Goal: Task Accomplishment & Management: Complete application form

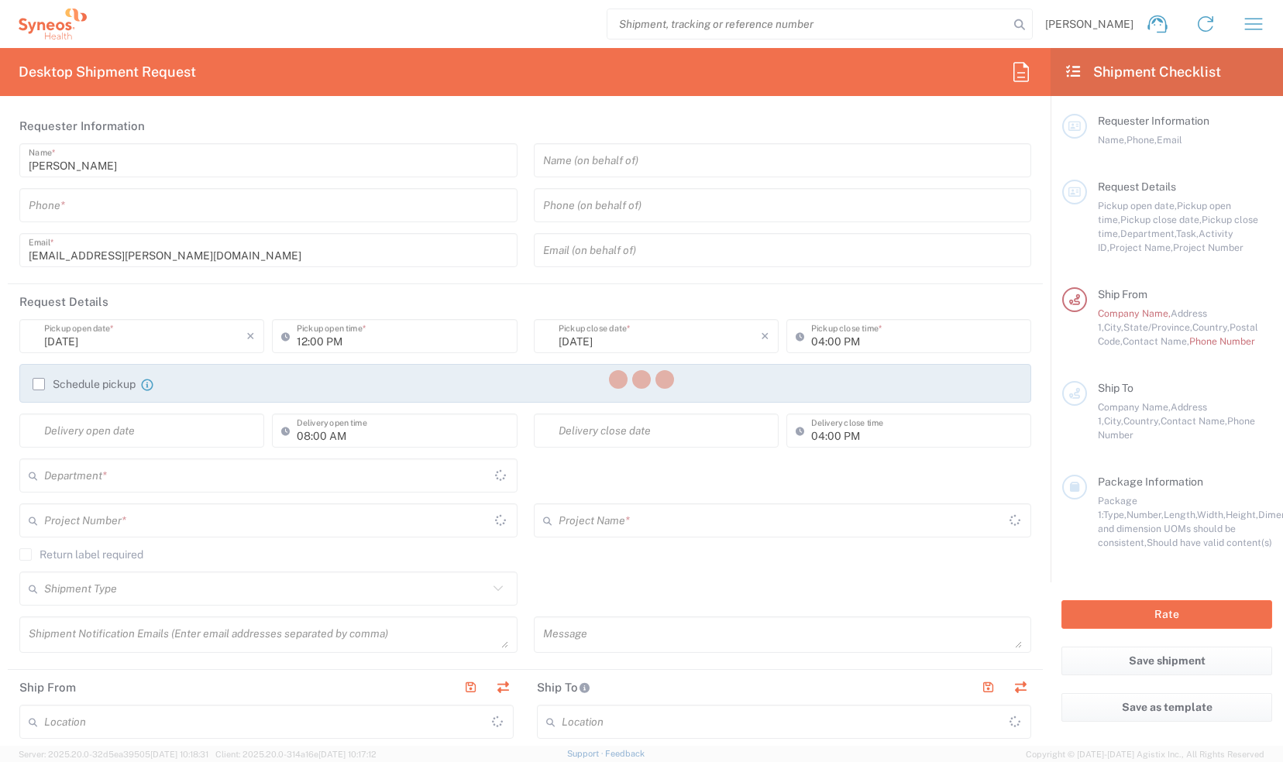
type input "[US_STATE]"
type input "[GEOGRAPHIC_DATA]"
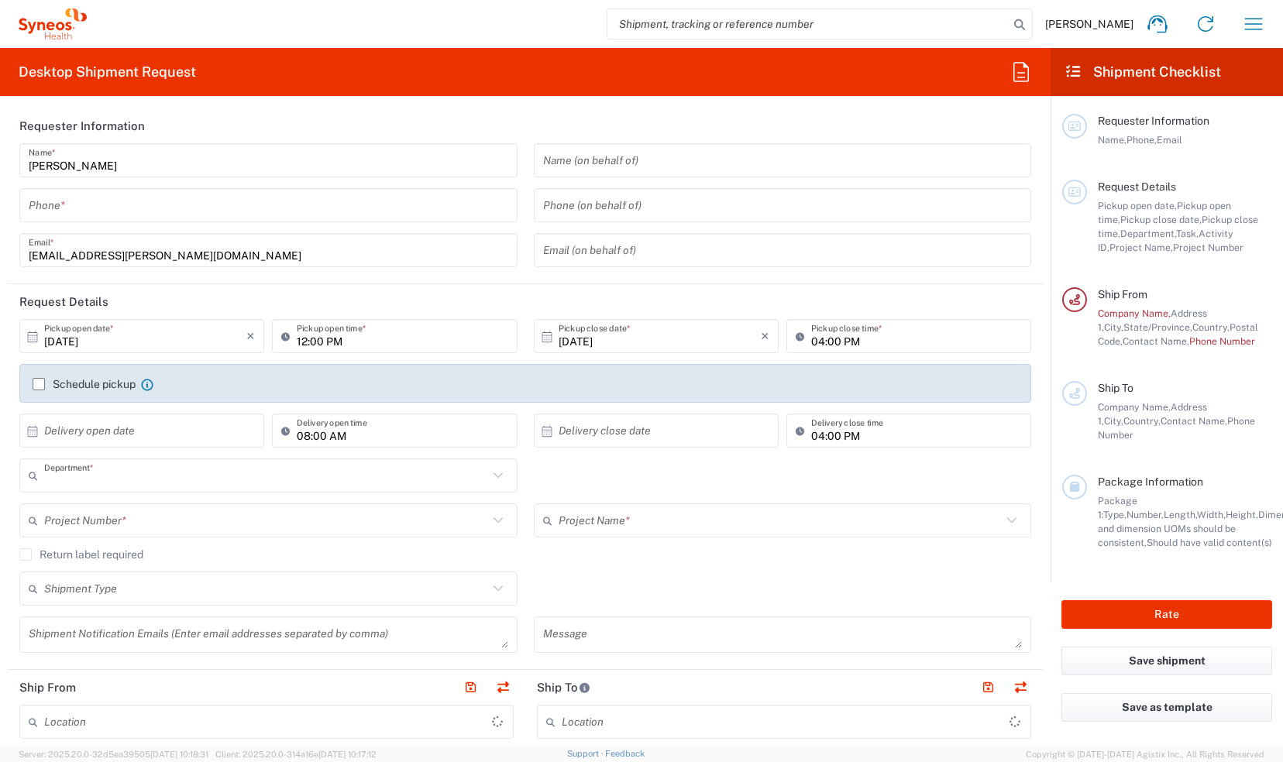
type input "3190"
type input "[PERSON_NAME] Rsrch Grp ([GEOGRAPHIC_DATA]) In"
click at [155, 518] on input "text" at bounding box center [266, 520] width 444 height 27
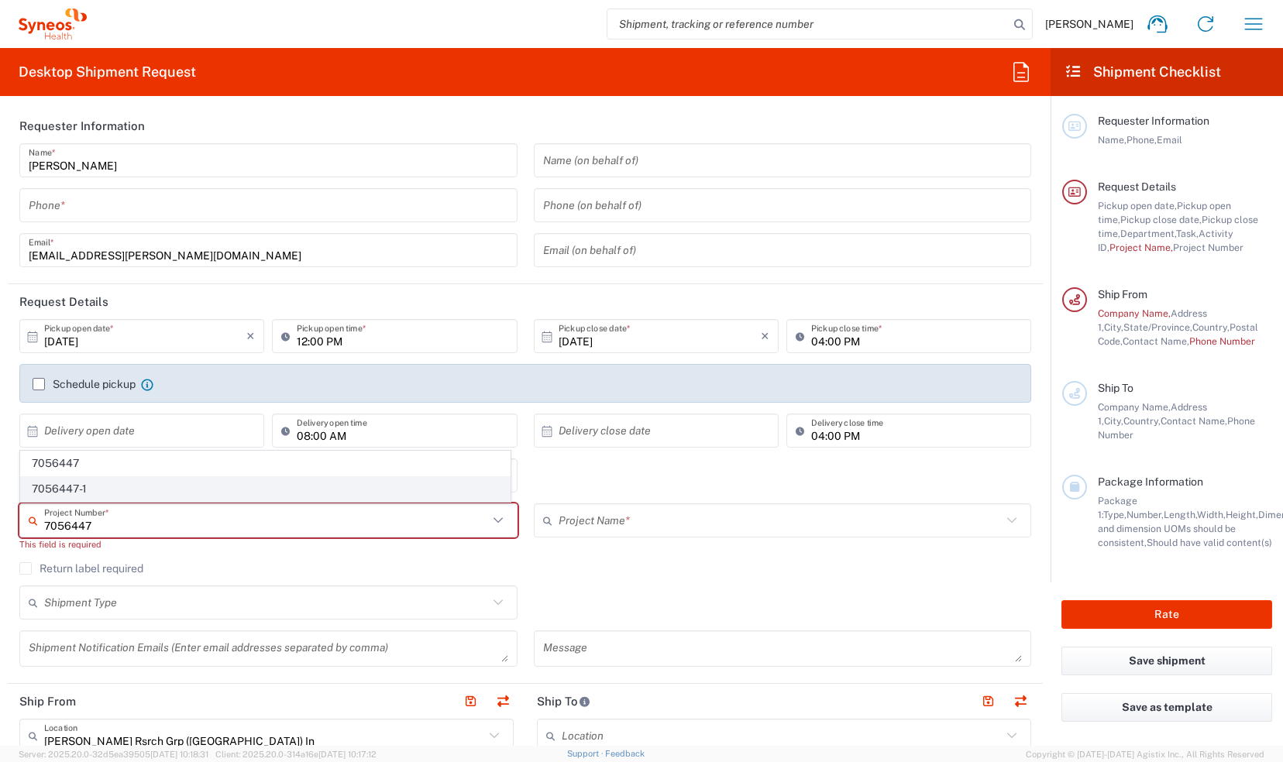
click at [146, 494] on span "7056447-1" at bounding box center [265, 489] width 489 height 24
type input "7056447-1"
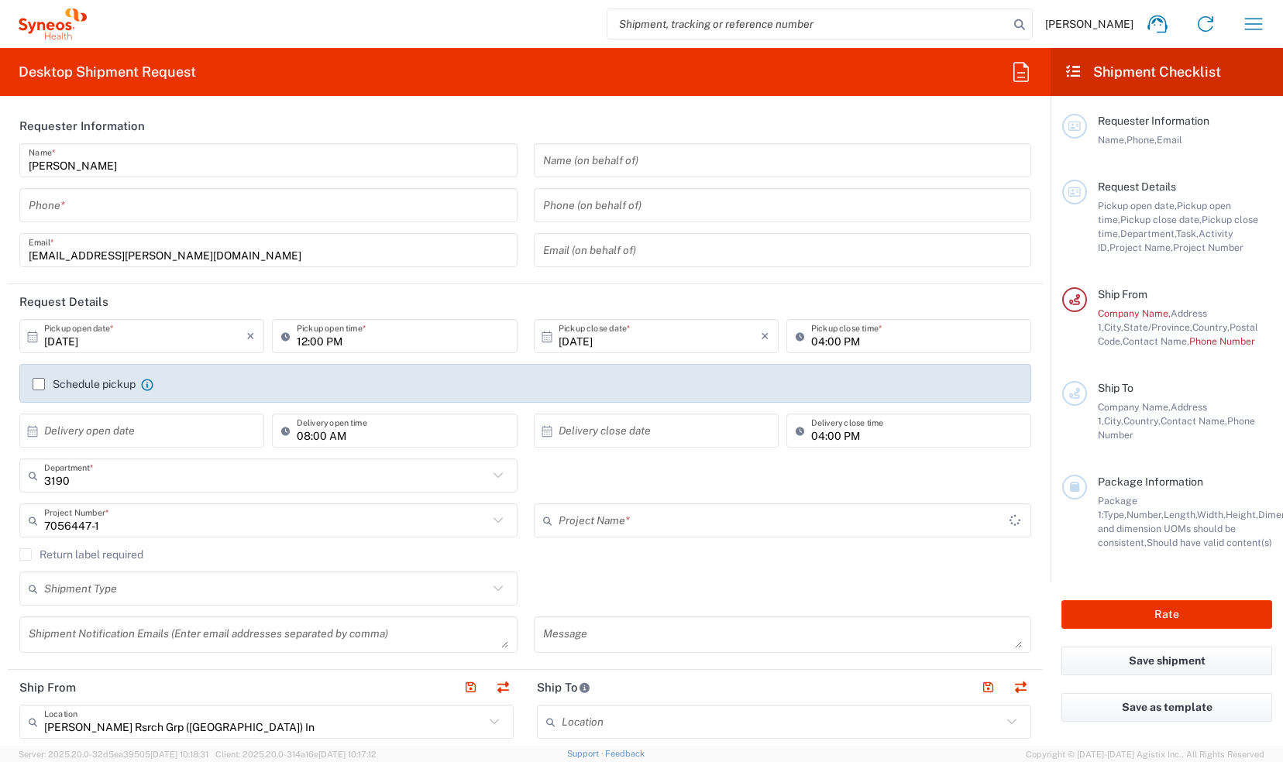
type input "802-SYN-228"
click at [150, 214] on input "tel" at bounding box center [269, 205] width 480 height 27
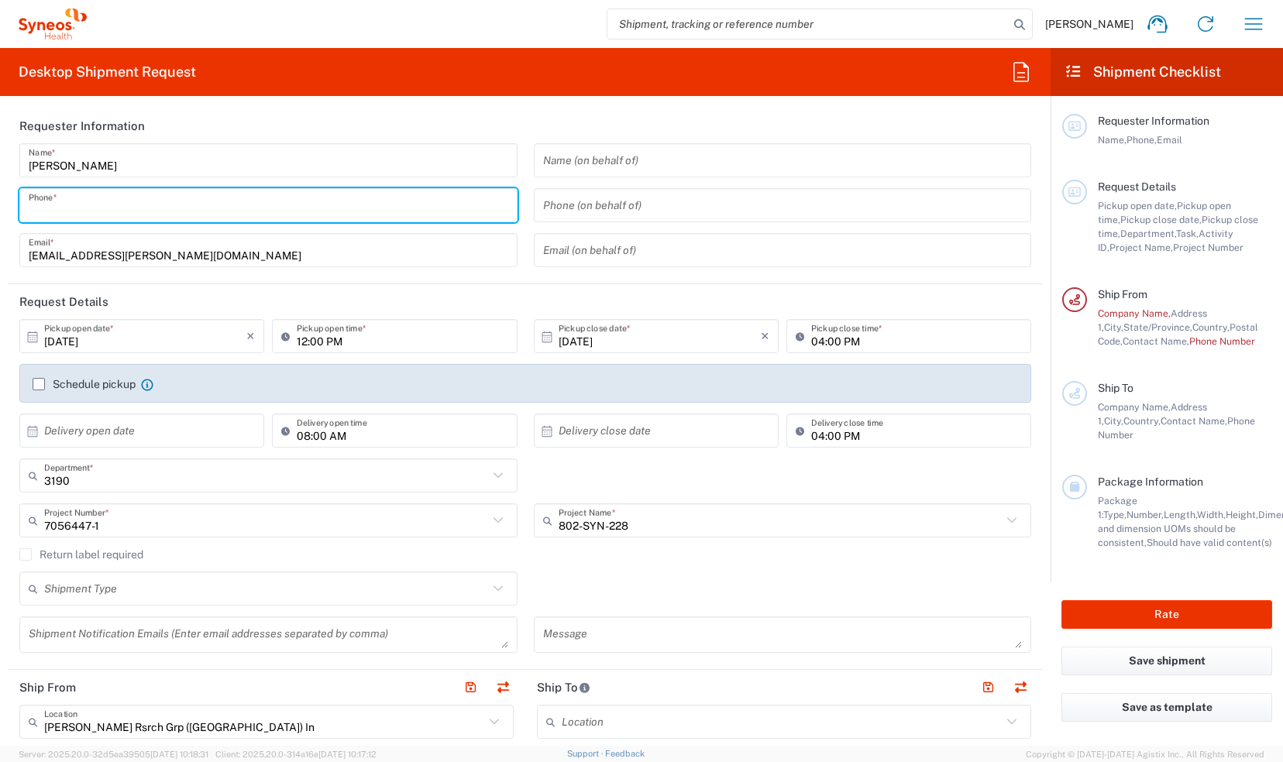
type input "9196755425"
click at [510, 128] on header "Requester Information" at bounding box center [525, 125] width 1035 height 35
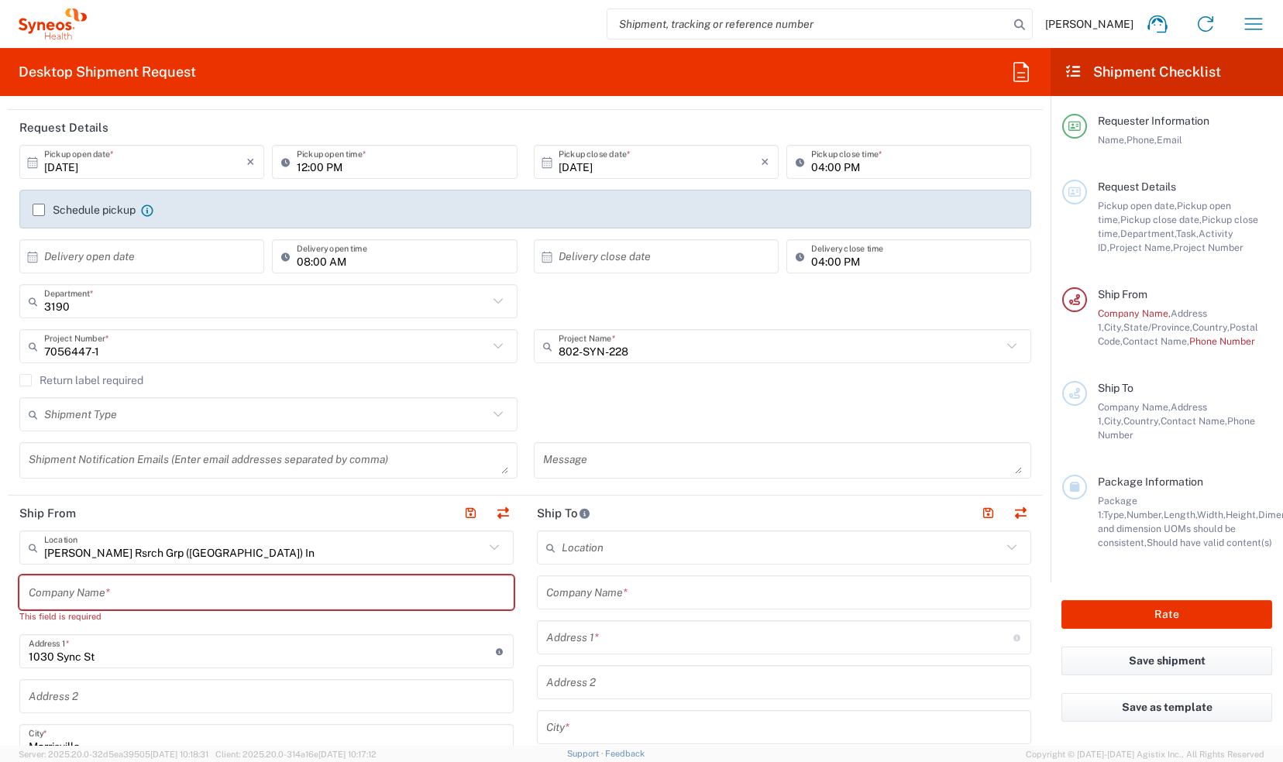
scroll to position [465, 0]
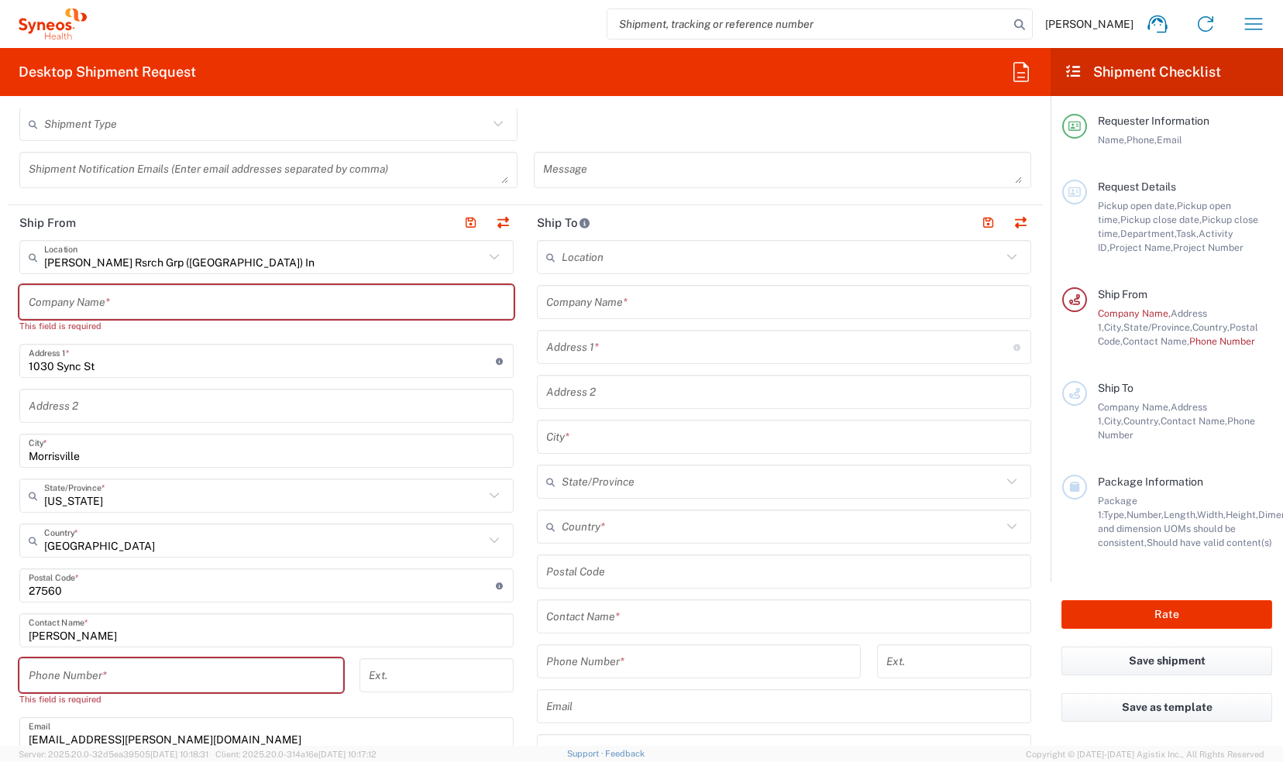
click at [366, 301] on input "text" at bounding box center [267, 302] width 476 height 27
type input "P"
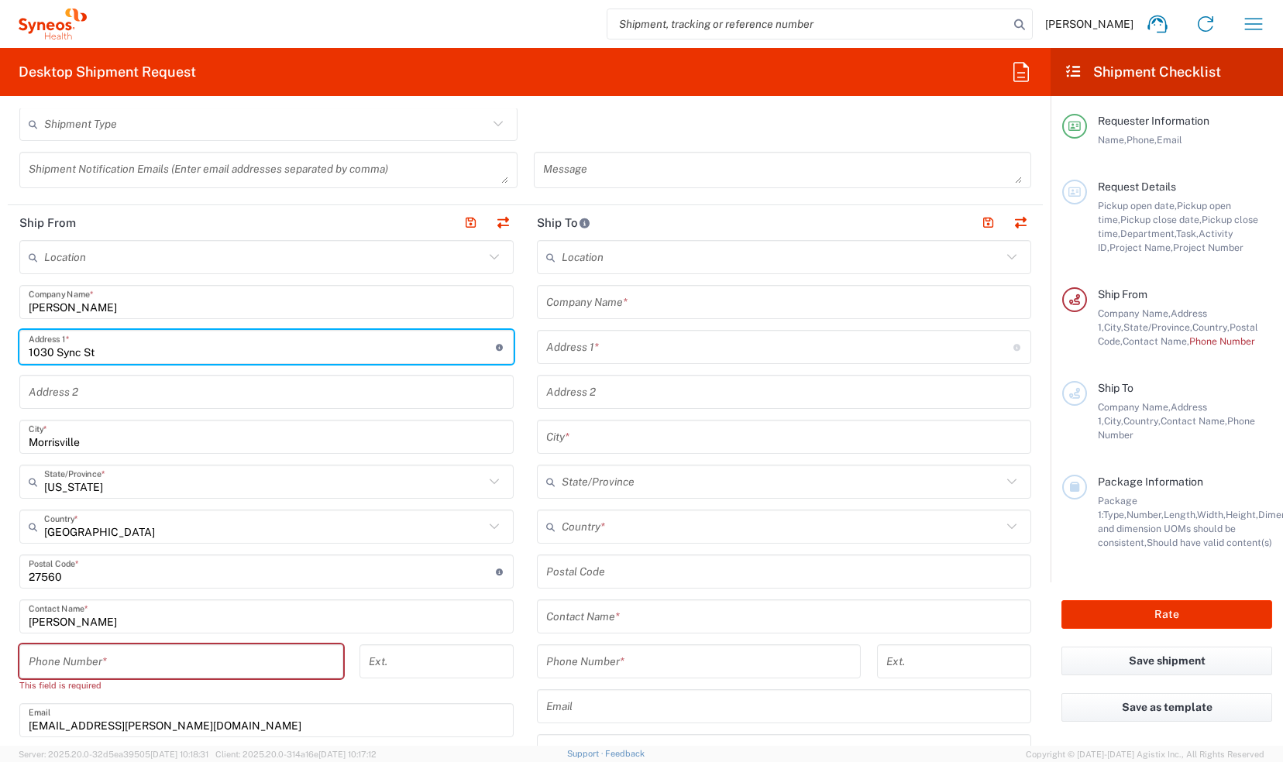
click at [142, 356] on input "1030 Sync St" at bounding box center [262, 347] width 467 height 27
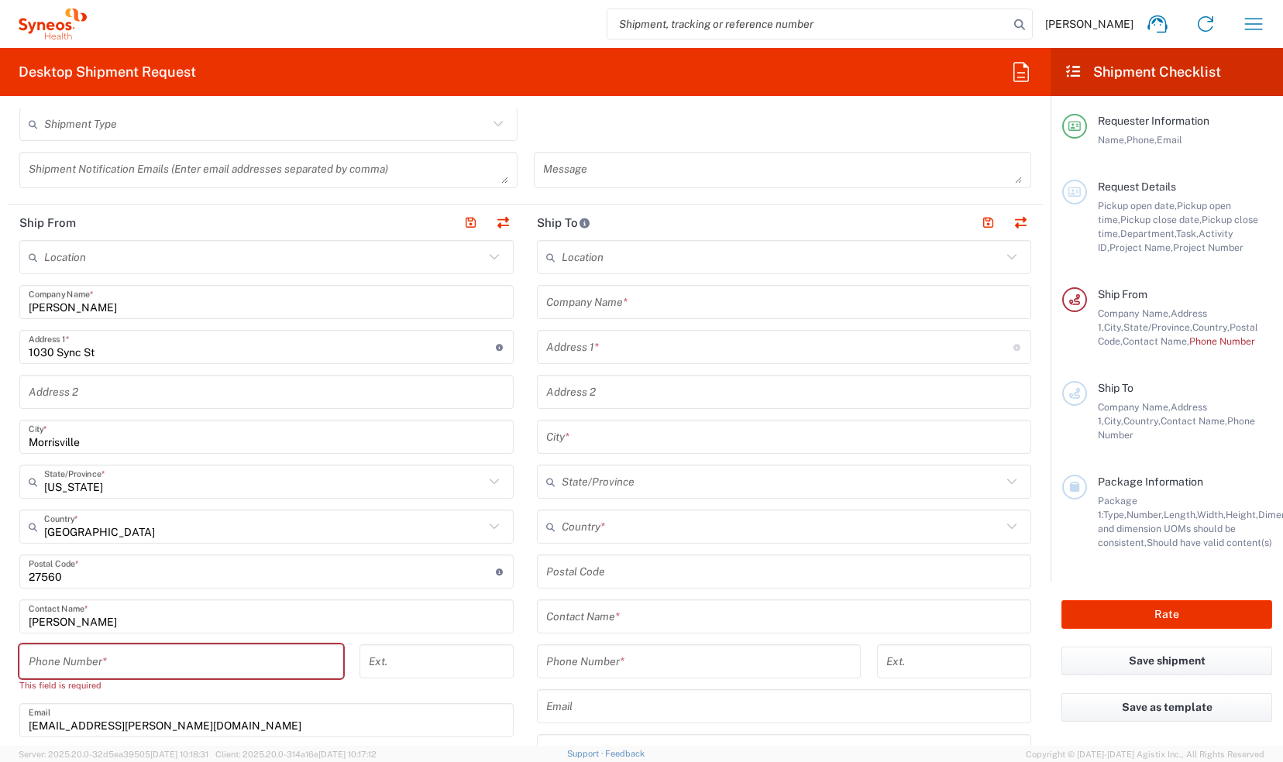
click at [87, 304] on input "[PERSON_NAME]" at bounding box center [267, 302] width 476 height 27
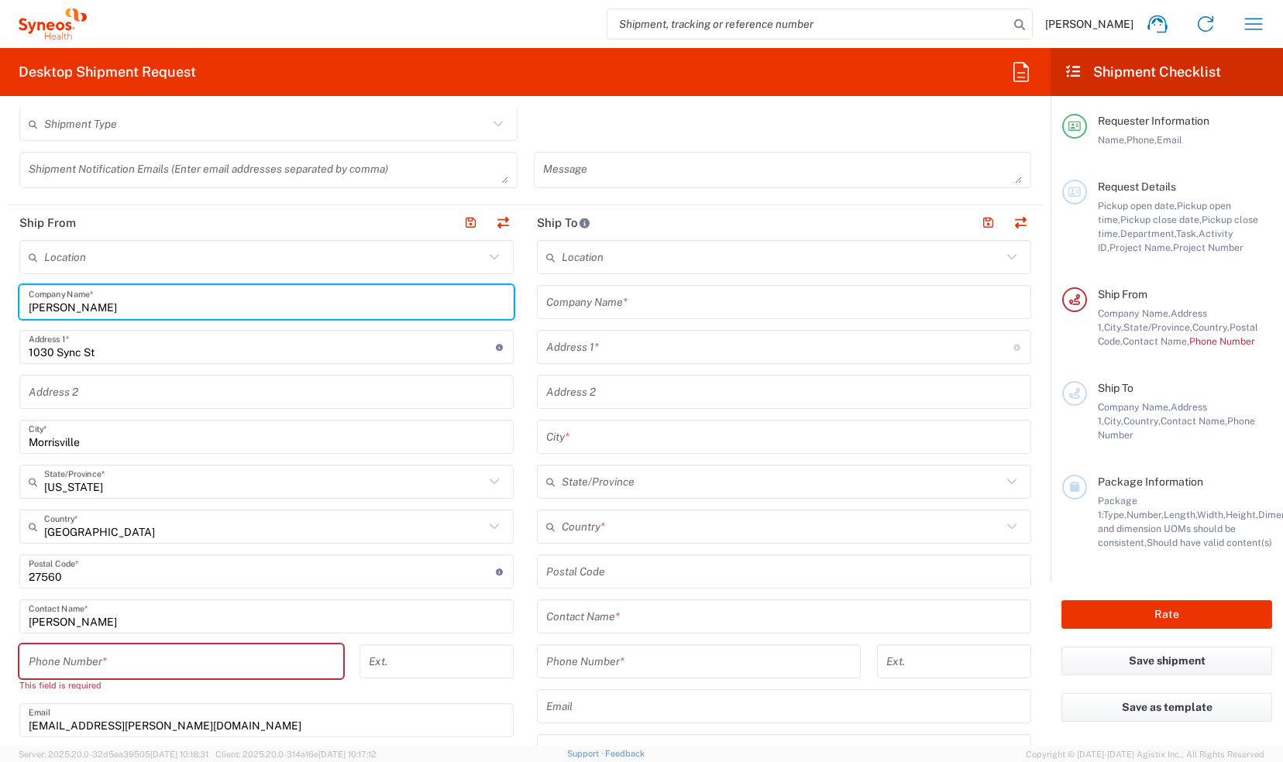
type input "[PERSON_NAME]"
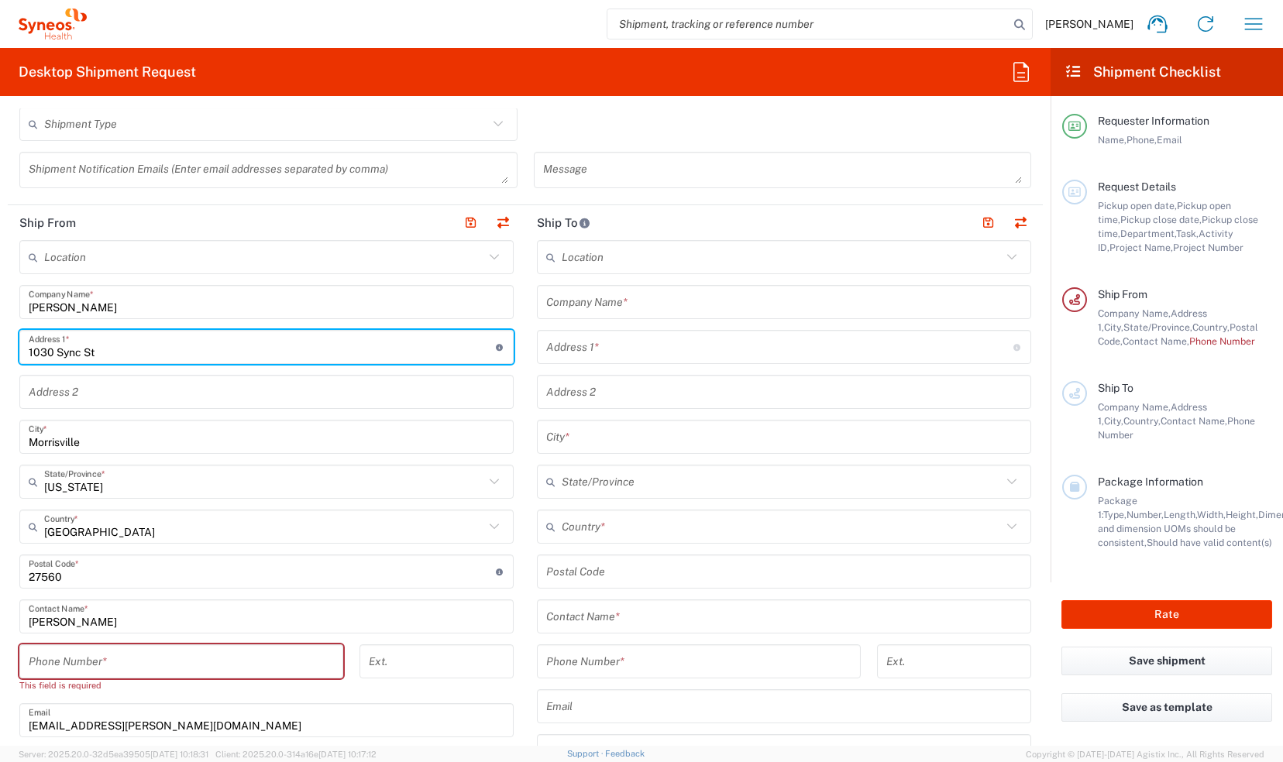
drag, startPoint x: 115, startPoint y: 343, endPoint x: -15, endPoint y: 338, distance: 129.5
click at [0, 338] on html "[PERSON_NAME] Home Shipment estimator Shipment tracking Desktop shipment reques…" at bounding box center [641, 381] width 1283 height 762
type input "[STREET_ADDRESS]"
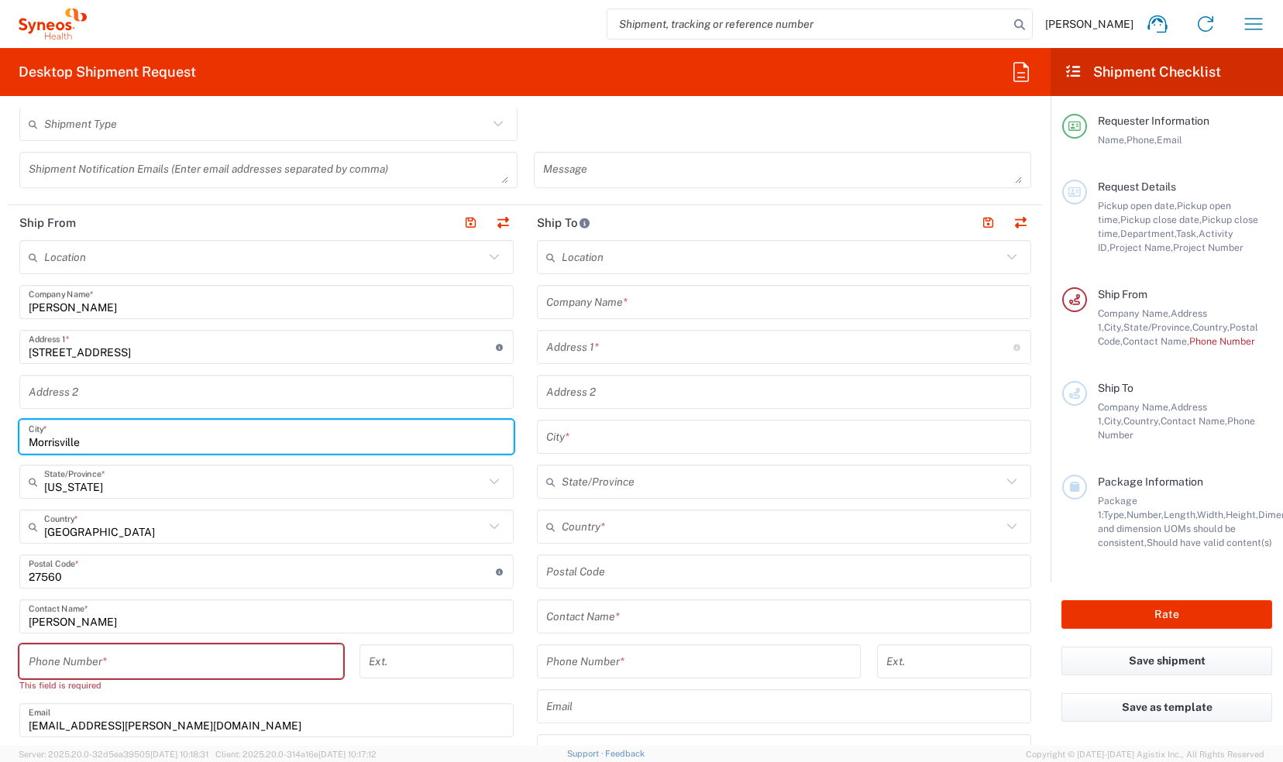
drag, startPoint x: 114, startPoint y: 441, endPoint x: -15, endPoint y: 444, distance: 128.7
click at [0, 444] on html "[PERSON_NAME] Home Shipment estimator Shipment tracking Desktop shipment reques…" at bounding box center [641, 381] width 1283 height 762
type input "[GEOGRAPHIC_DATA]"
click at [180, 482] on input "text" at bounding box center [264, 482] width 440 height 27
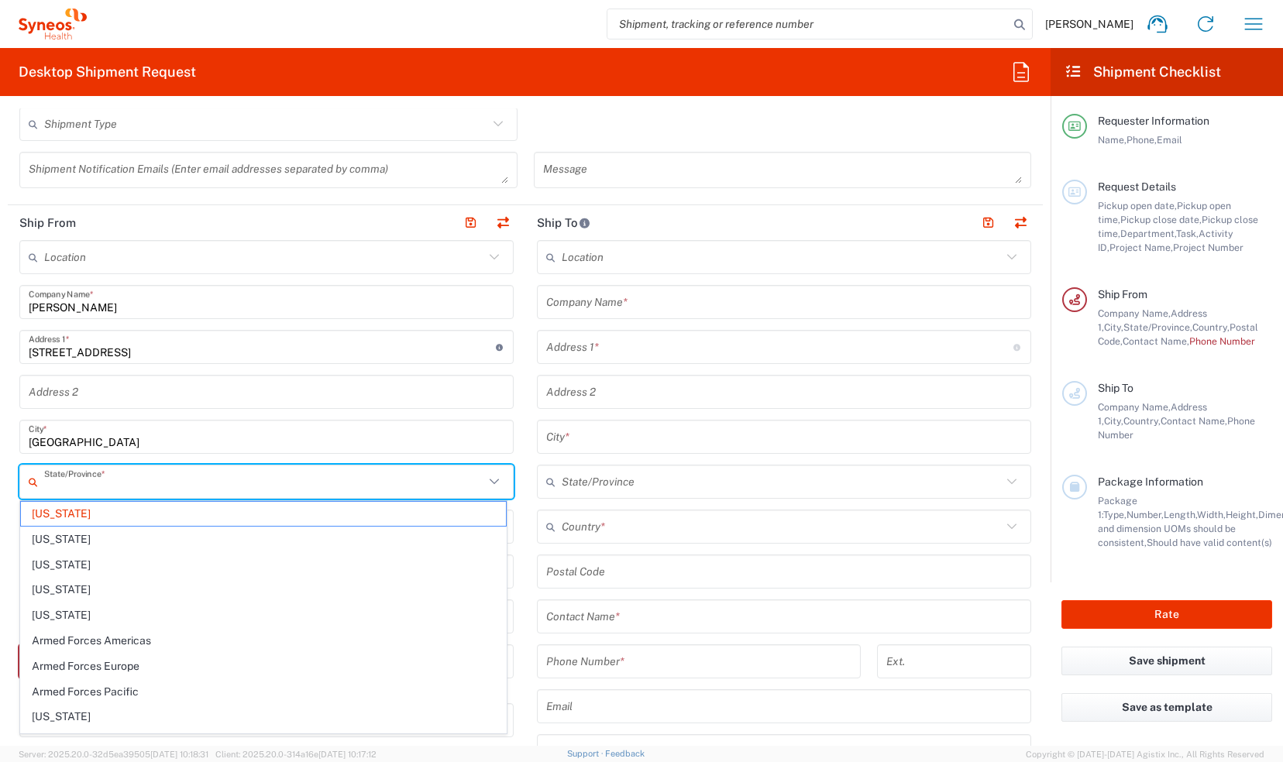
type input "n"
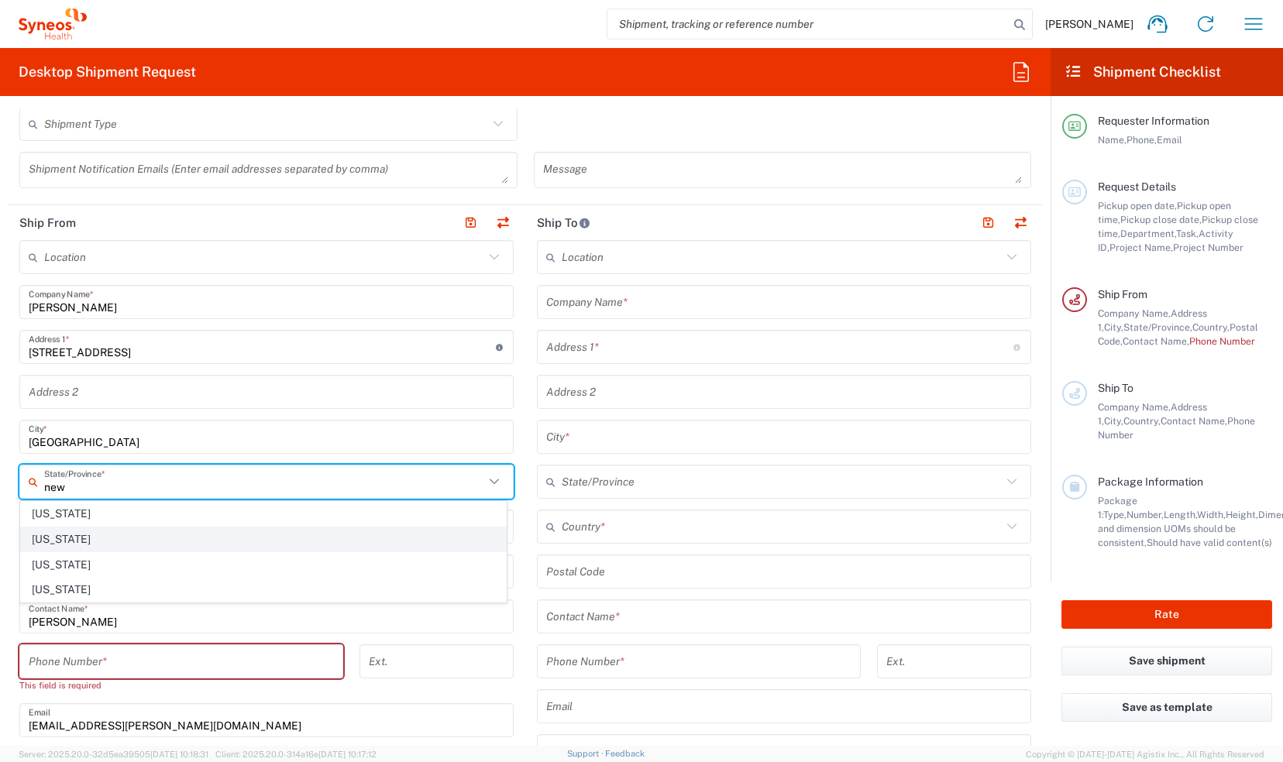
click at [119, 542] on span "[US_STATE]" at bounding box center [263, 540] width 485 height 24
type input "[US_STATE]"
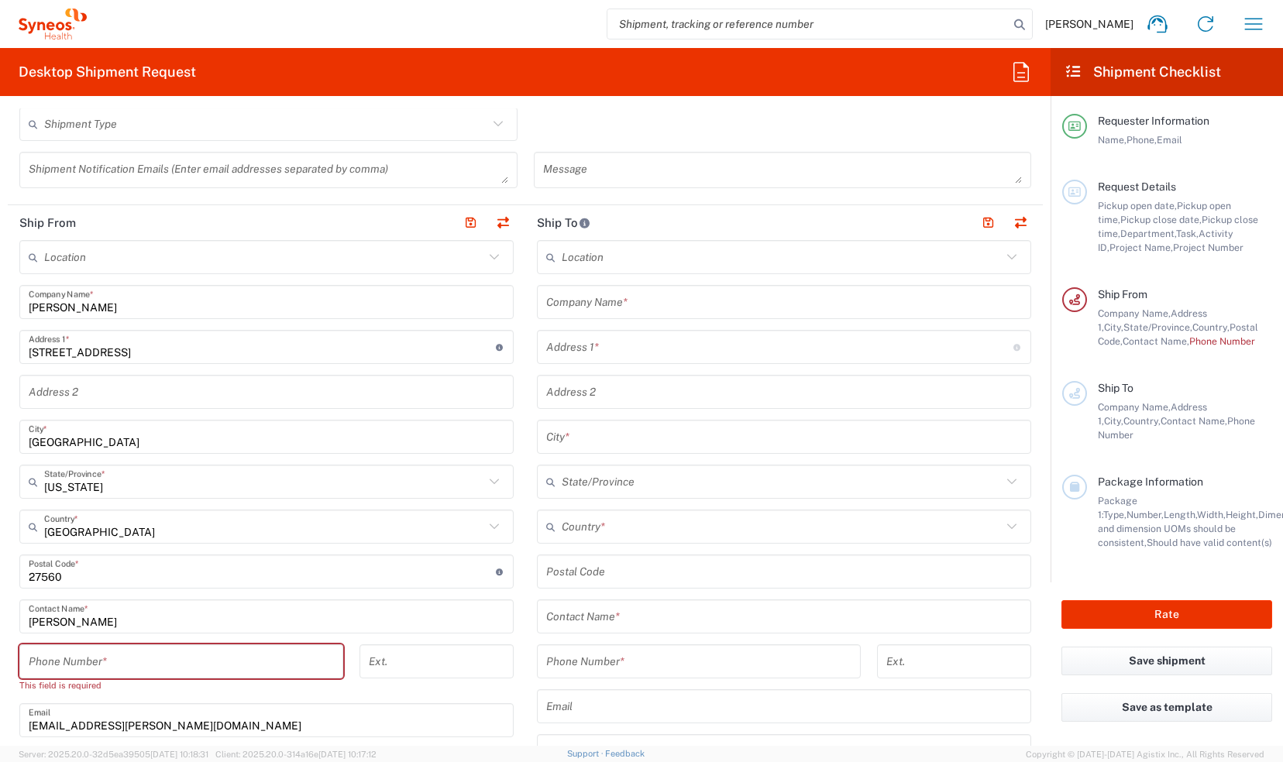
click at [126, 573] on input "undefined" at bounding box center [262, 572] width 467 height 27
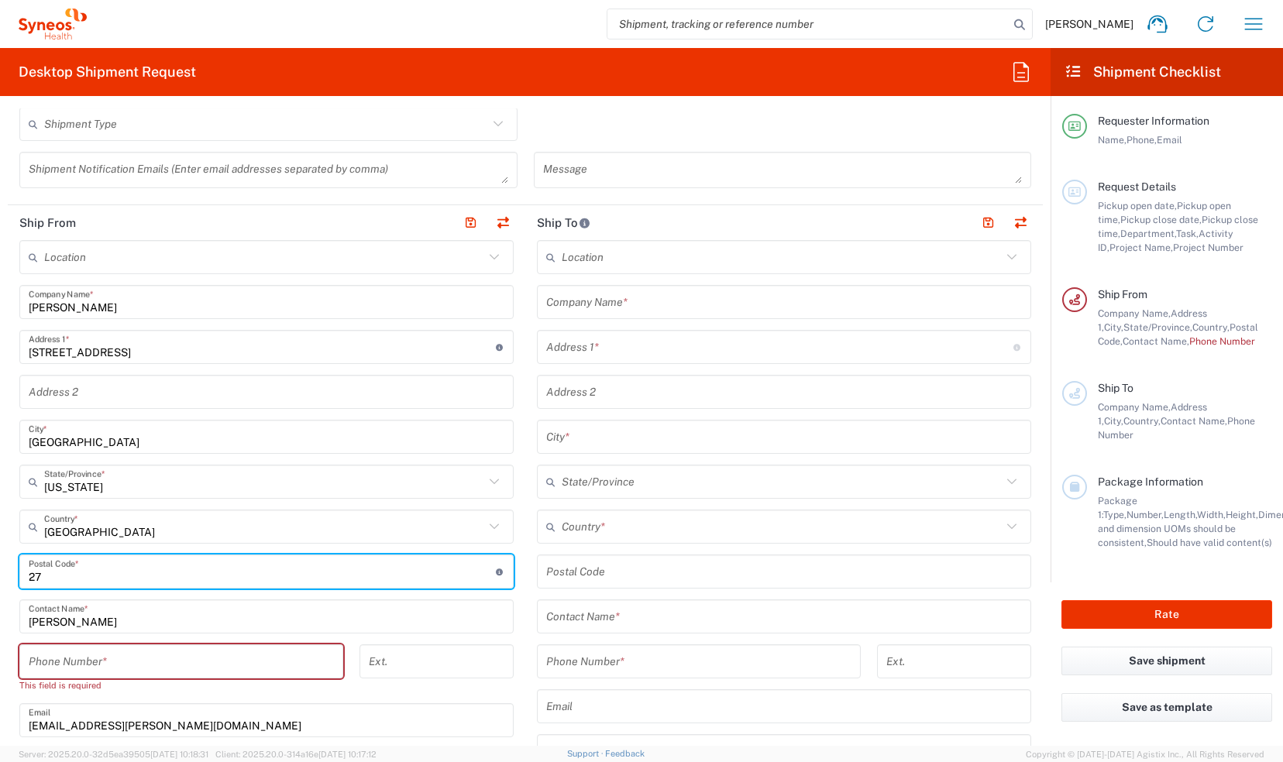
type input "2"
type input "07863"
click at [135, 655] on input "tel" at bounding box center [181, 662] width 305 height 27
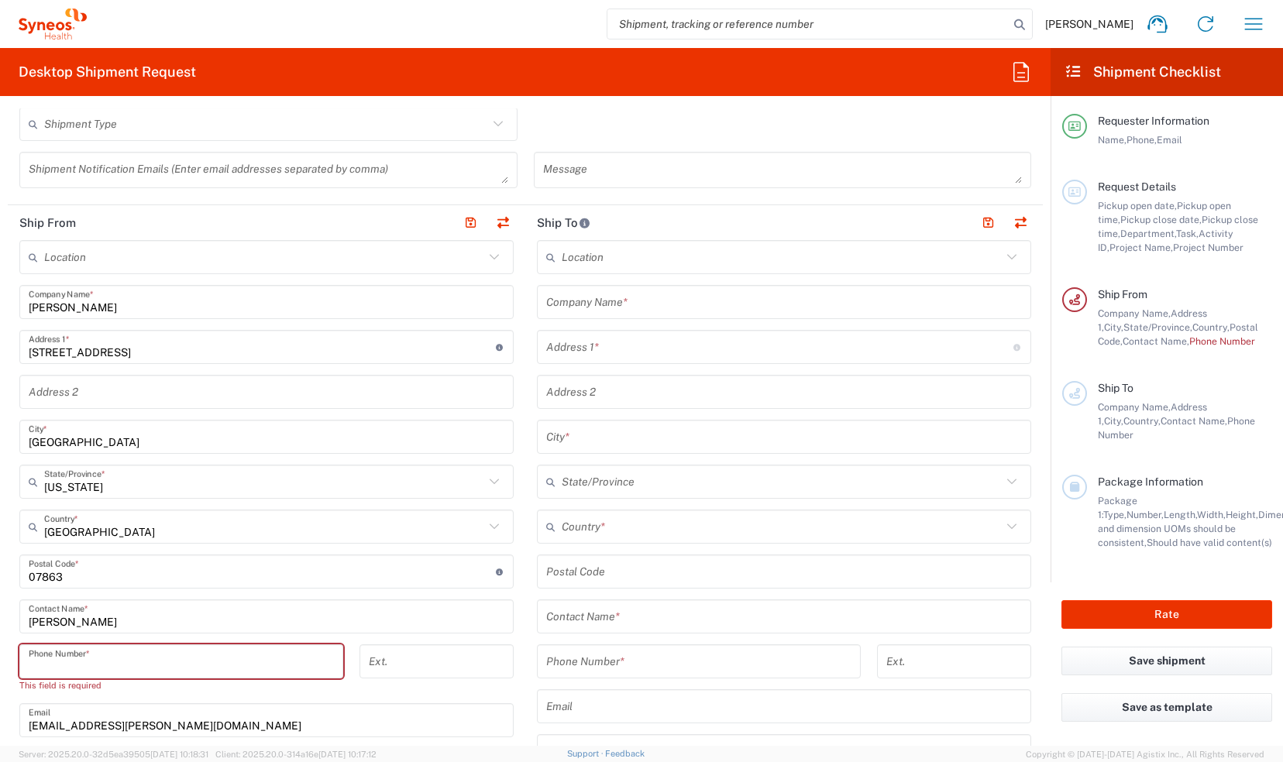
drag, startPoint x: 348, startPoint y: 627, endPoint x: 181, endPoint y: 618, distance: 166.8
click at [348, 627] on input "[PERSON_NAME]" at bounding box center [267, 617] width 476 height 27
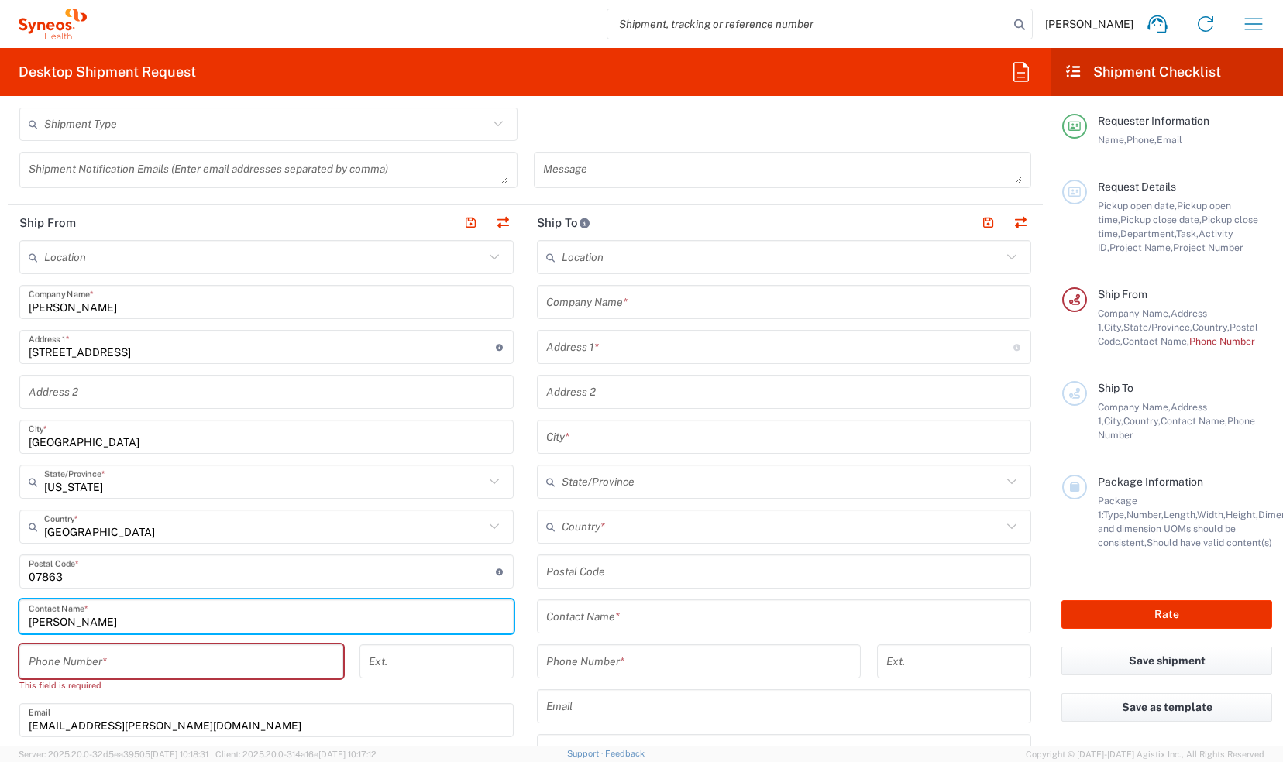
drag, startPoint x: 151, startPoint y: 618, endPoint x: -14, endPoint y: 626, distance: 165.2
click at [0, 626] on html "[PERSON_NAME] Home Shipment estimator Shipment tracking Desktop shipment reques…" at bounding box center [641, 381] width 1283 height 762
type input "[PERSON_NAME]"
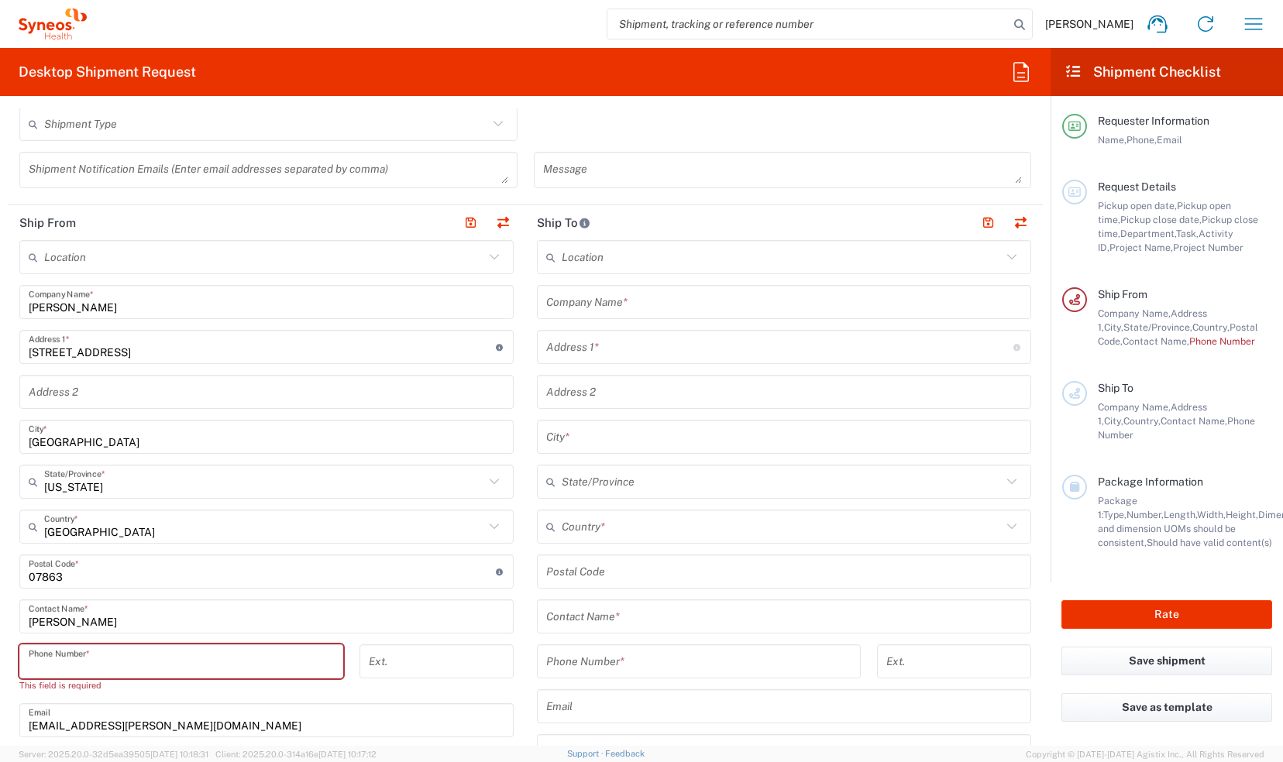
paste input "[PHONE_NUMBER]"
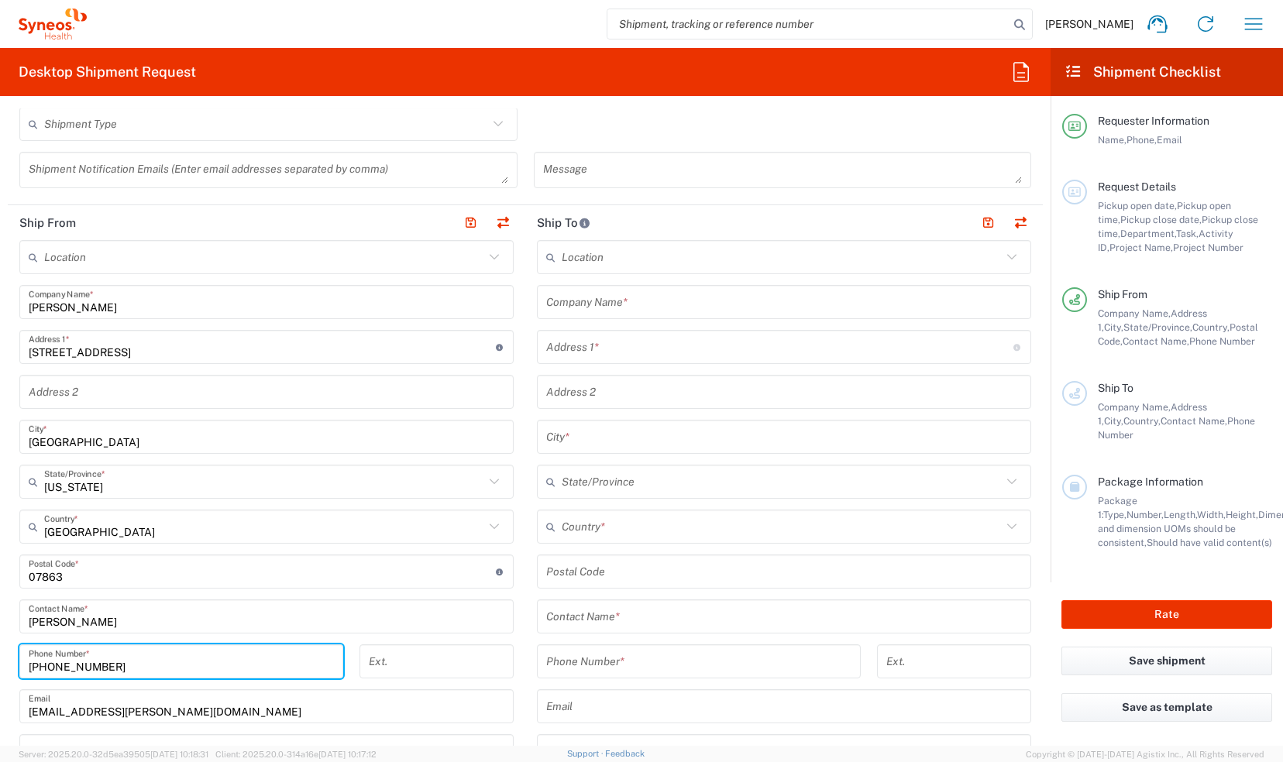
type input "[PHONE_NUMBER]"
click at [435, 660] on input "tel" at bounding box center [437, 662] width 136 height 27
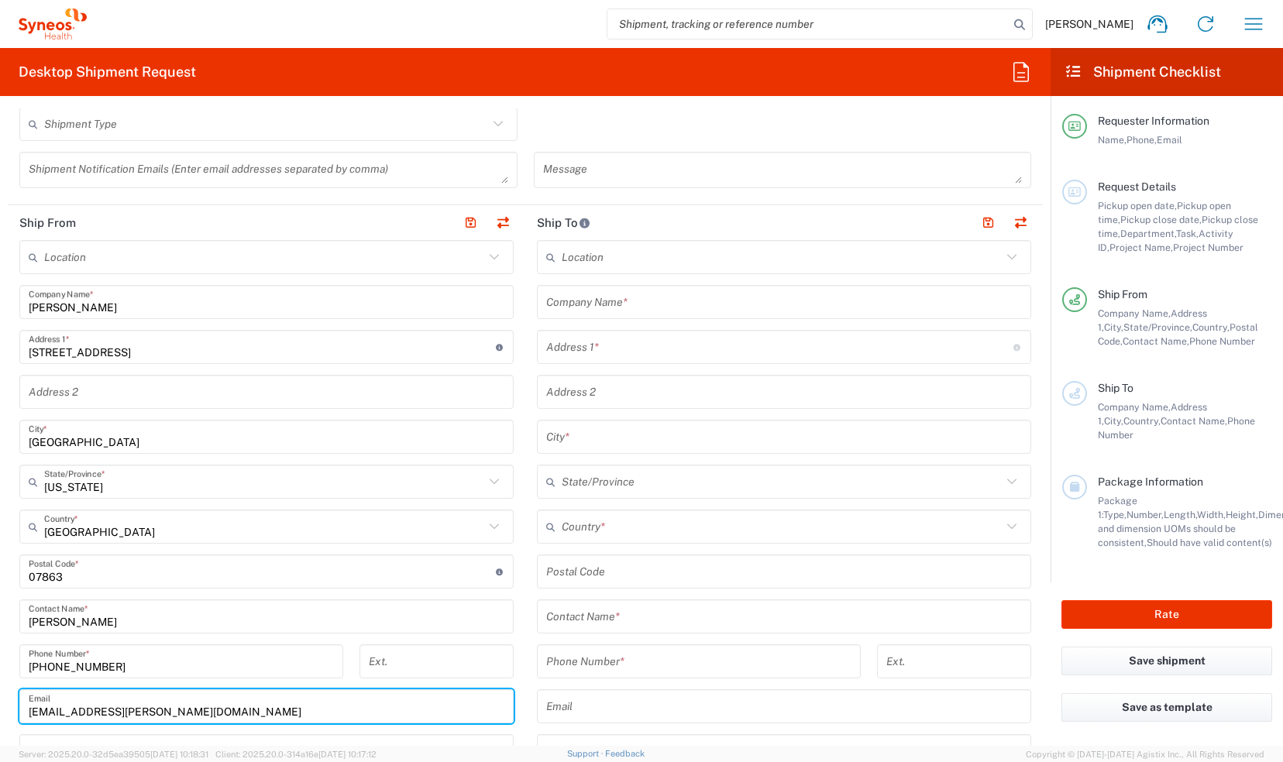
drag, startPoint x: 307, startPoint y: 704, endPoint x: -29, endPoint y: 676, distance: 336.6
click at [0, 676] on html "[PERSON_NAME] Home Shipment estimator Shipment tracking Desktop shipment reques…" at bounding box center [641, 381] width 1283 height 762
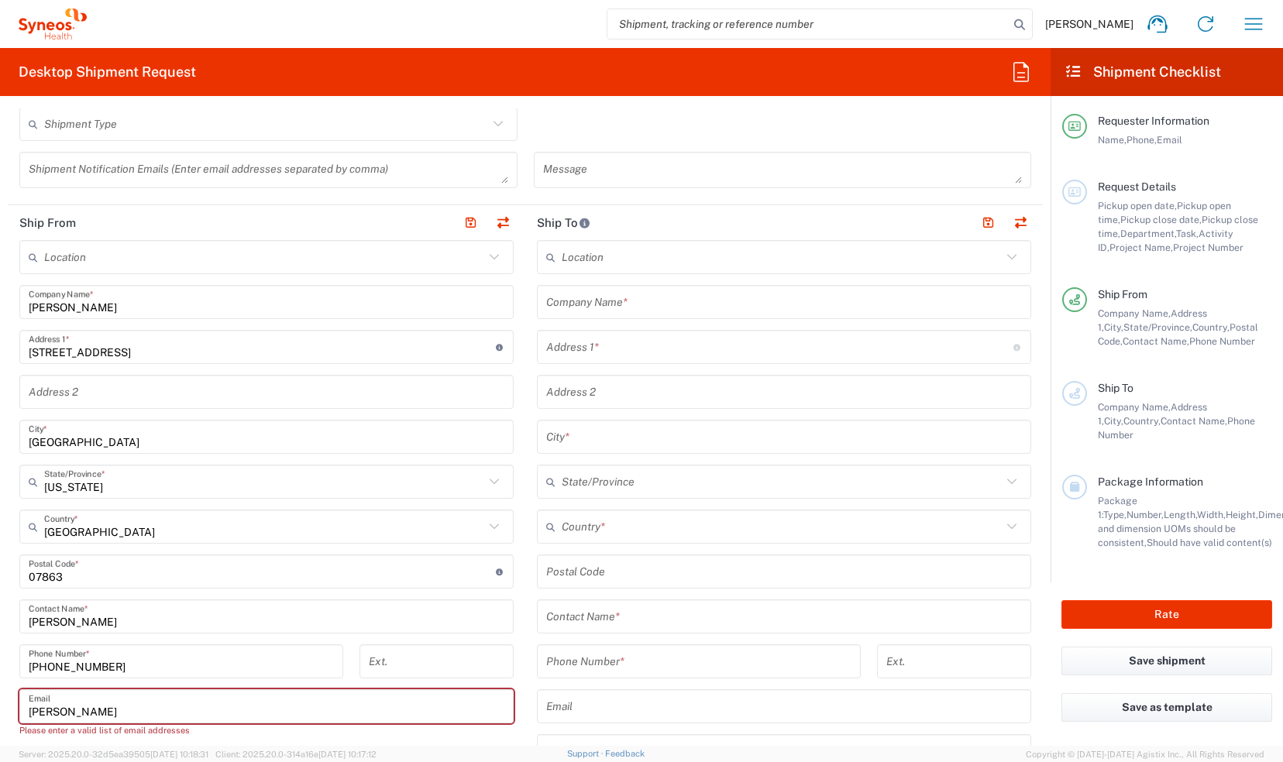
type input "[PERSON_NAME][EMAIL_ADDRESS][PERSON_NAME][DOMAIN_NAME]"
type input "[GEOGRAPHIC_DATA] for Neurologic Research"
type input "[STREET_ADDRESS]"
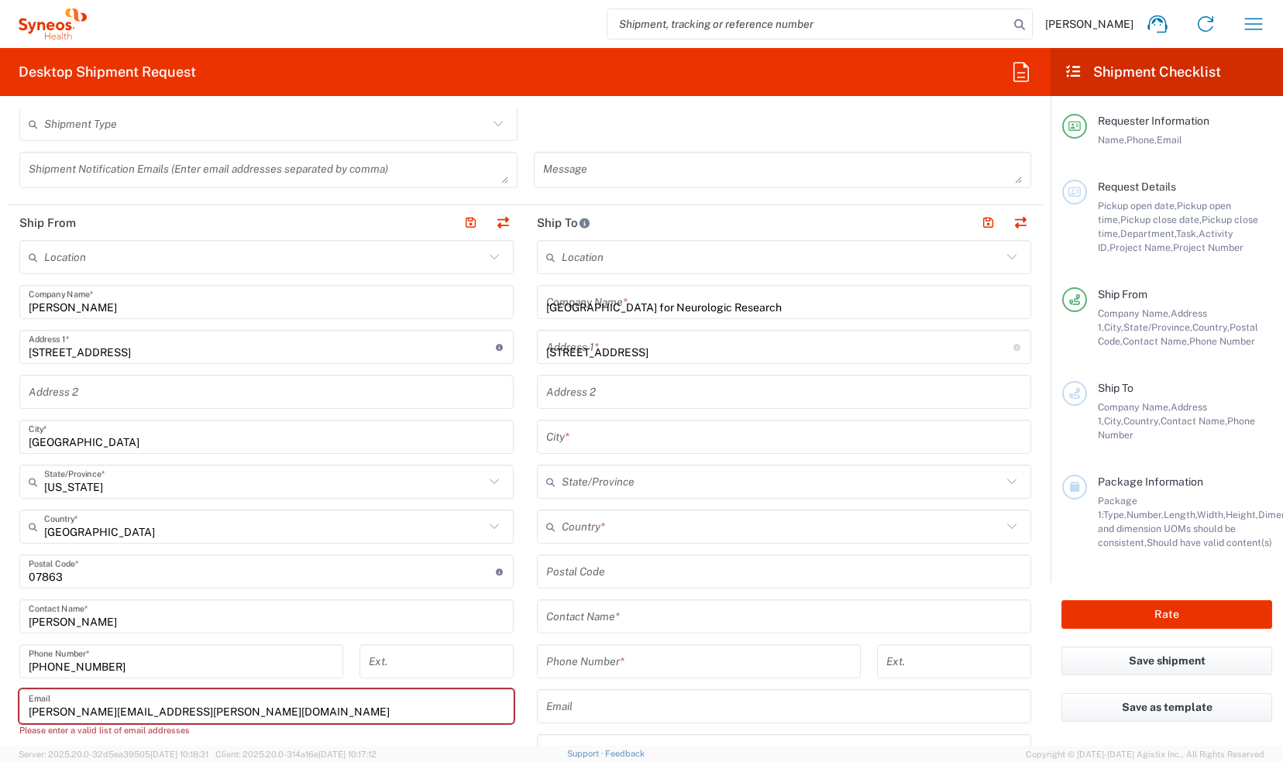
type input "Suite E-880A"
type input "Chattanooga"
type input "[US_STATE]"
type input "[GEOGRAPHIC_DATA]"
type input "37404"
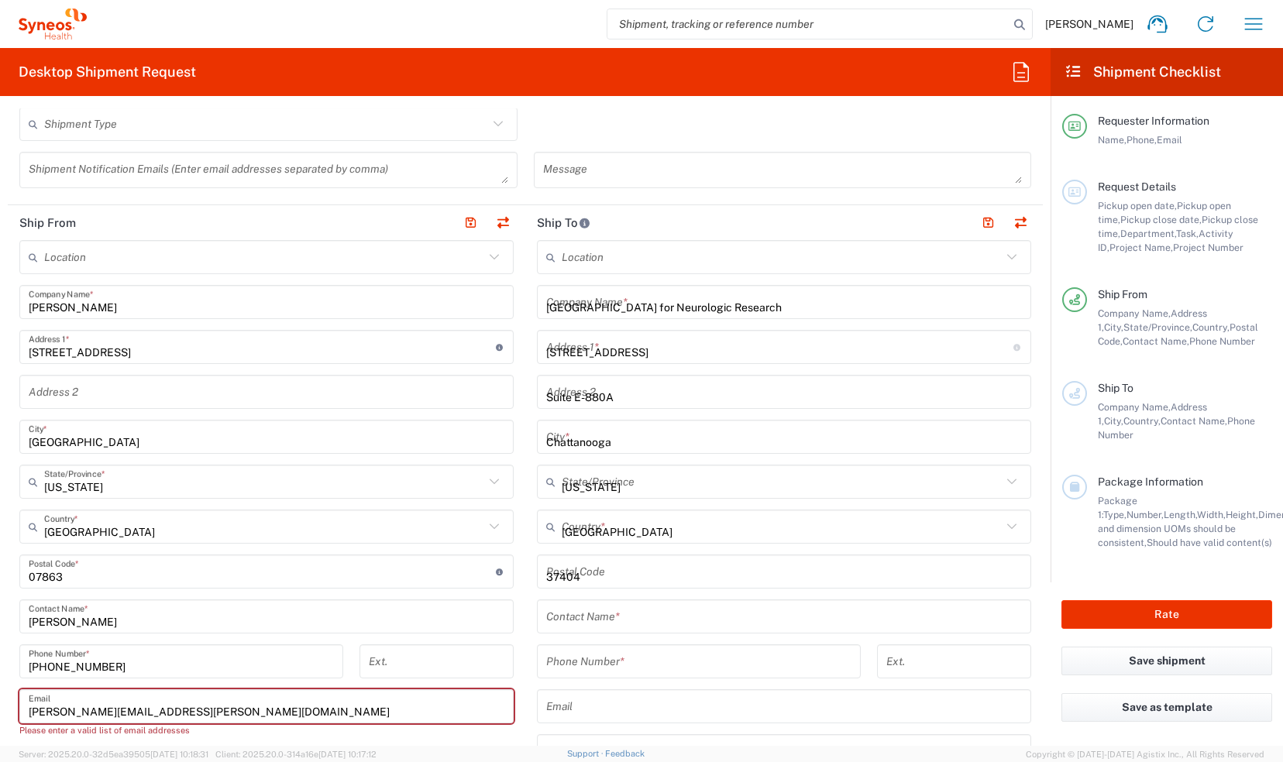
type input "4236480304"
click at [236, 698] on input "[PERSON_NAME][EMAIL_ADDRESS][PERSON_NAME][DOMAIN_NAME]" at bounding box center [267, 706] width 476 height 27
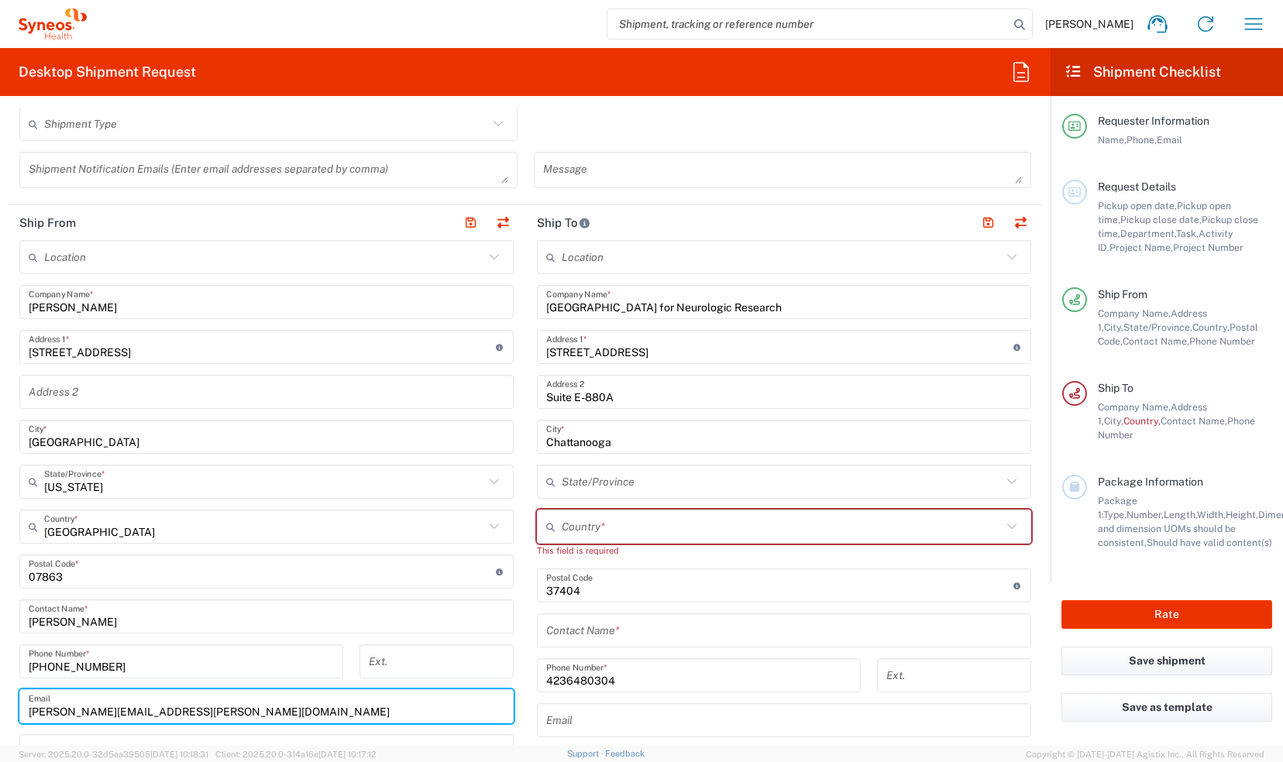
click at [232, 709] on input "[PERSON_NAME][EMAIL_ADDRESS][PERSON_NAME][DOMAIN_NAME]" at bounding box center [267, 706] width 476 height 27
click at [629, 531] on input "text" at bounding box center [782, 527] width 440 height 27
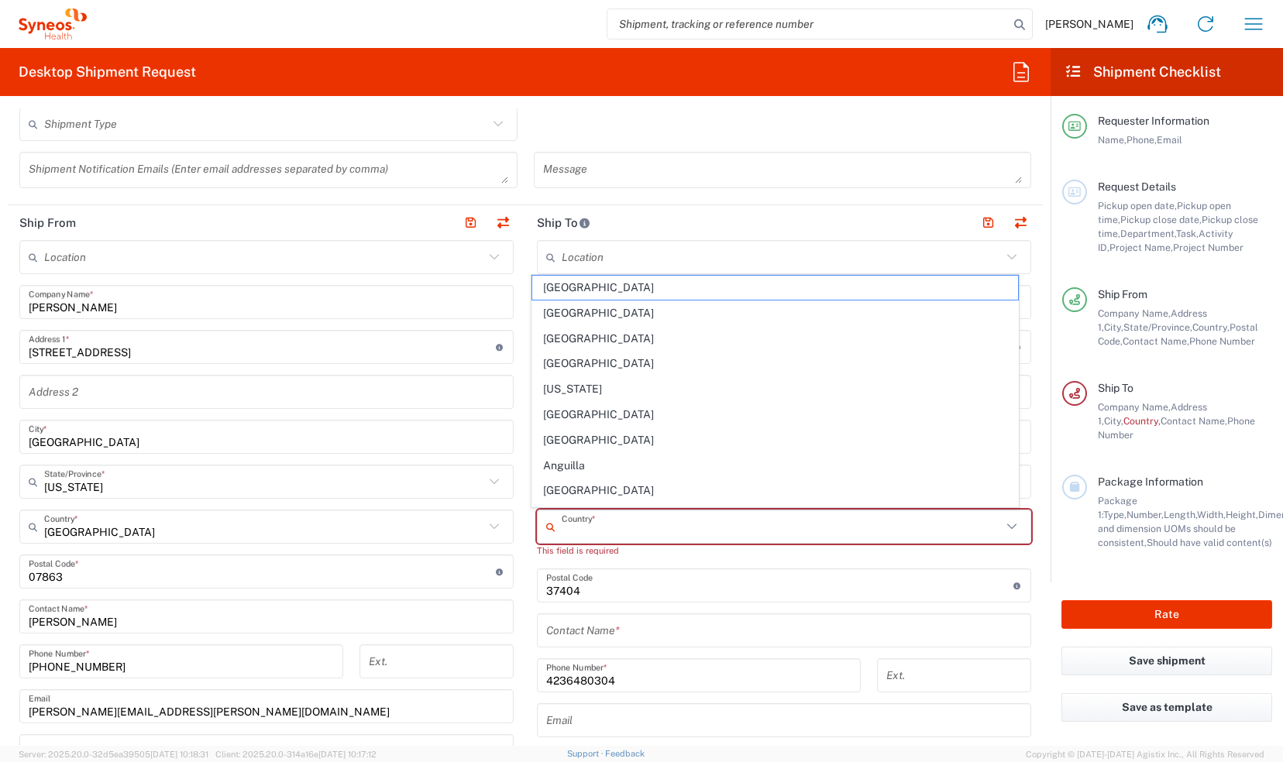
type input "[GEOGRAPHIC_DATA]"
type input "[US_STATE]"
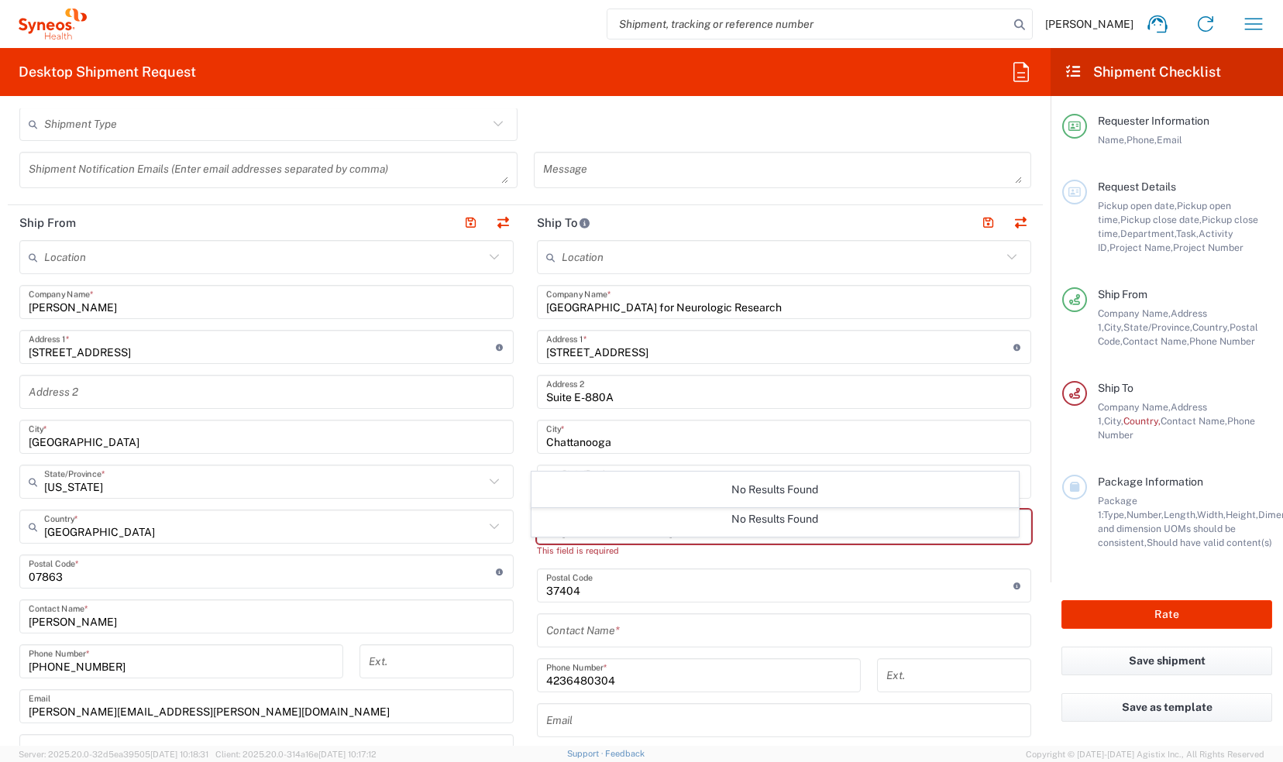
type input "[GEOGRAPHIC_DATA]"
click at [568, 501] on div "No Results Found" at bounding box center [775, 490] width 487 height 36
click at [649, 533] on input "[GEOGRAPHIC_DATA]" at bounding box center [782, 527] width 440 height 27
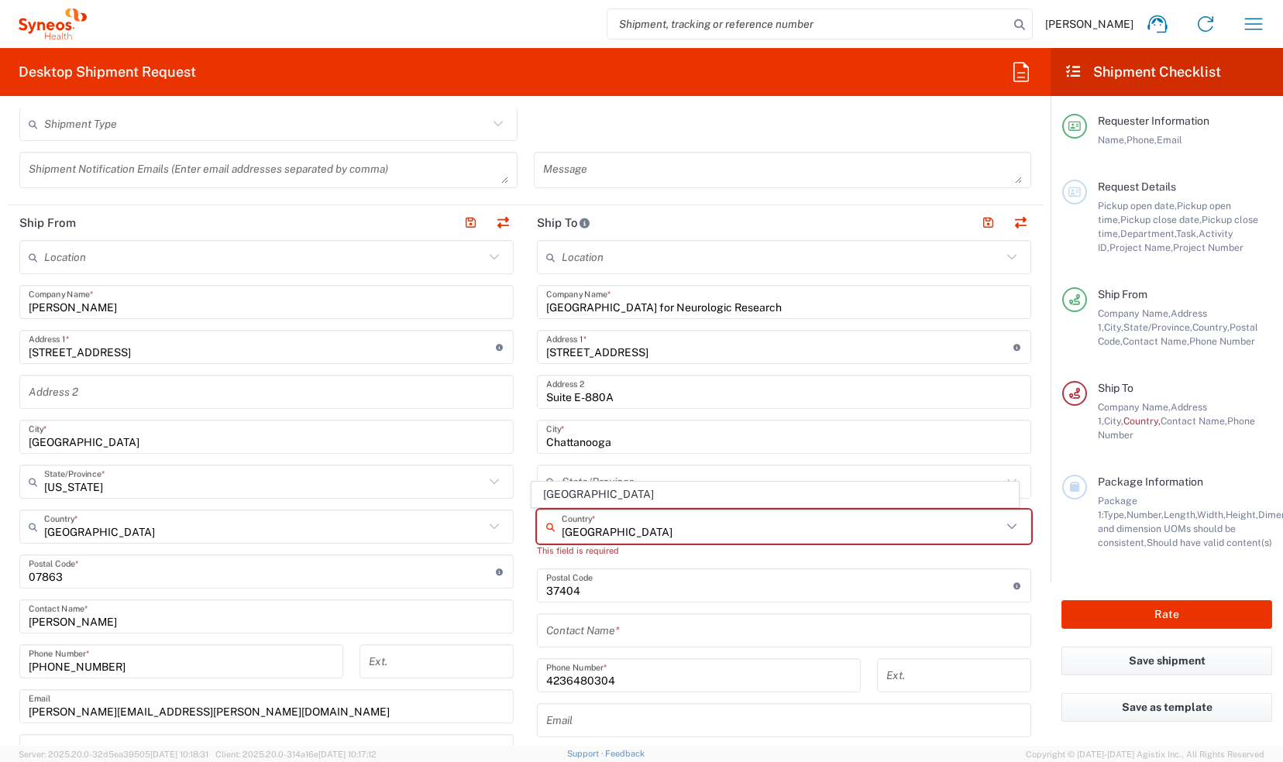
type input "[GEOGRAPHIC_DATA]"
click at [578, 559] on div "Location [PERSON_NAME] LLC-[GEOGRAPHIC_DATA] [GEOGRAPHIC_DATA] [GEOGRAPHIC_DATA…" at bounding box center [784, 572] width 494 height 665
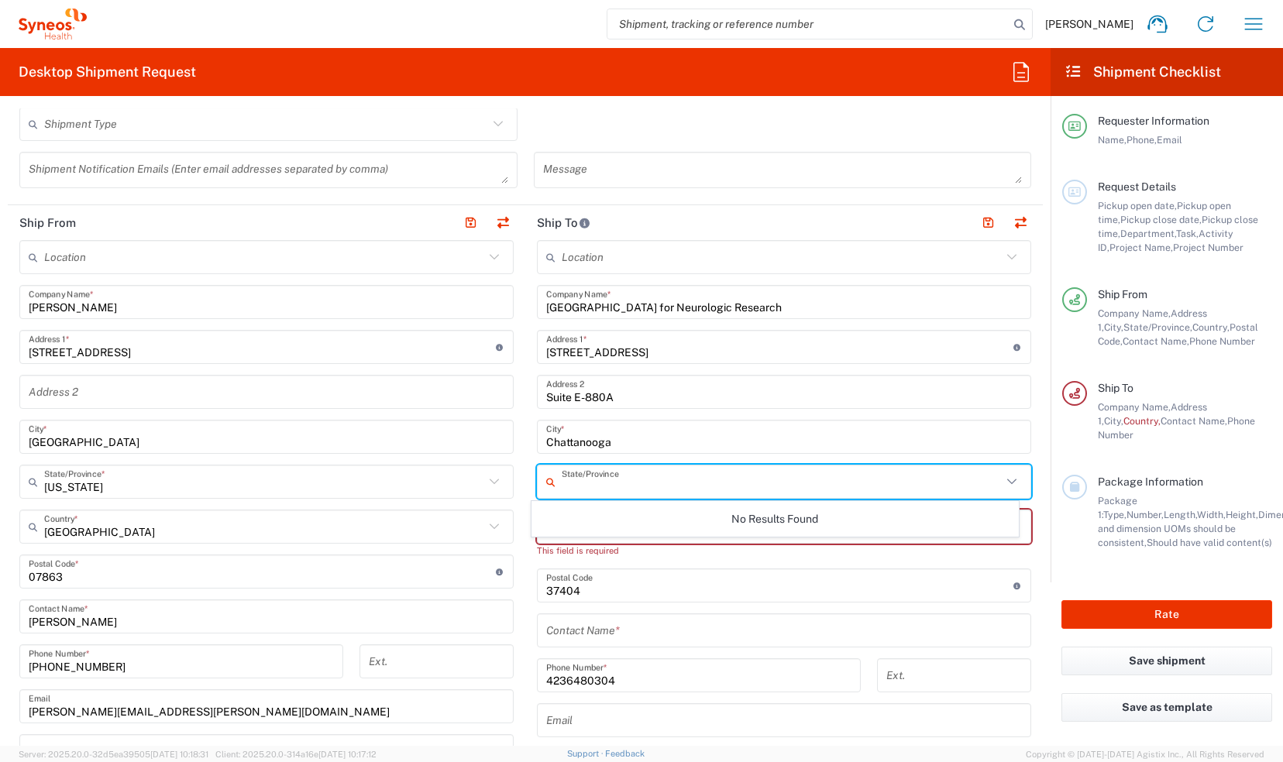
click at [590, 491] on input "text" at bounding box center [782, 482] width 440 height 27
type input "[US_STATE]"
type input "[GEOGRAPHIC_DATA]"
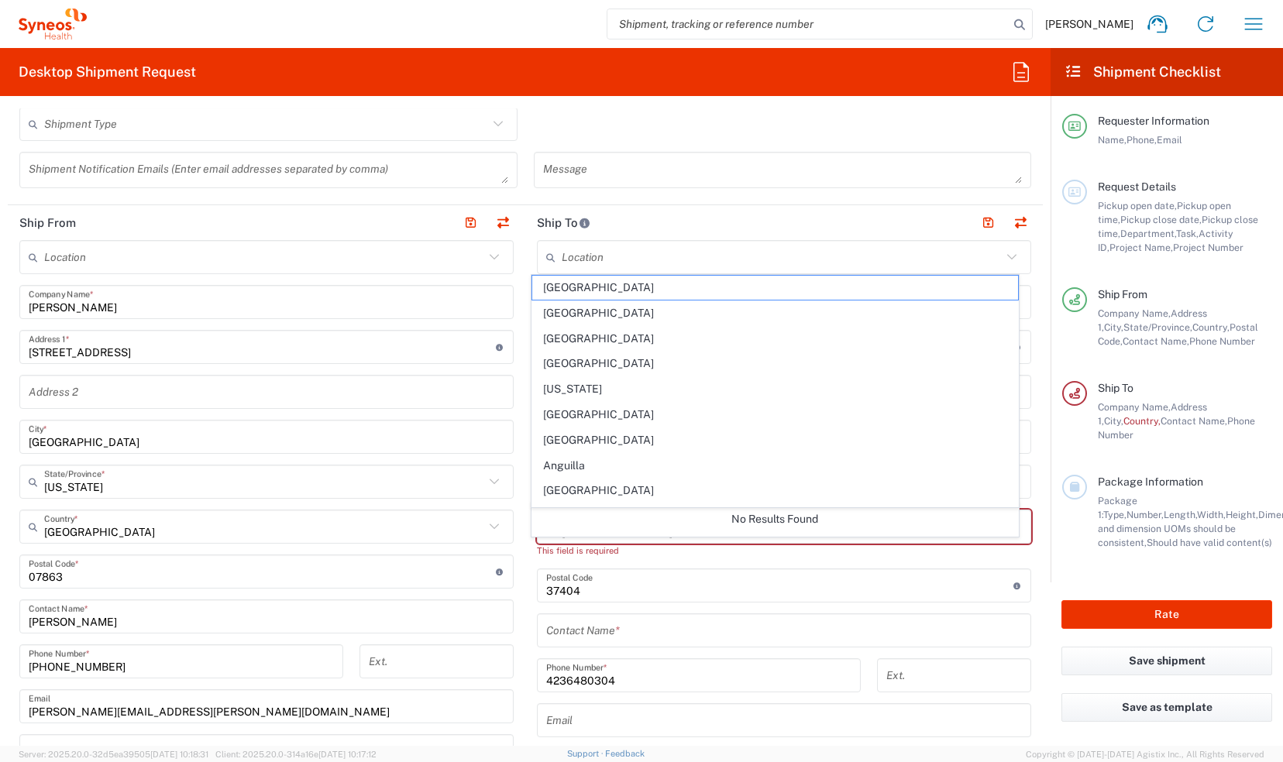
click at [566, 555] on div "This field is required" at bounding box center [784, 551] width 494 height 14
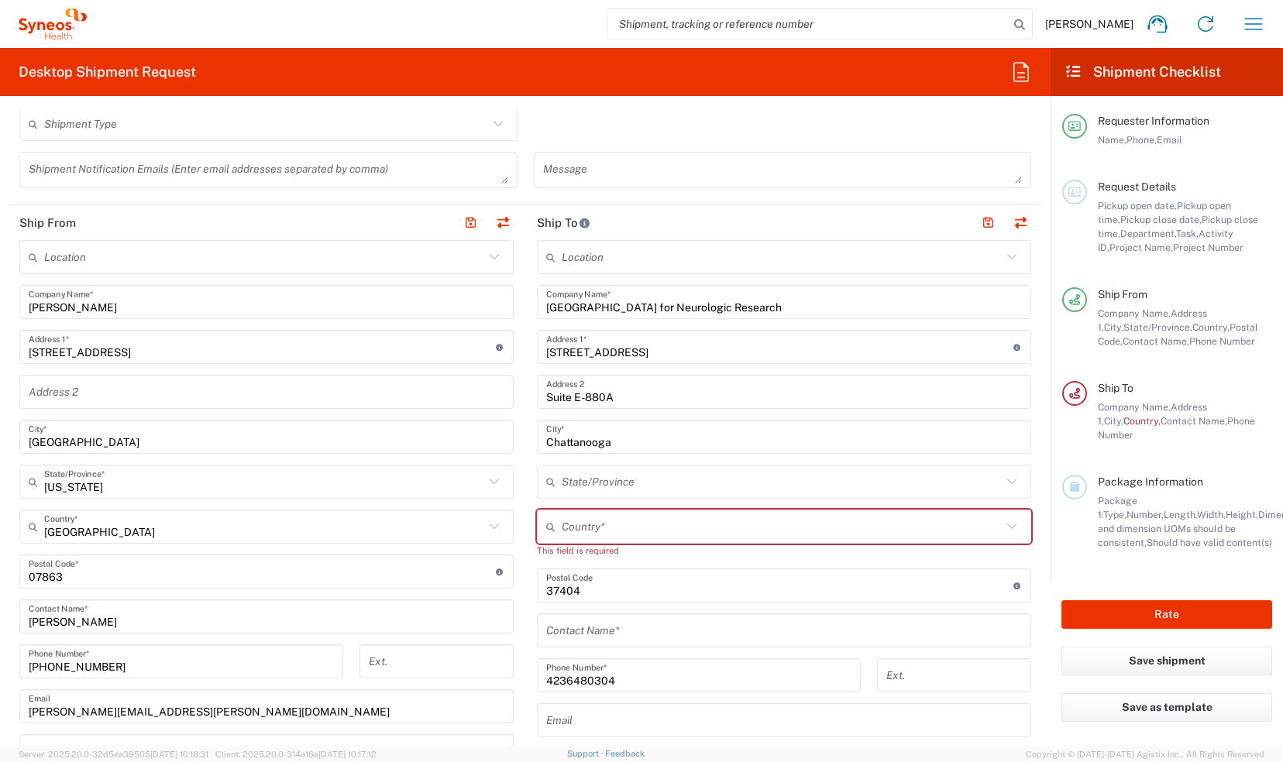
click at [666, 519] on input "text" at bounding box center [782, 527] width 440 height 27
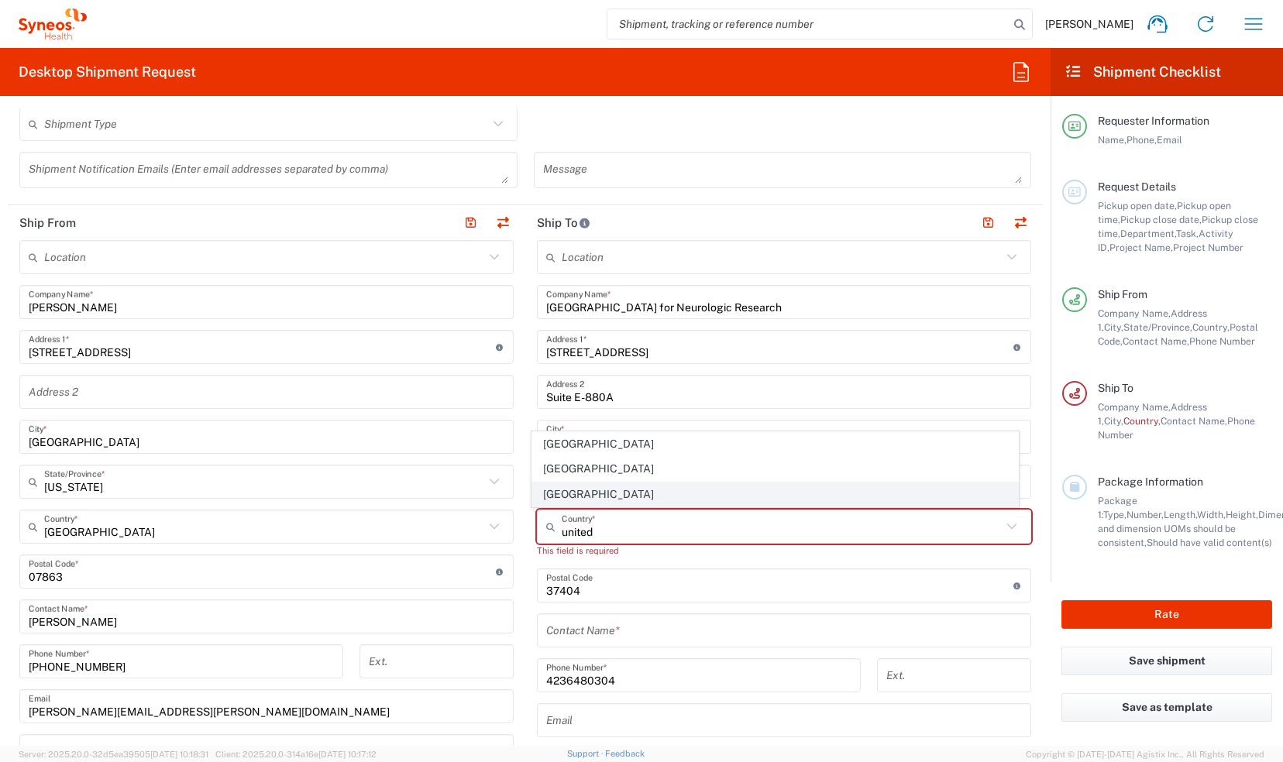
click at [606, 490] on span "[GEOGRAPHIC_DATA]" at bounding box center [774, 495] width 485 height 24
type input "[GEOGRAPHIC_DATA]"
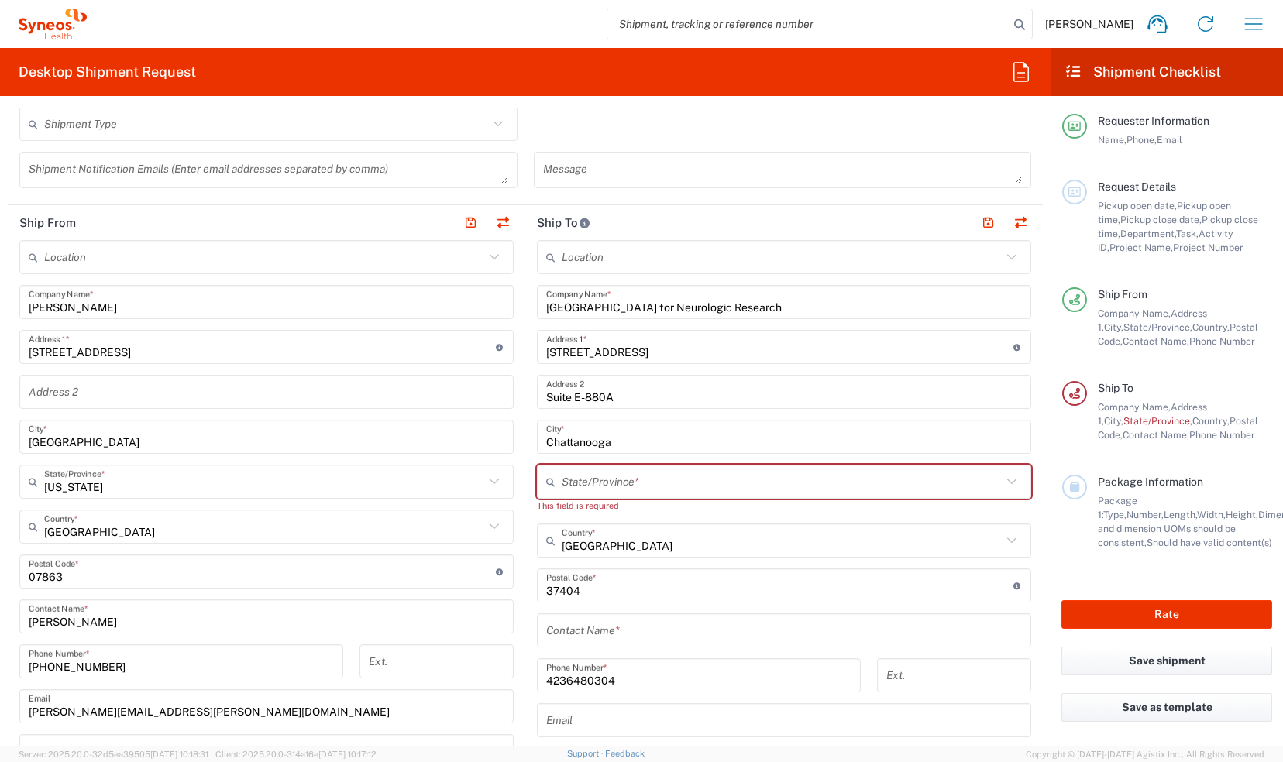
click at [604, 487] on input "text" at bounding box center [782, 482] width 440 height 27
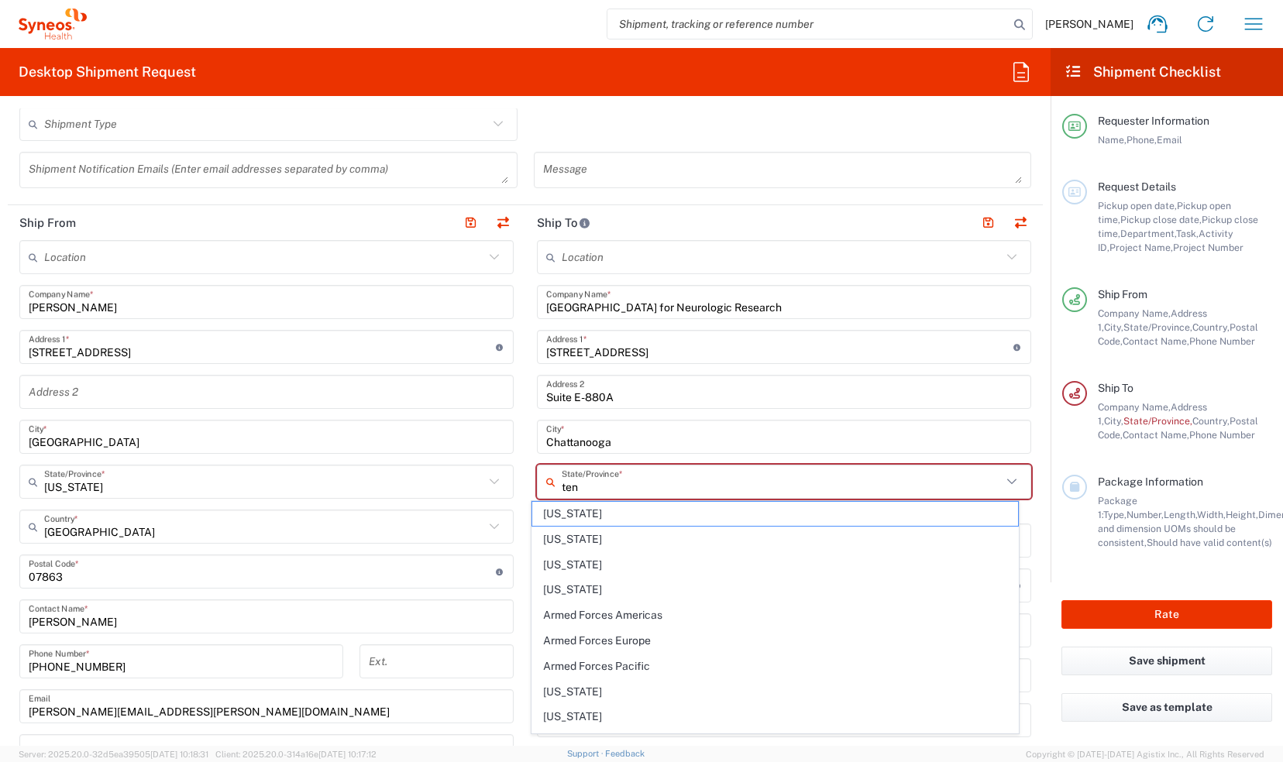
type input "tenn"
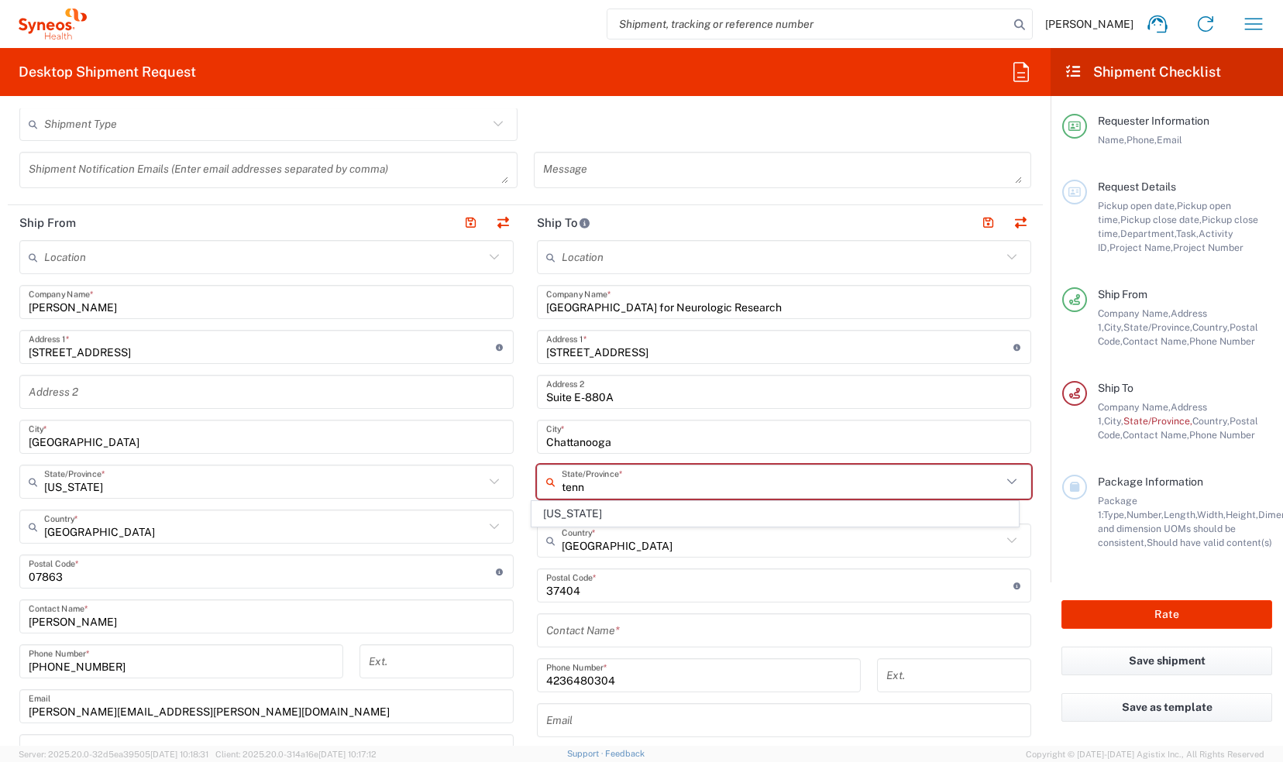
type input "[GEOGRAPHIC_DATA]"
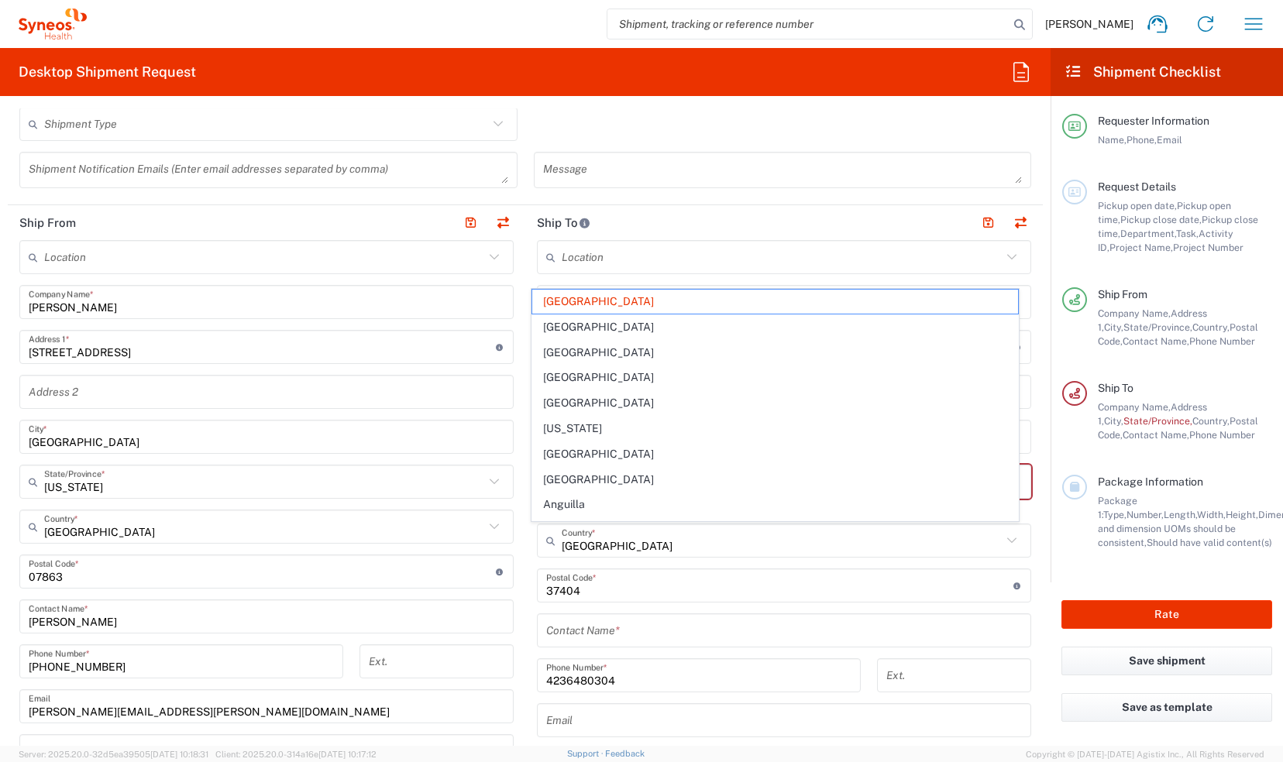
click at [617, 563] on div "Location [PERSON_NAME] LLC-[GEOGRAPHIC_DATA] [GEOGRAPHIC_DATA] [GEOGRAPHIC_DATA…" at bounding box center [784, 572] width 494 height 665
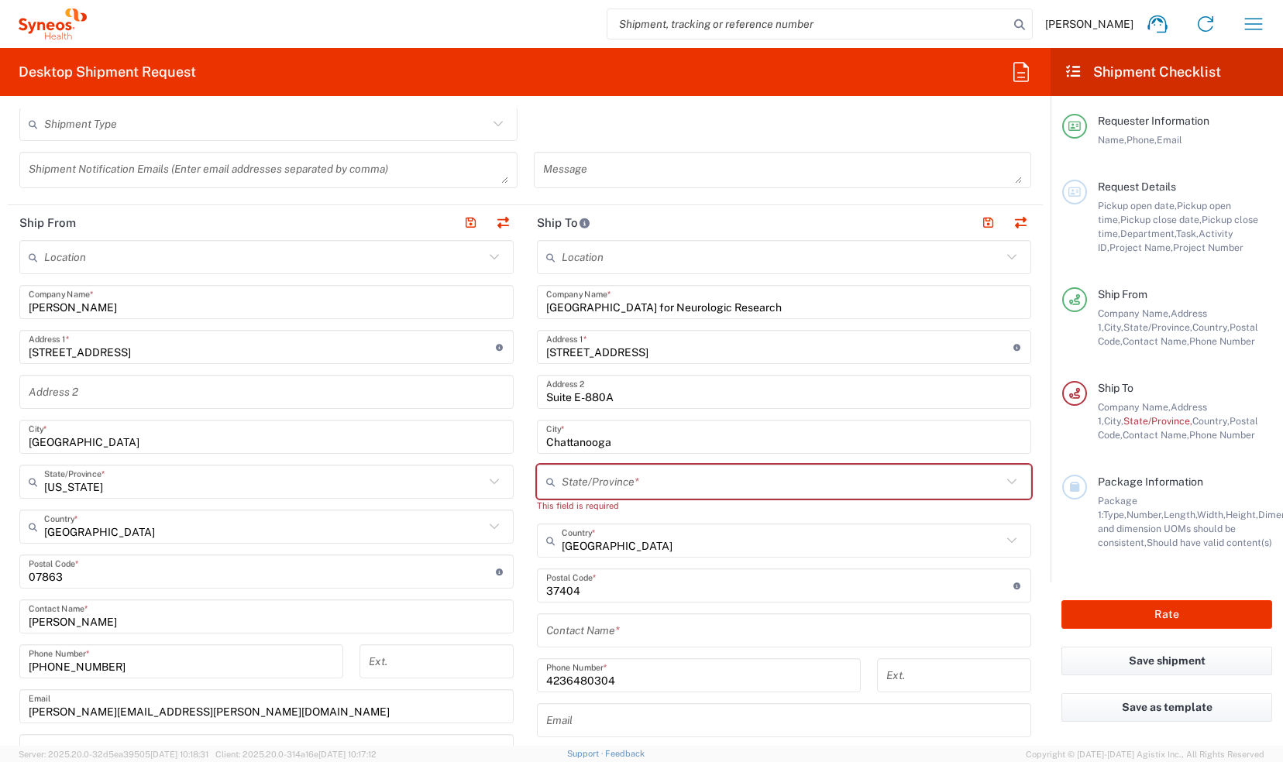
click at [604, 469] on input "text" at bounding box center [782, 482] width 440 height 27
click at [578, 510] on span "[US_STATE]" at bounding box center [774, 514] width 485 height 24
type input "[US_STATE]"
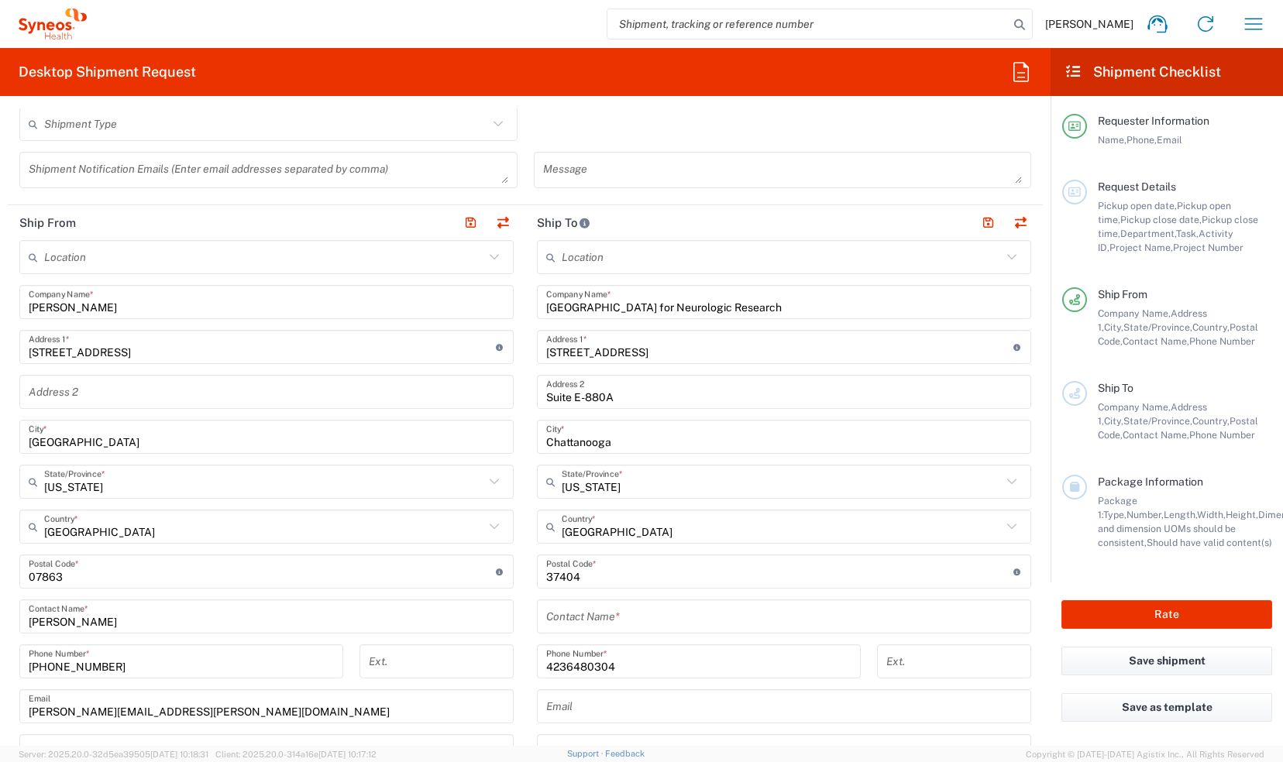
click at [786, 301] on input "[GEOGRAPHIC_DATA] for Neurologic Research" at bounding box center [784, 302] width 476 height 27
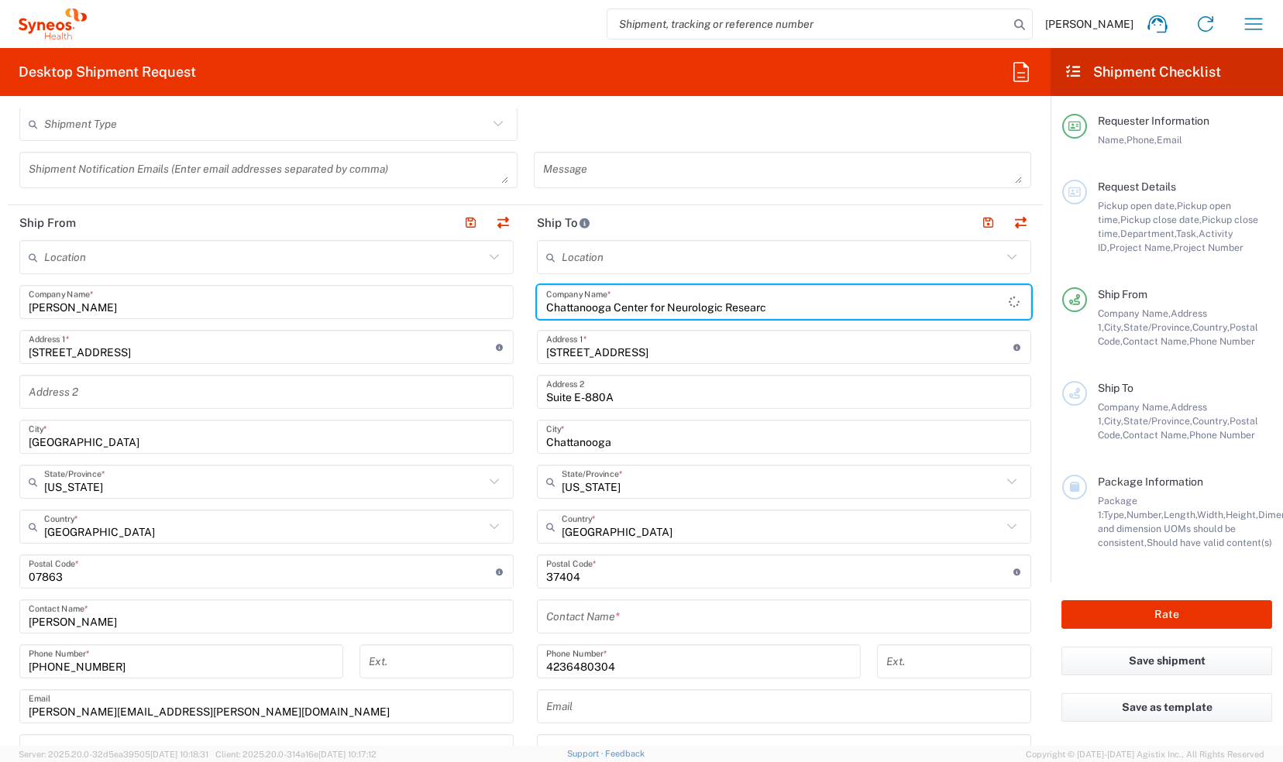
type input "[GEOGRAPHIC_DATA] for Neurologic Research"
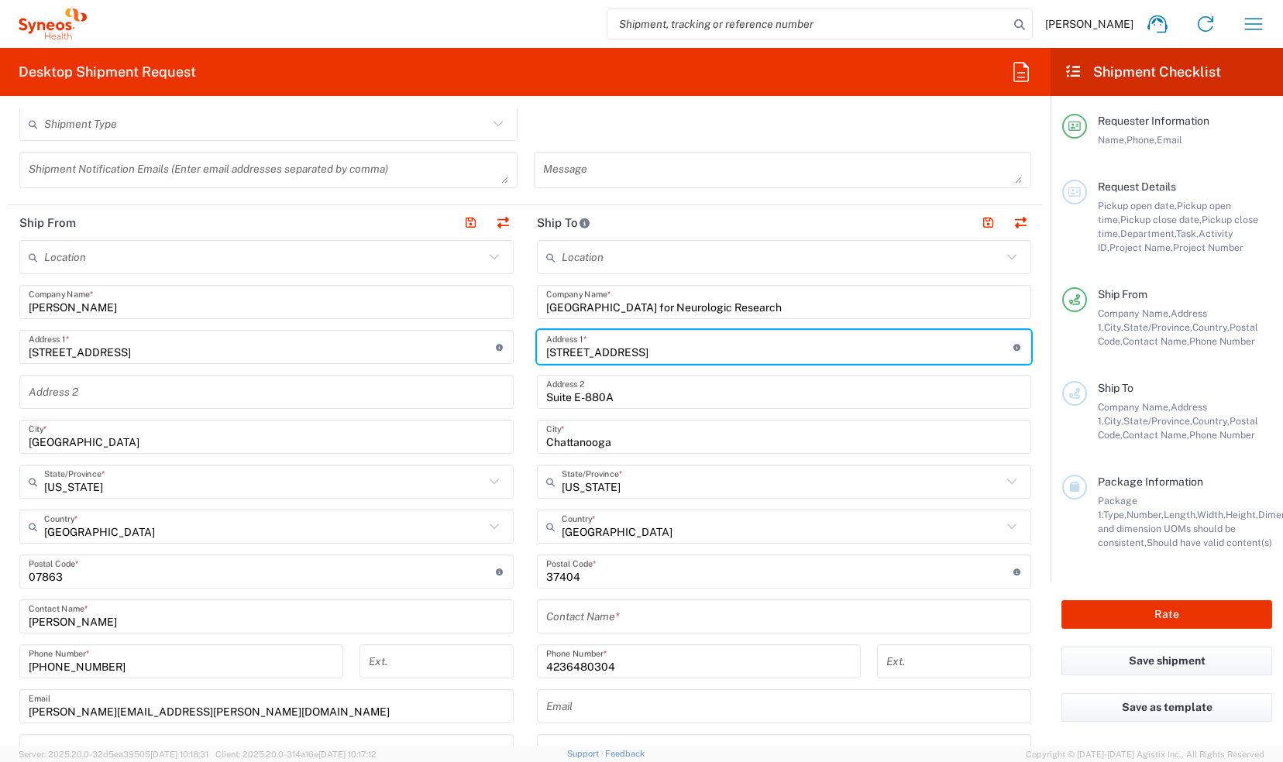
click at [692, 349] on input "[STREET_ADDRESS]" at bounding box center [779, 347] width 467 height 27
type input "[STREET_ADDRESS]"
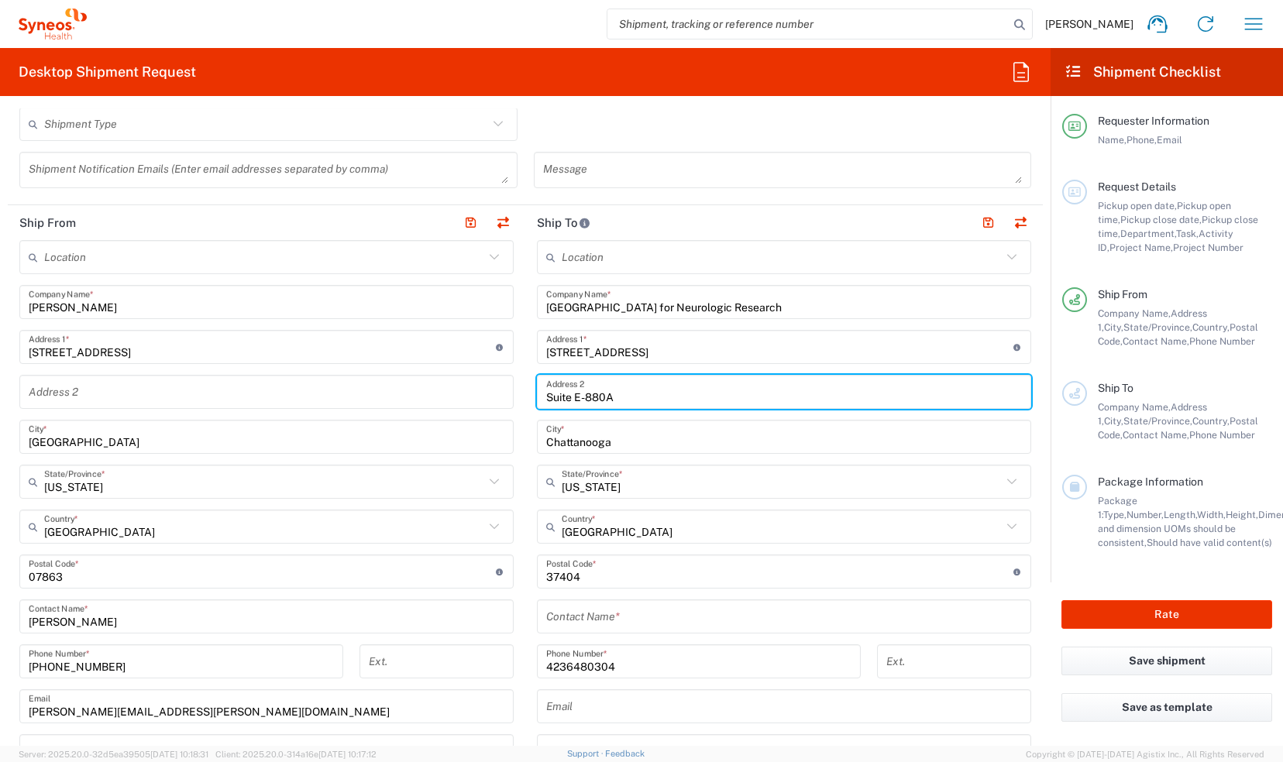
click at [850, 398] on input "Suite E-880A" at bounding box center [784, 392] width 476 height 27
type input "Suite E-880A"
click at [831, 438] on input "Chattanooga" at bounding box center [784, 437] width 476 height 27
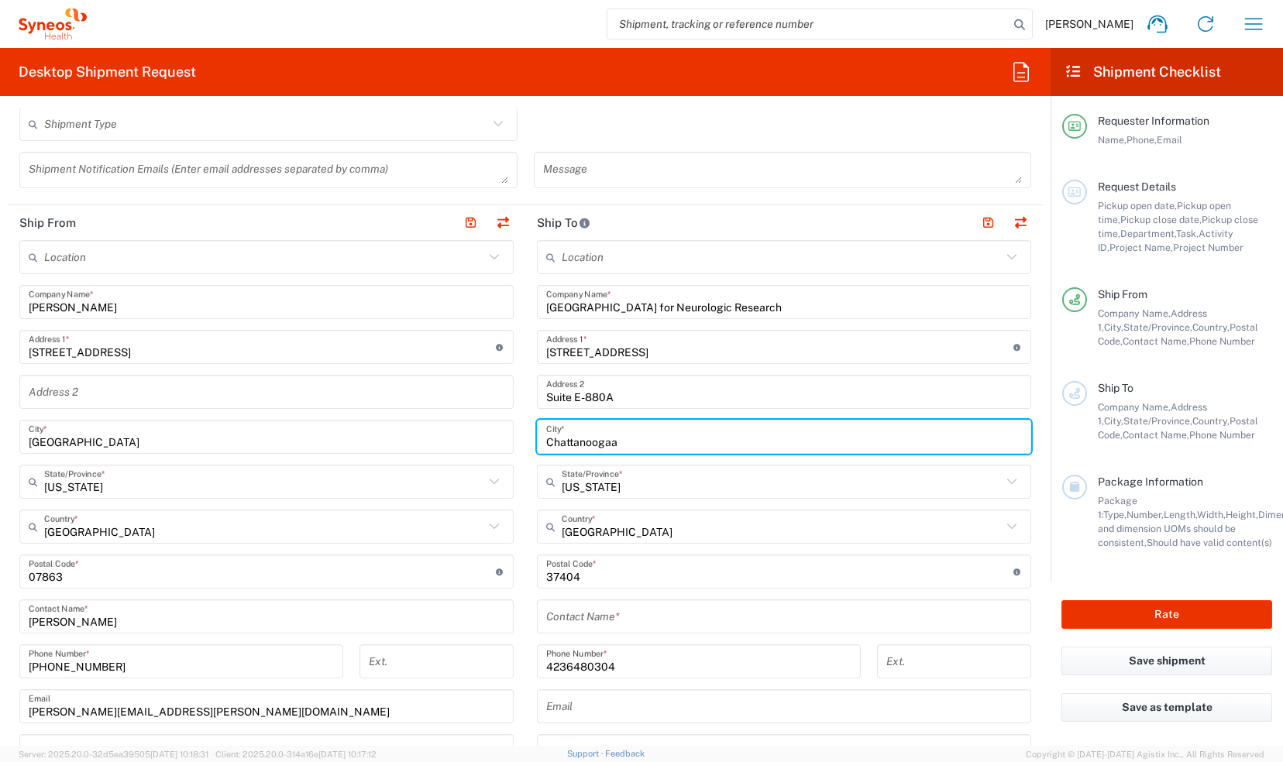
type input "Chattanooga"
click at [748, 580] on input "undefined" at bounding box center [779, 572] width 467 height 27
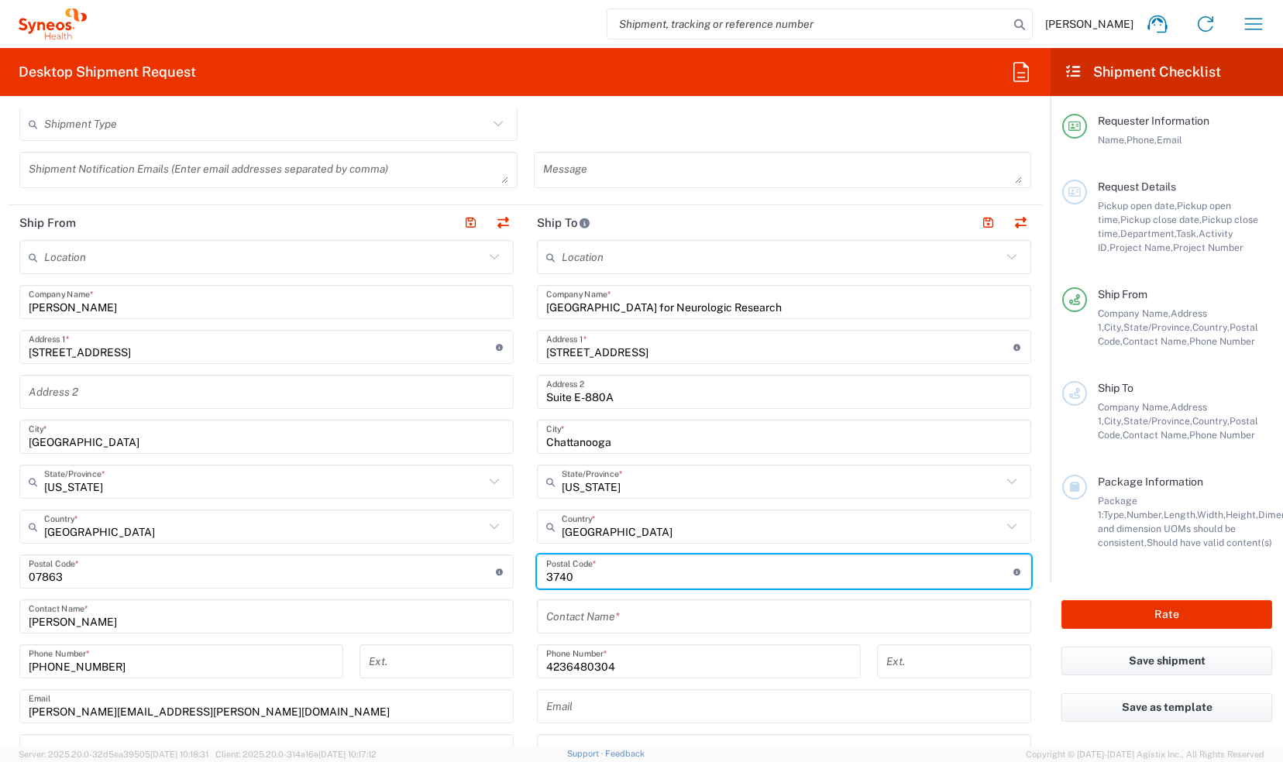
type input "37404"
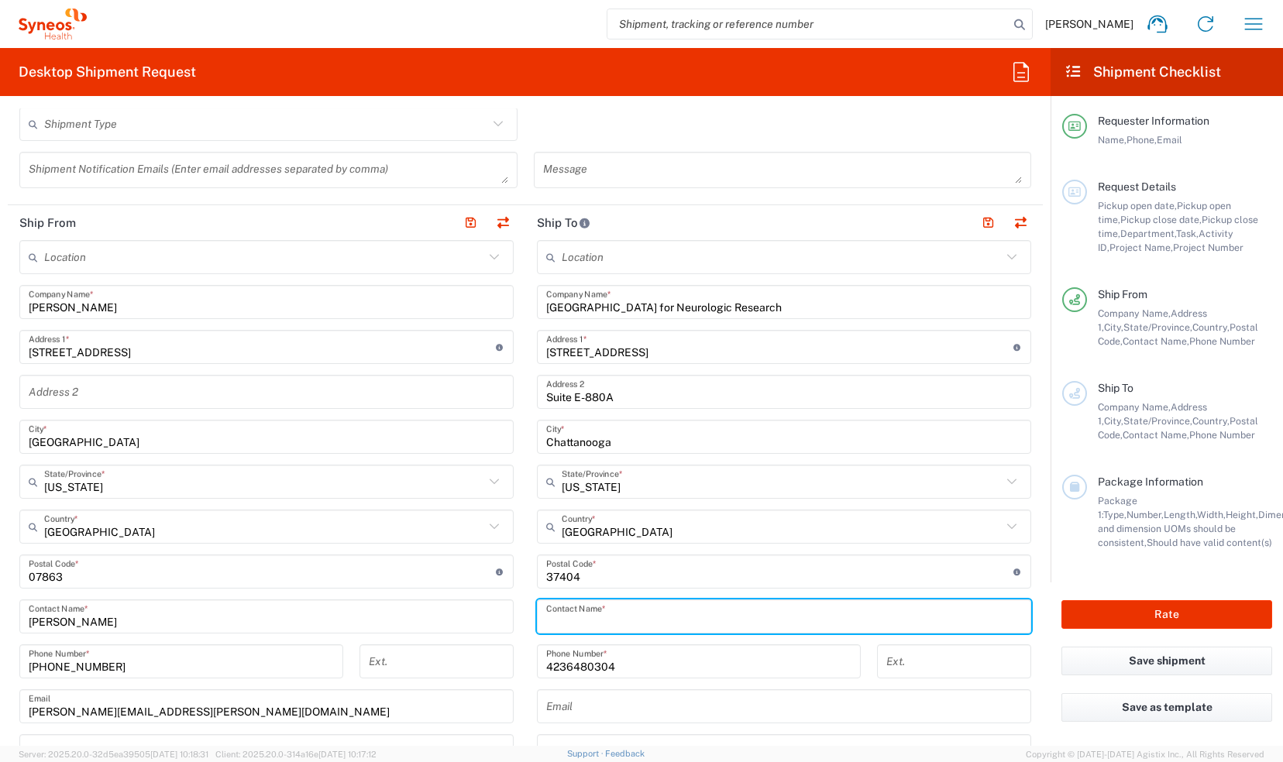
click at [958, 622] on input "text" at bounding box center [784, 617] width 476 height 27
type input "[PERSON_NAME]"
click at [643, 667] on input "4236480304" at bounding box center [698, 662] width 305 height 27
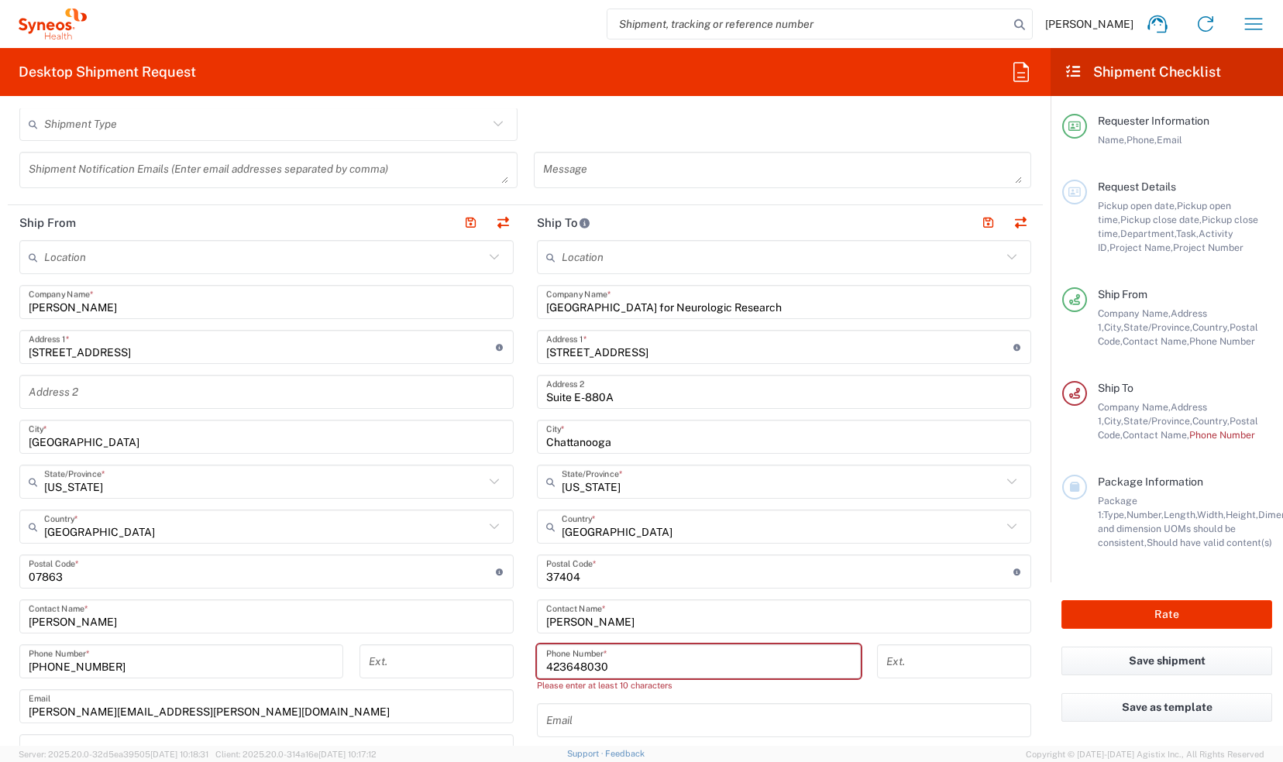
type input "4236480304"
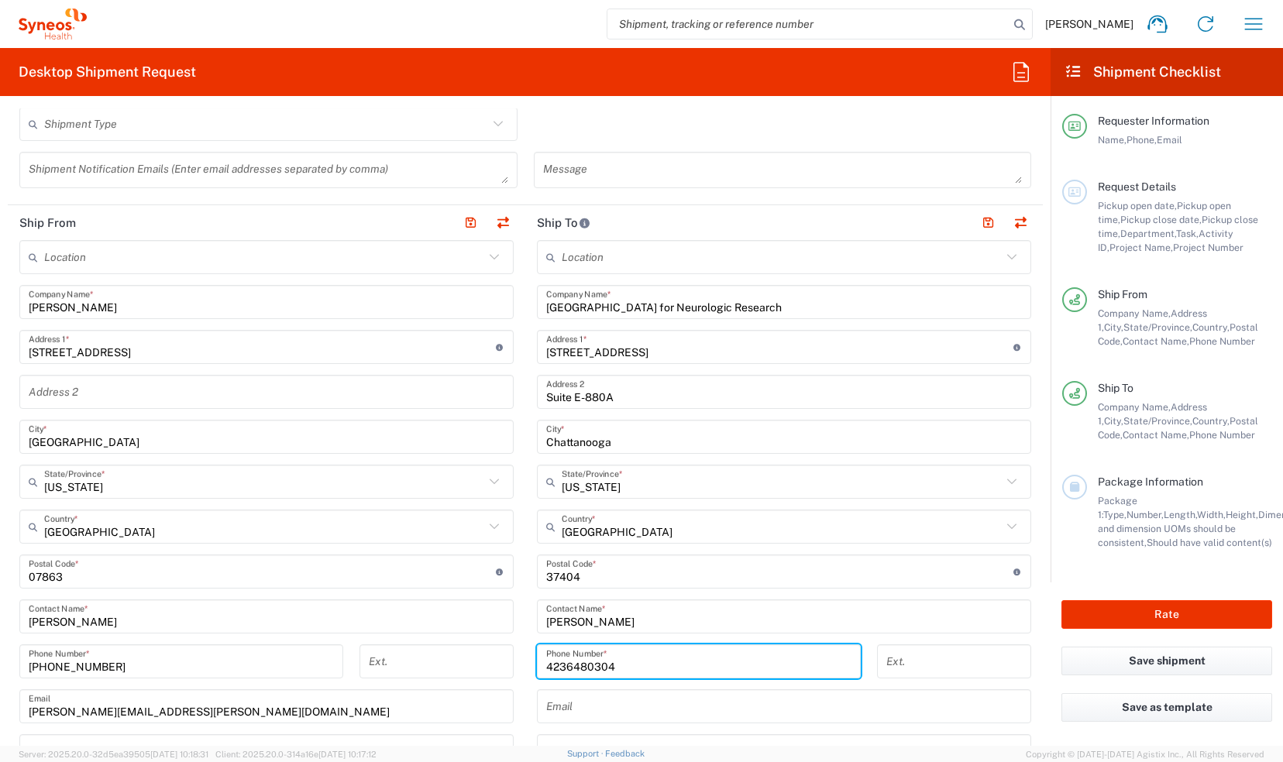
drag, startPoint x: 1038, startPoint y: 660, endPoint x: 538, endPoint y: 723, distance: 503.7
click at [1038, 660] on form "Requester Information [PERSON_NAME] Name * [PHONE_NUMBER] Phone * [EMAIL_ADDRES…" at bounding box center [525, 427] width 1051 height 638
click at [559, 707] on input "text" at bounding box center [784, 706] width 476 height 27
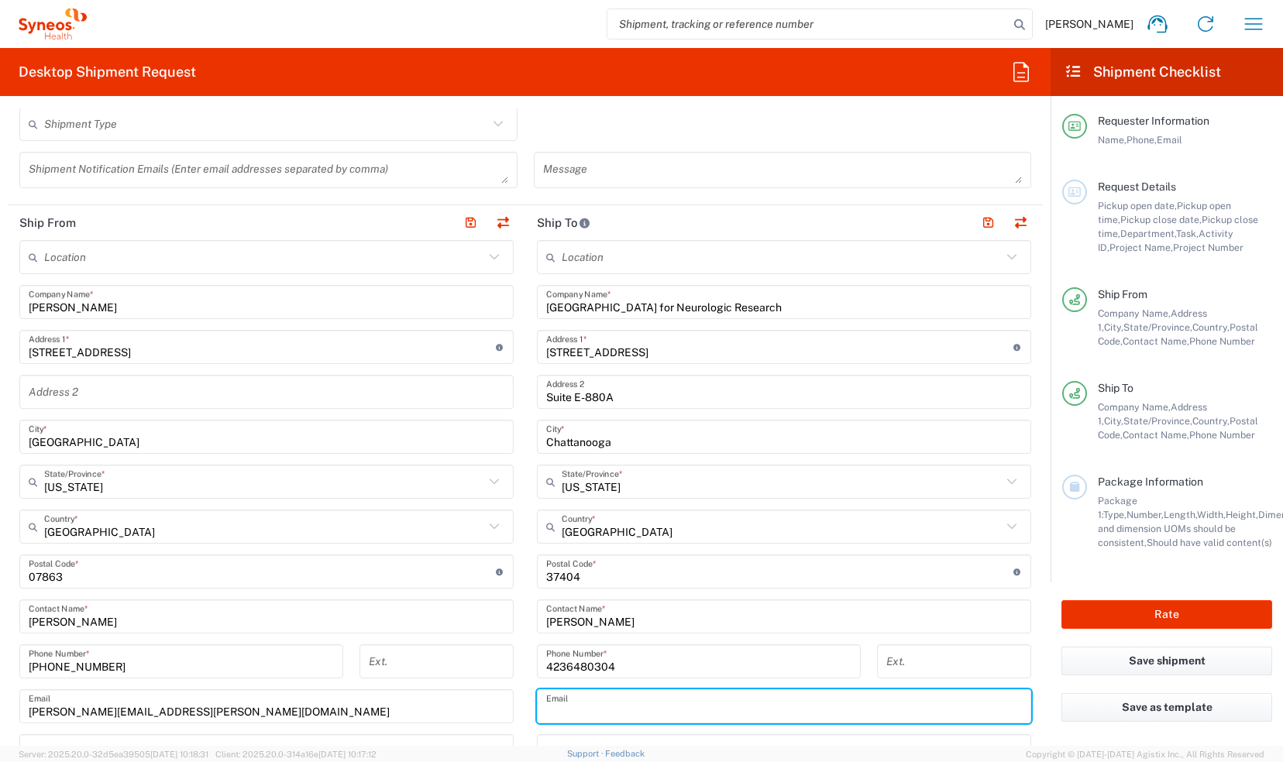
click at [1037, 697] on form "Requester Information [PERSON_NAME] Name * [PHONE_NUMBER] Phone * [EMAIL_ADDRES…" at bounding box center [525, 427] width 1051 height 638
click at [563, 707] on input "text" at bounding box center [784, 706] width 476 height 27
type input "[EMAIL_ADDRESS][DOMAIN_NAME]"
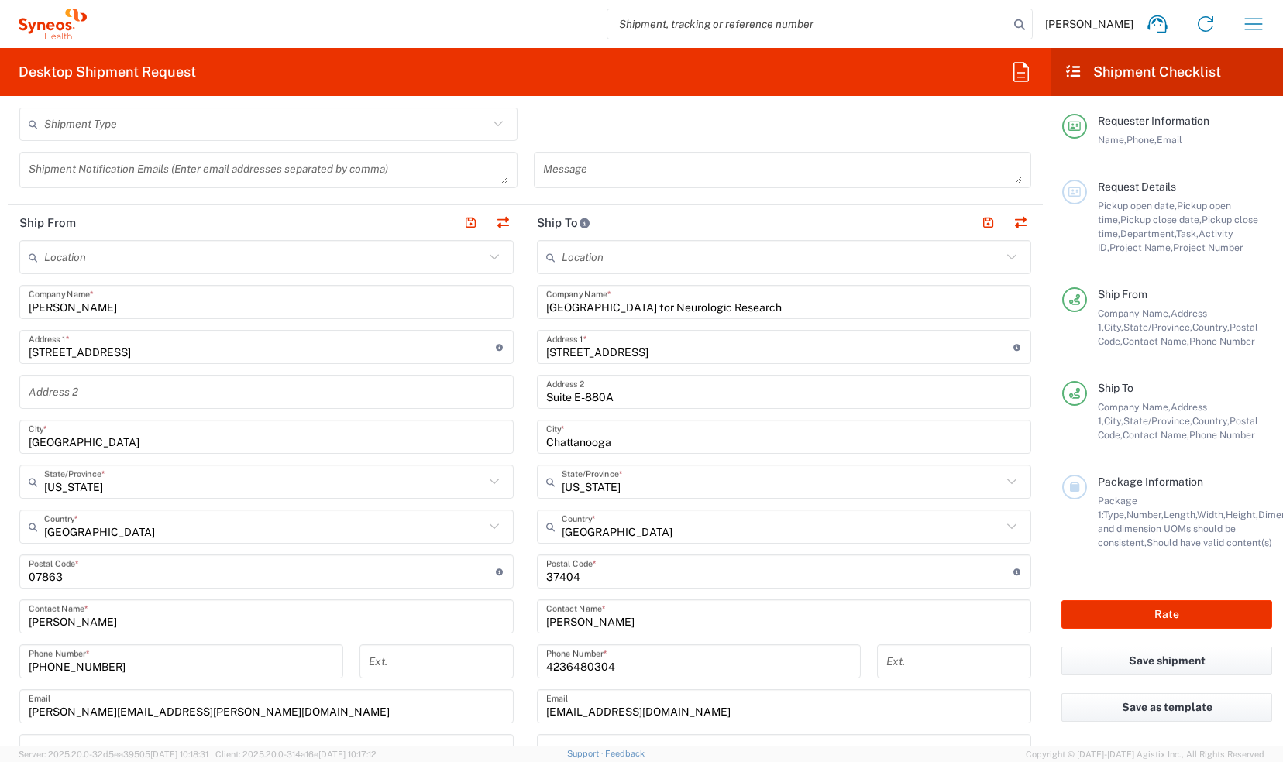
click at [973, 727] on div "Location [PERSON_NAME] LLC-[GEOGRAPHIC_DATA] [GEOGRAPHIC_DATA] [GEOGRAPHIC_DATA…" at bounding box center [784, 565] width 494 height 651
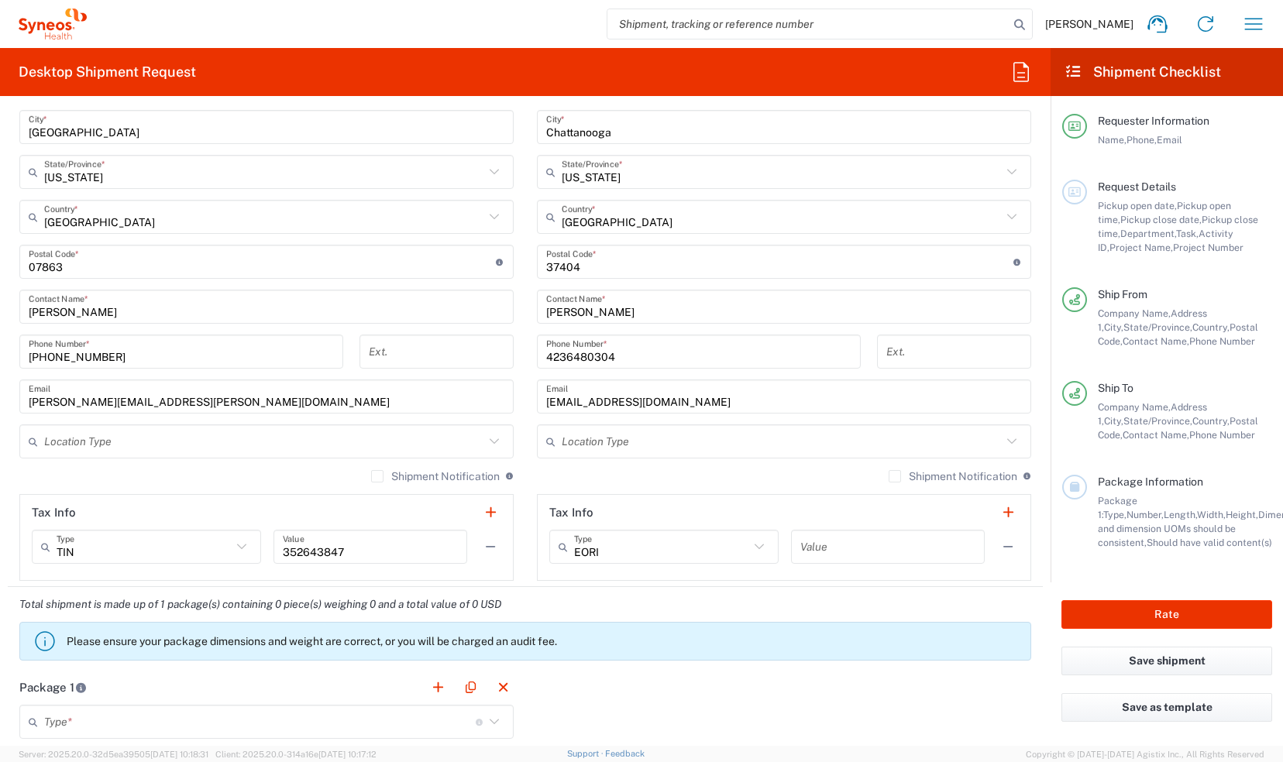
scroll to position [697, 0]
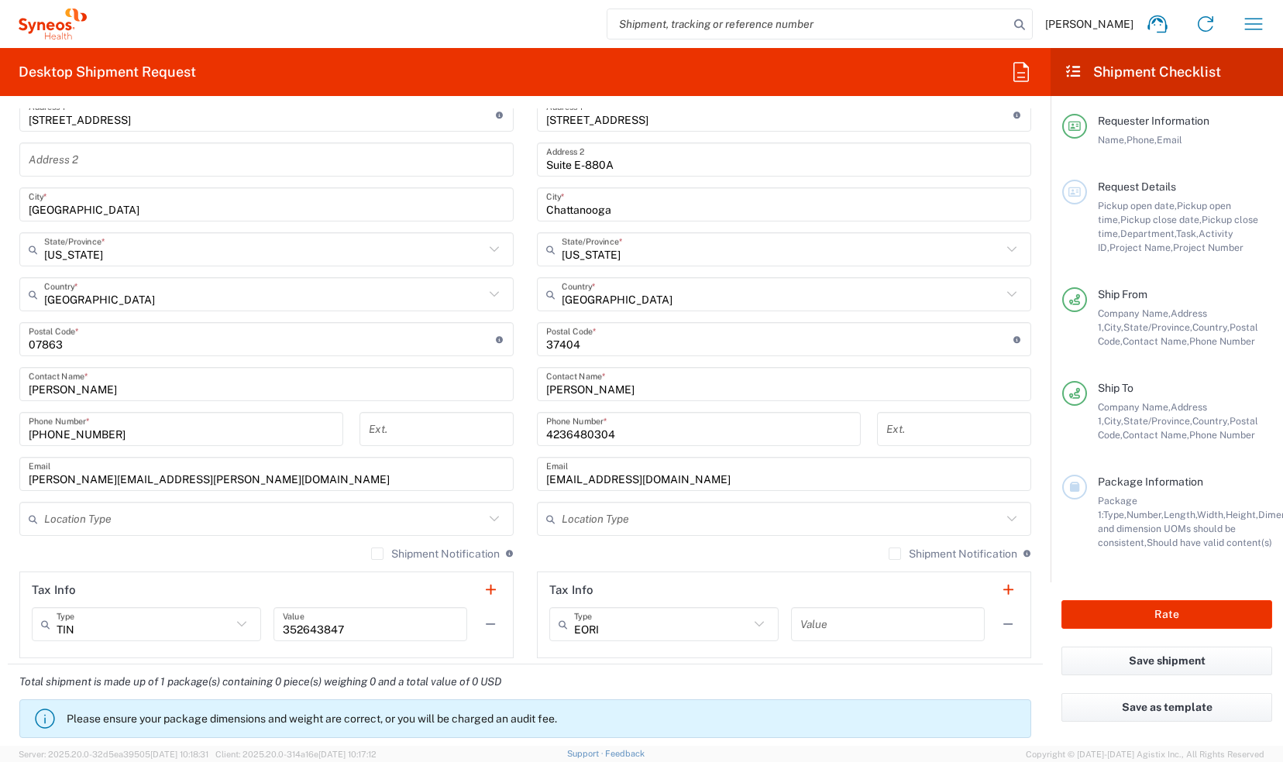
click at [816, 516] on input "text" at bounding box center [782, 519] width 440 height 27
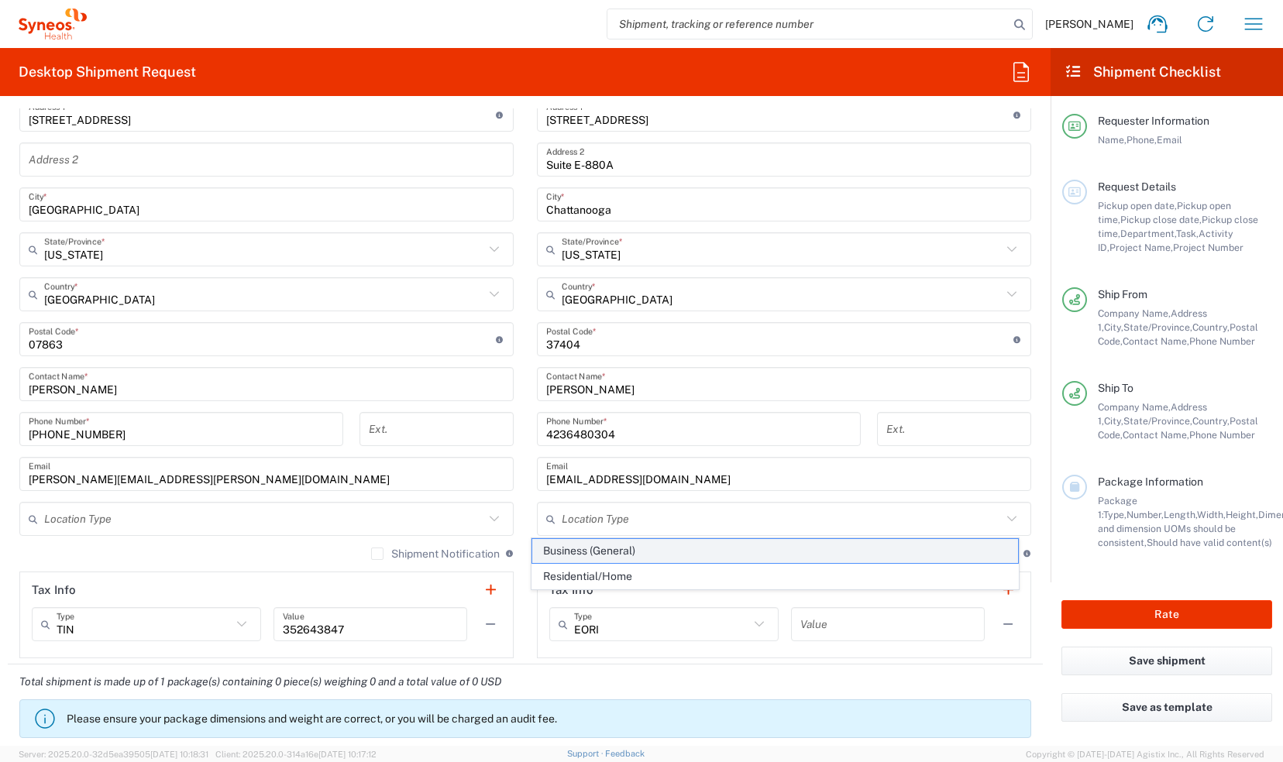
click at [704, 547] on span "Business (General)" at bounding box center [774, 551] width 485 height 24
type input "Business (General)"
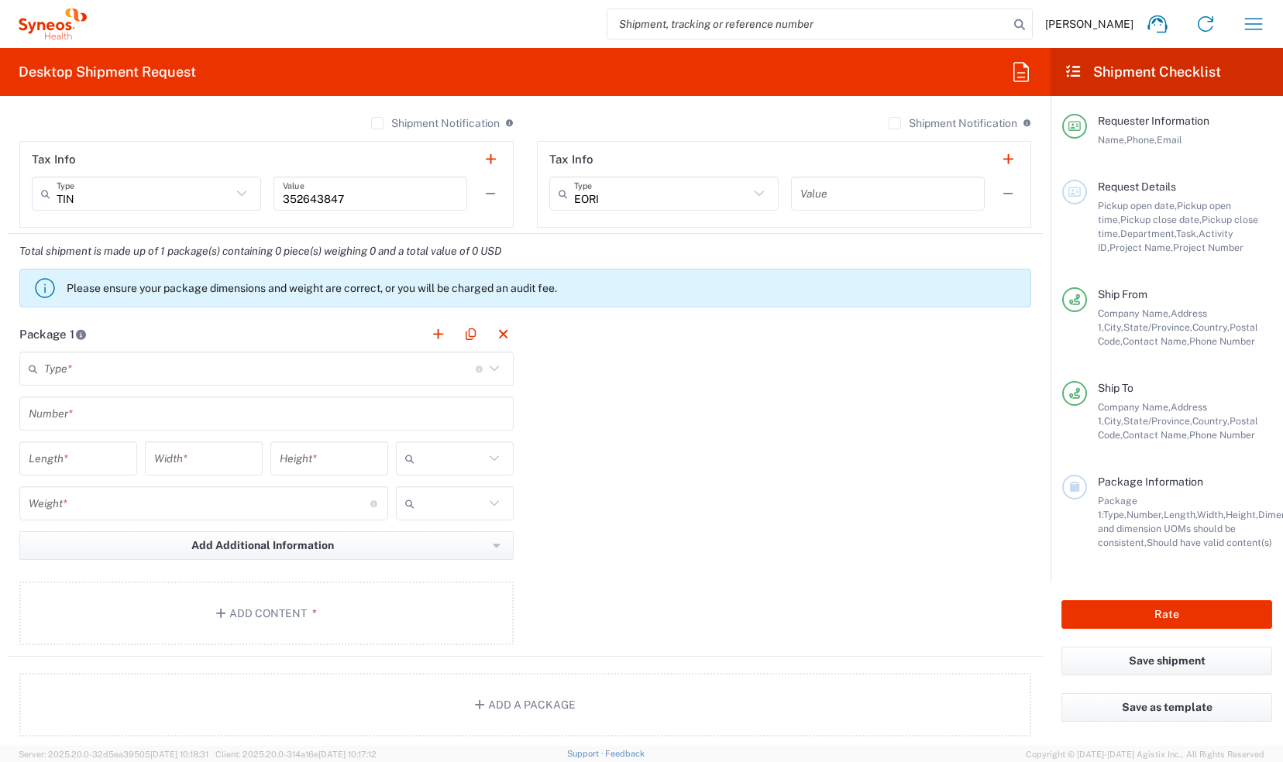
scroll to position [1162, 0]
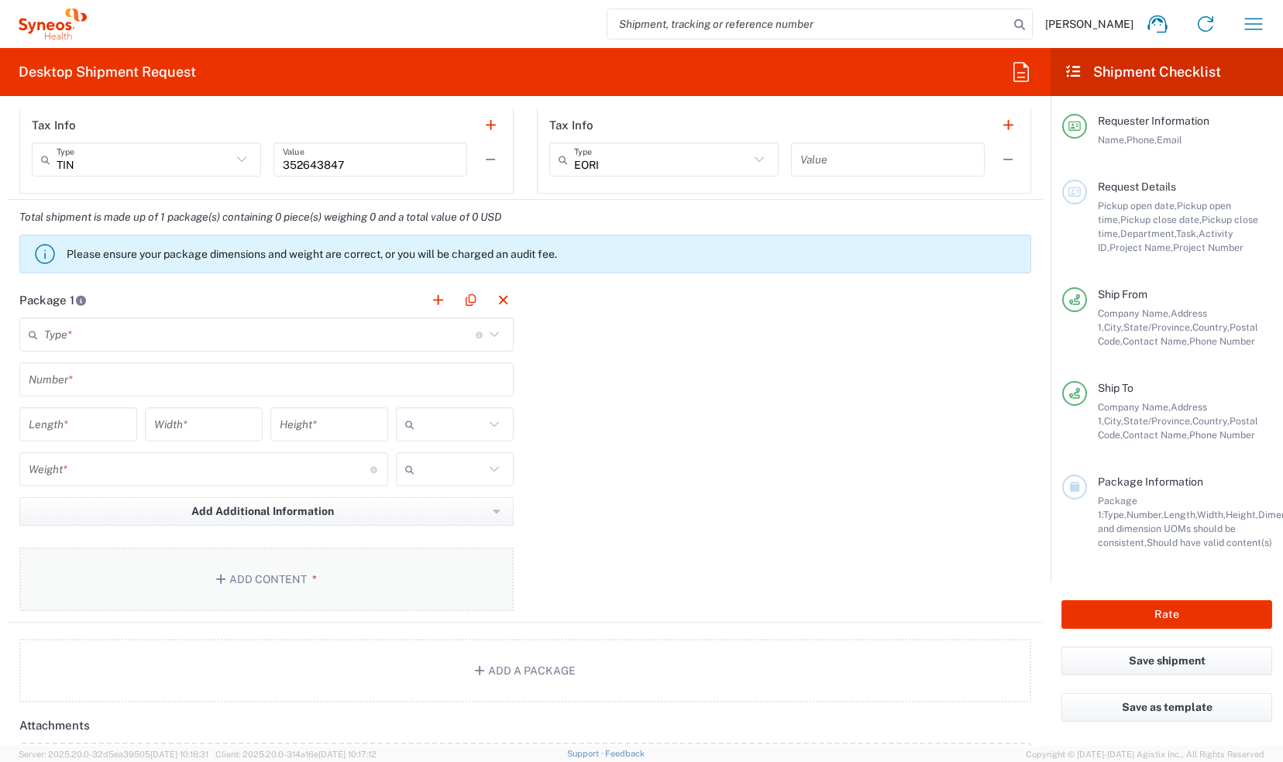
click at [256, 588] on button "Add Content *" at bounding box center [266, 580] width 494 height 64
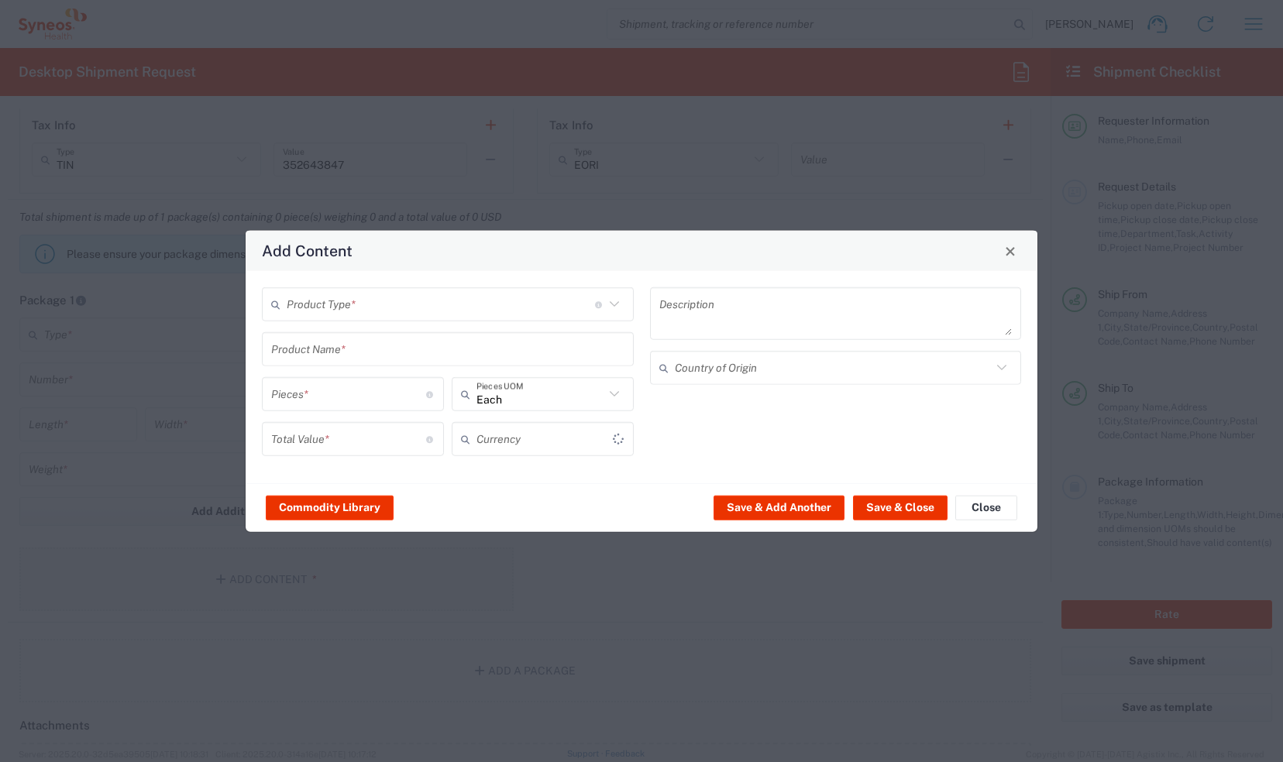
type input "US Dollar"
click at [514, 301] on input "text" at bounding box center [441, 304] width 308 height 27
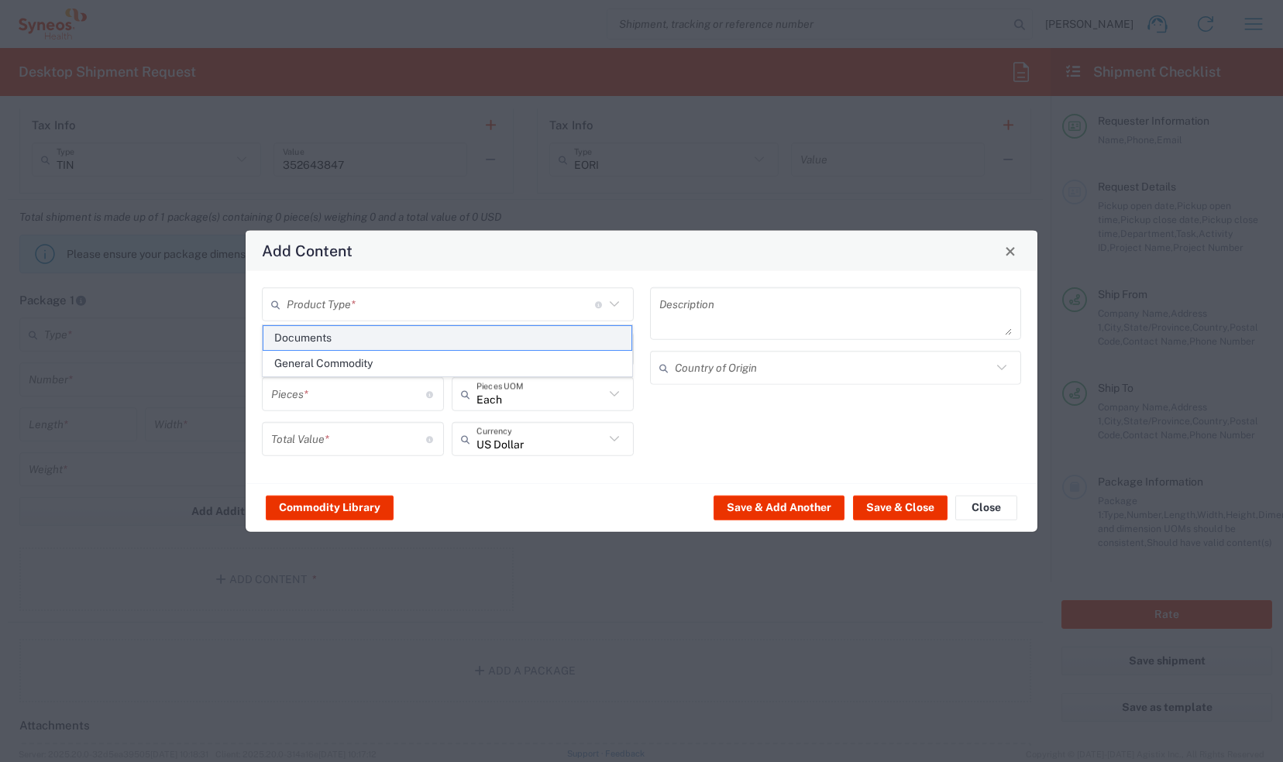
click at [381, 335] on span "Documents" at bounding box center [447, 338] width 369 height 24
type input "Documents"
type input "1"
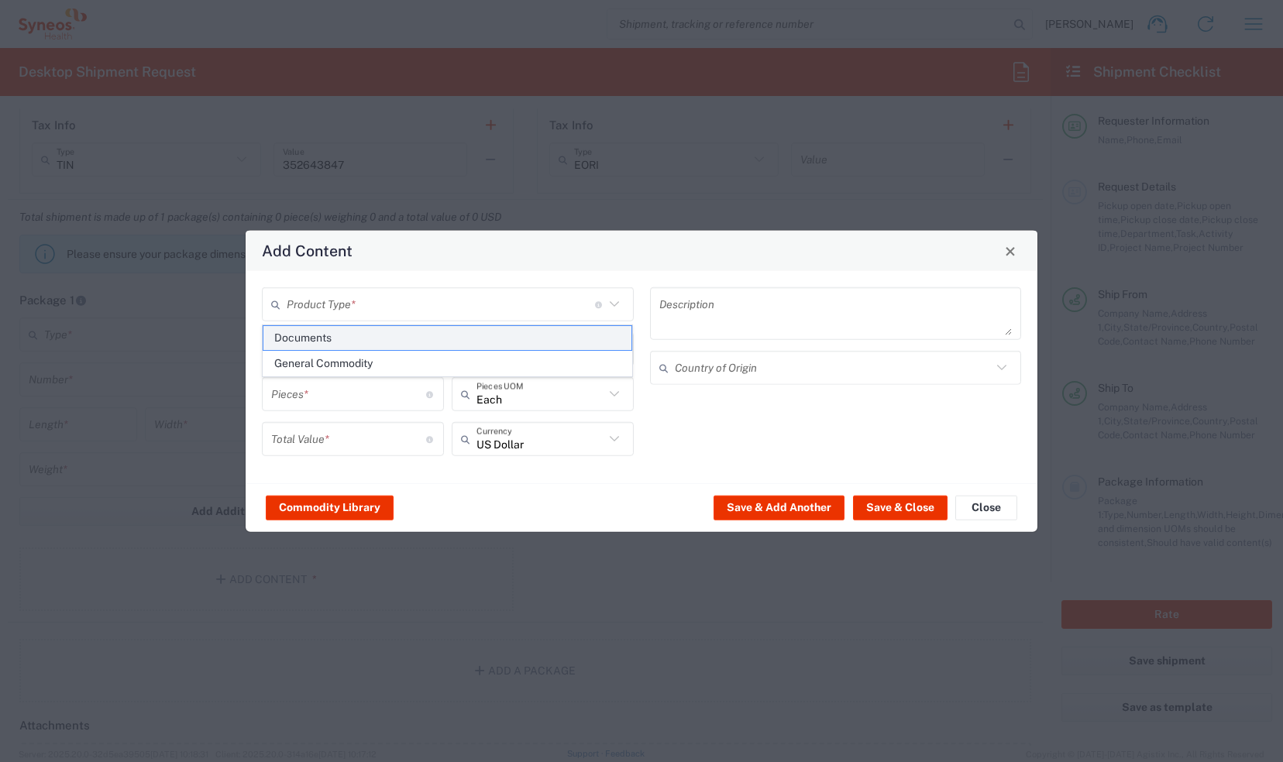
type textarea "Documents"
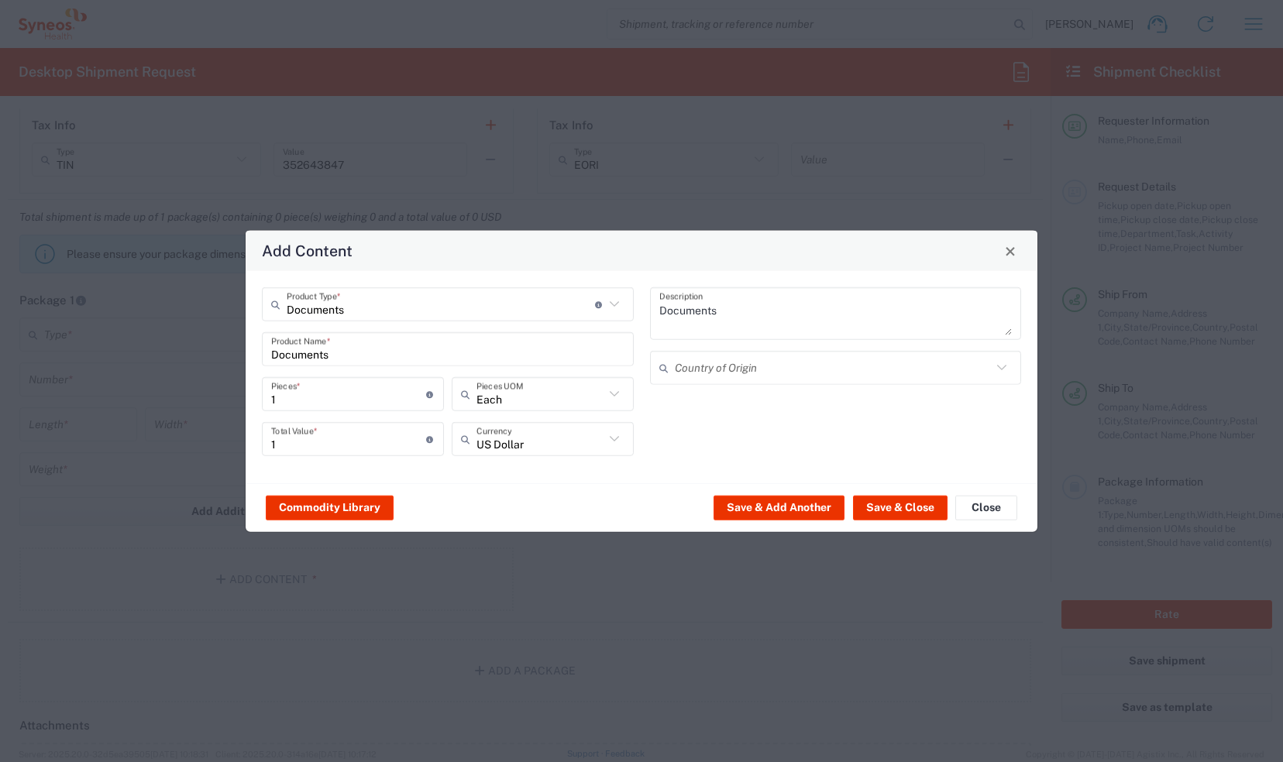
click at [696, 377] on input "text" at bounding box center [834, 367] width 318 height 27
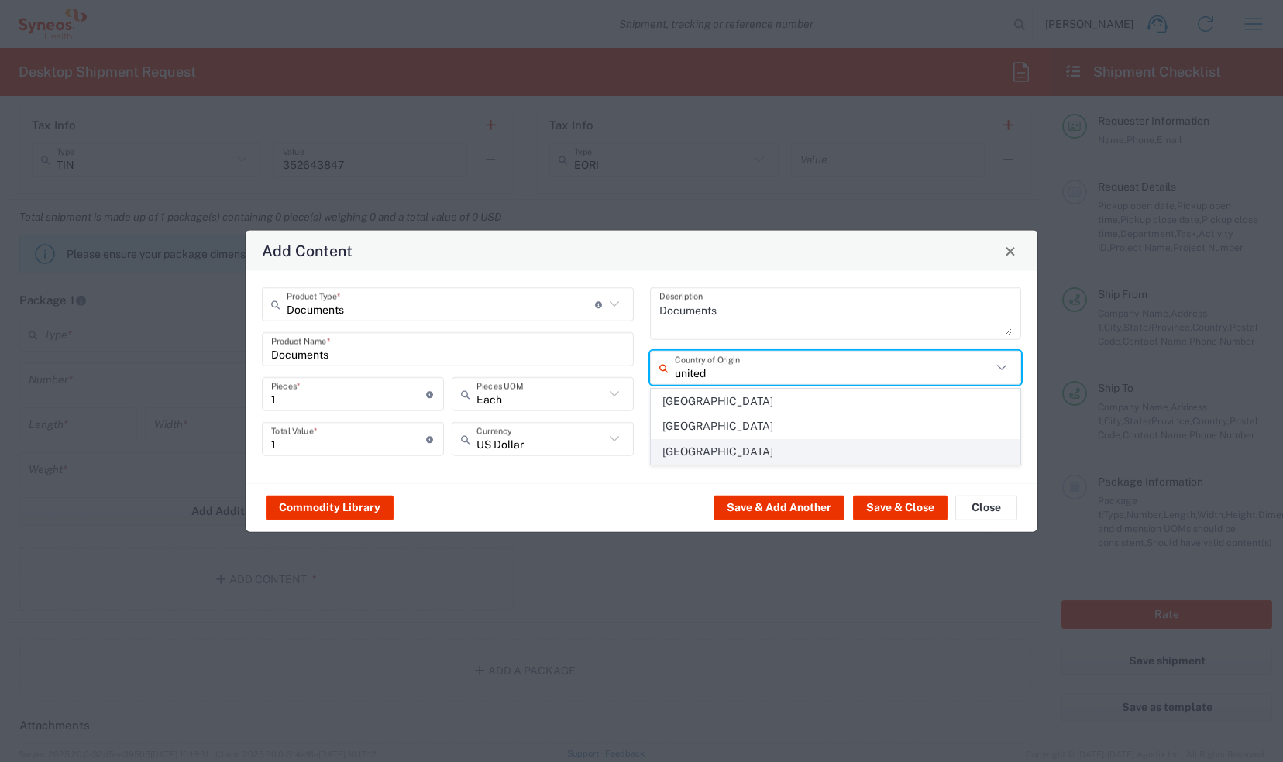
click at [714, 444] on span "[GEOGRAPHIC_DATA]" at bounding box center [836, 452] width 369 height 24
type input "[GEOGRAPHIC_DATA]"
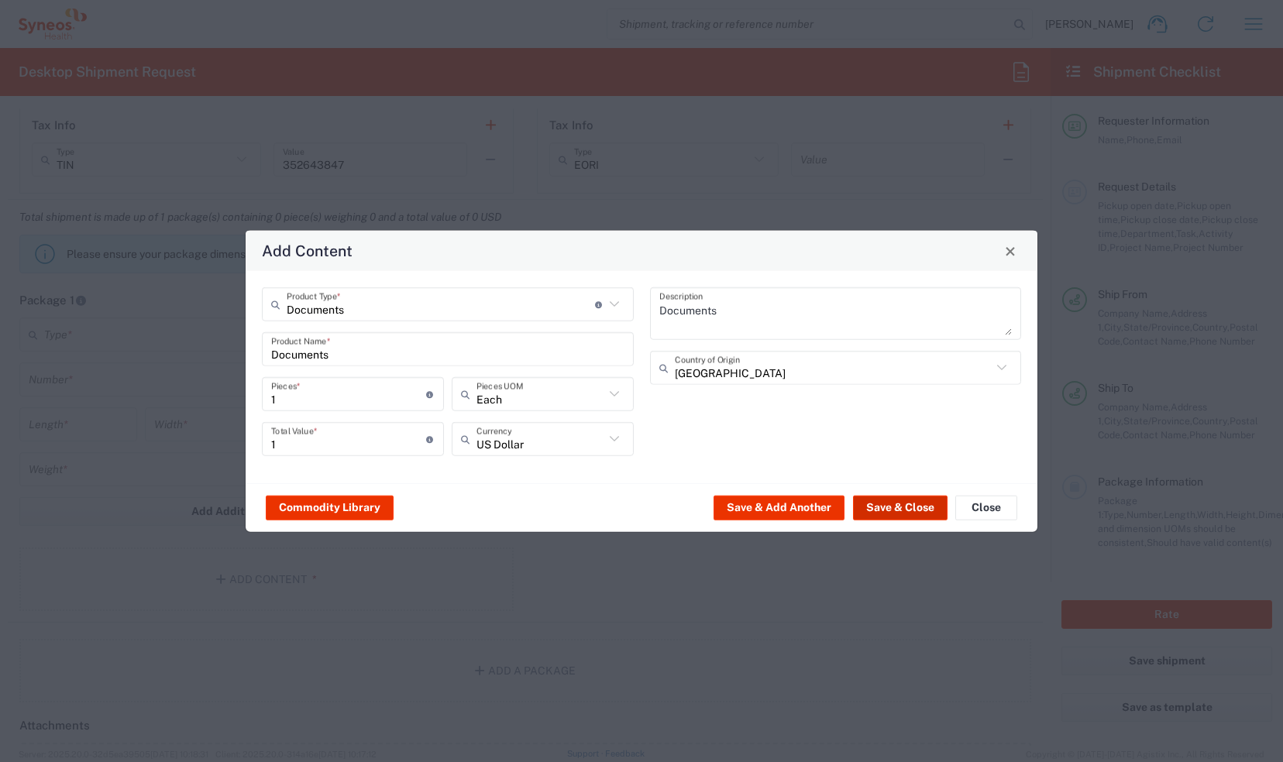
click at [894, 507] on button "Save & Close" at bounding box center [900, 507] width 95 height 25
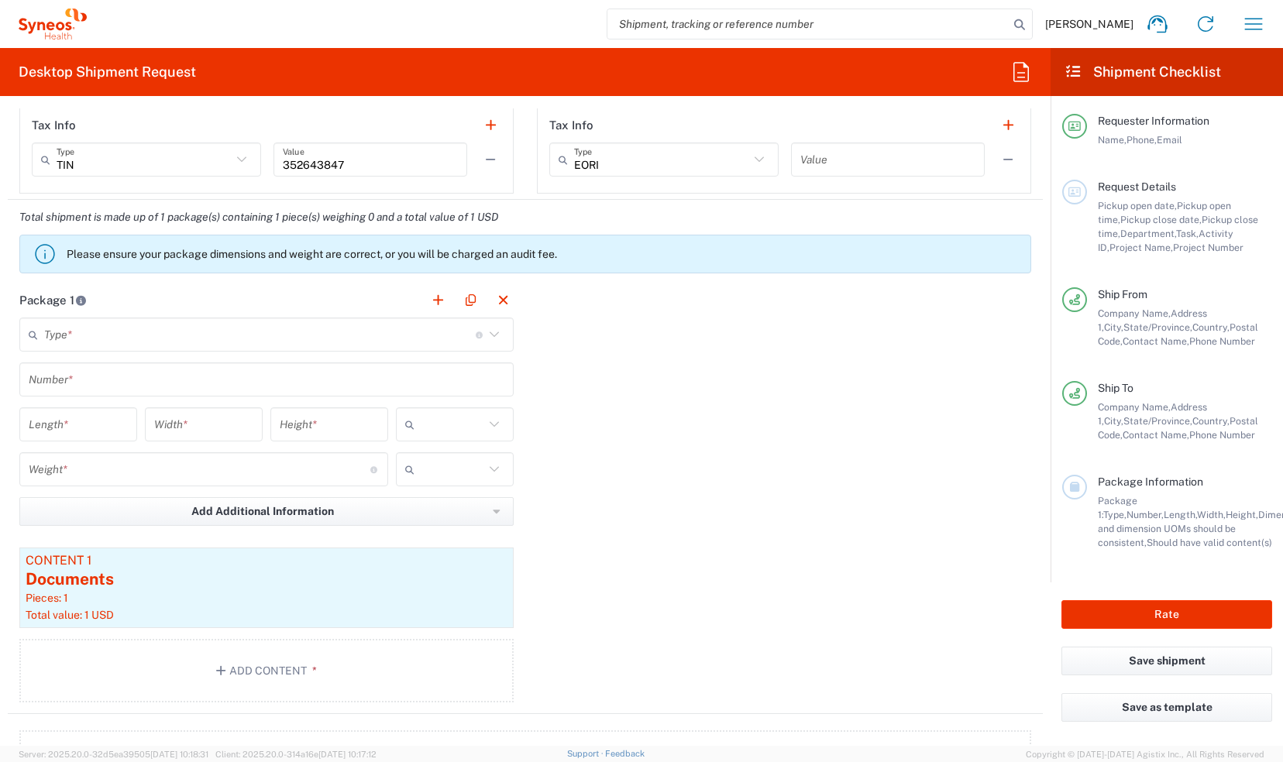
click at [157, 337] on input "text" at bounding box center [260, 335] width 432 height 27
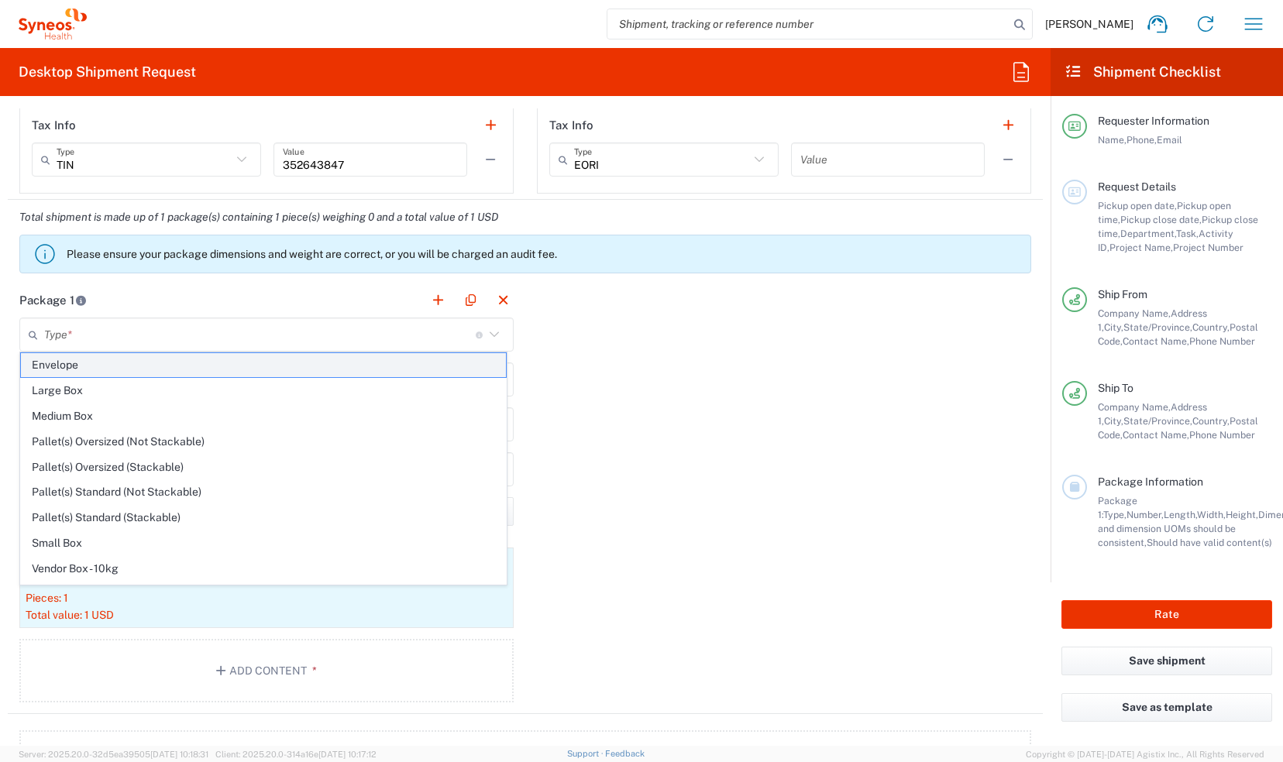
click at [167, 364] on span "Envelope" at bounding box center [263, 365] width 485 height 24
type input "Envelope"
type input "1"
type input "9.5"
type input "12.5"
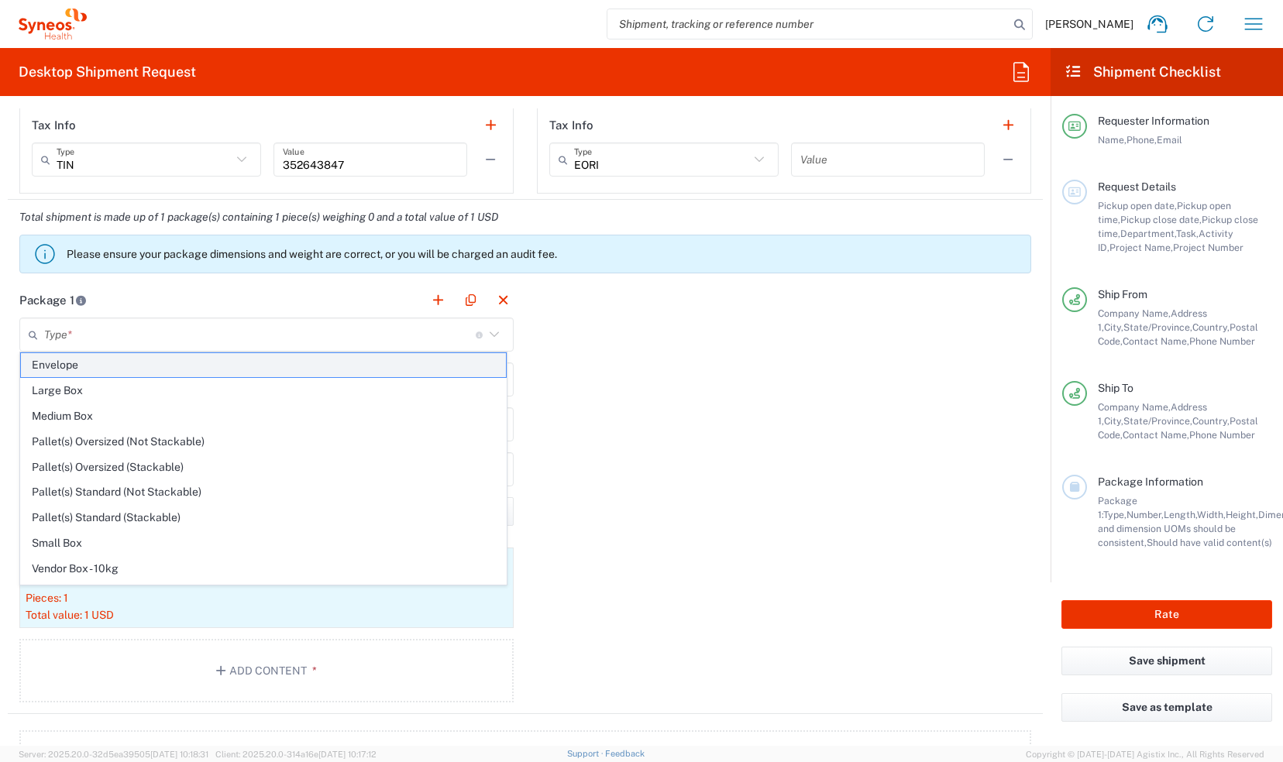
type input "0.25"
type input "in"
type input "0.45"
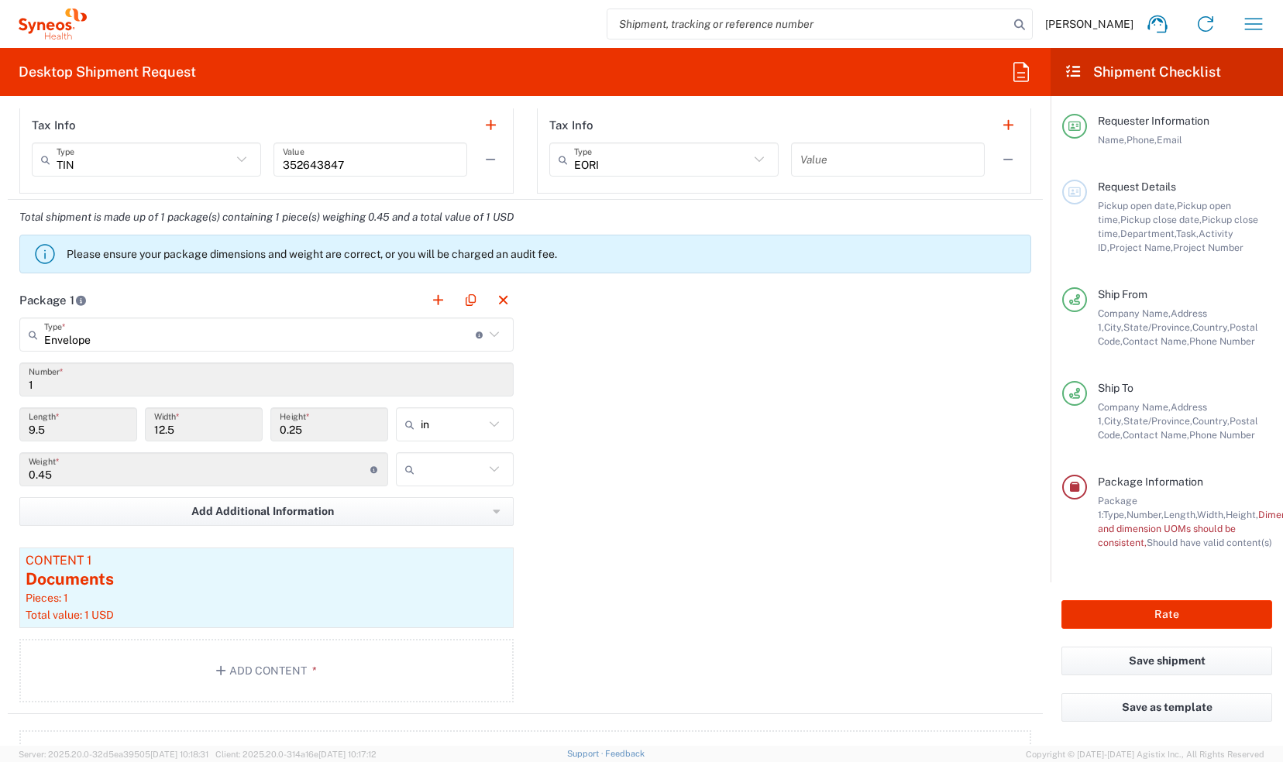
click at [490, 462] on icon at bounding box center [494, 469] width 20 height 20
click at [465, 535] on span "lbs" at bounding box center [449, 526] width 113 height 24
type input "lbs"
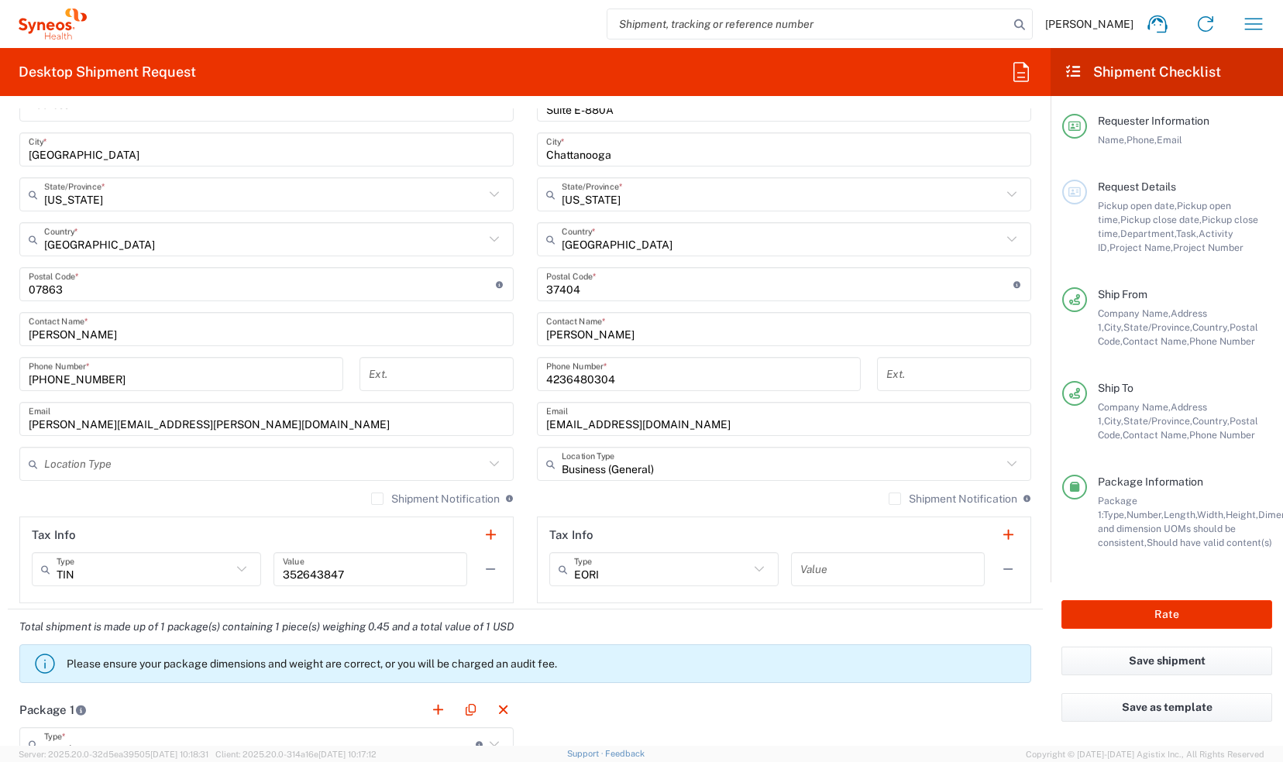
scroll to position [651, 0]
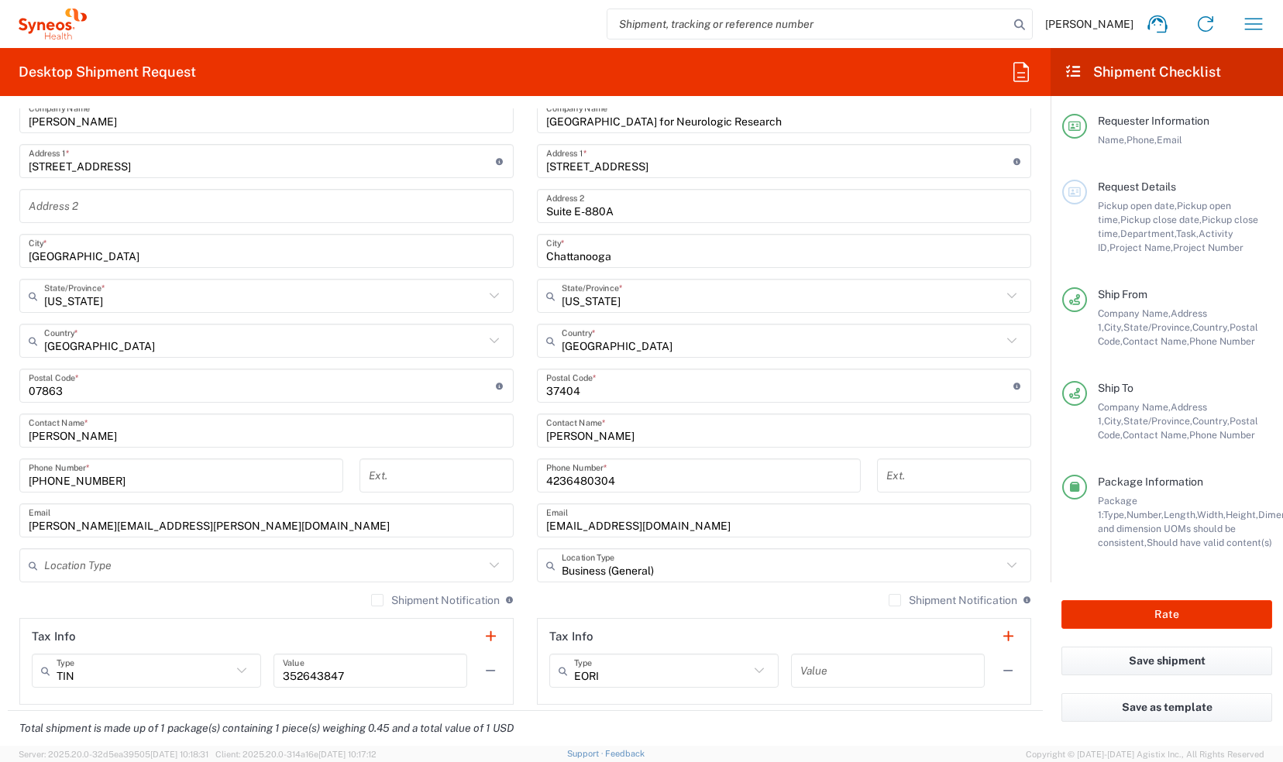
click at [1084, 190] on div at bounding box center [1074, 192] width 25 height 25
click at [1130, 188] on span "Request Details" at bounding box center [1137, 187] width 78 height 12
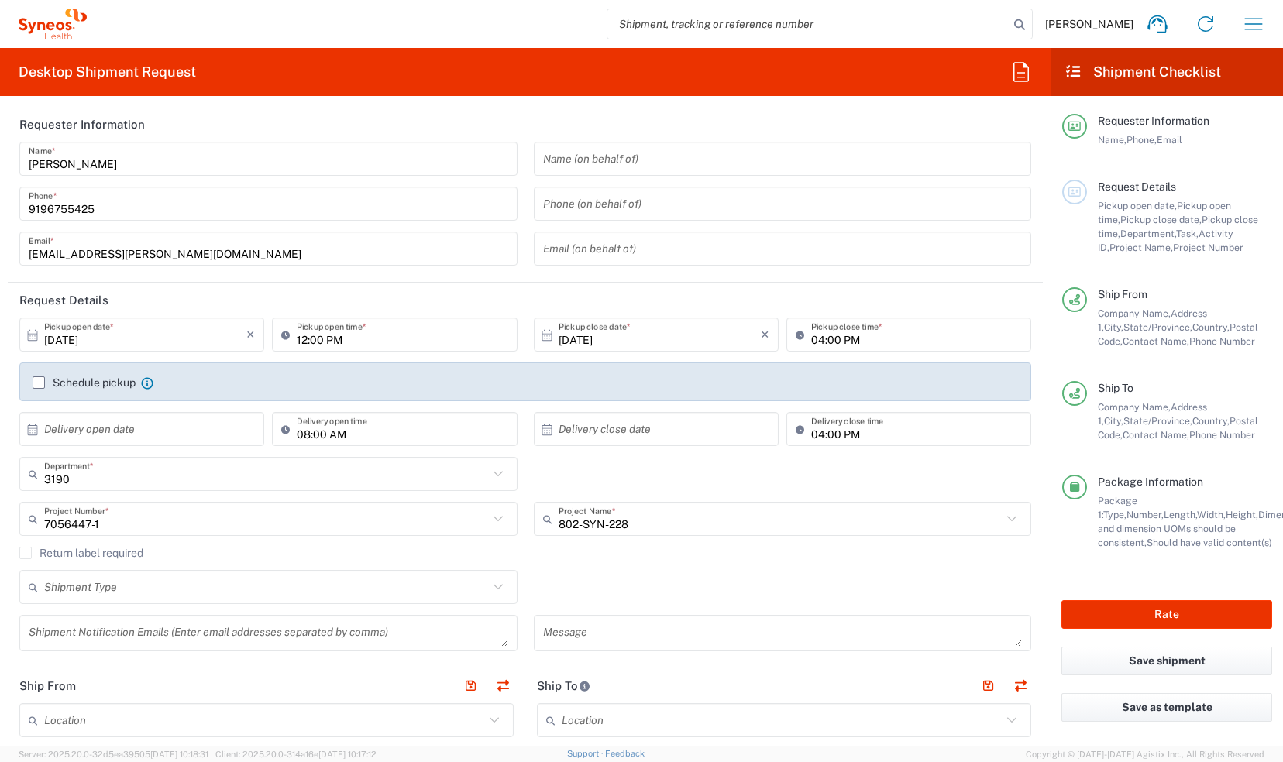
scroll to position [0, 0]
click at [67, 432] on input "text" at bounding box center [145, 431] width 202 height 27
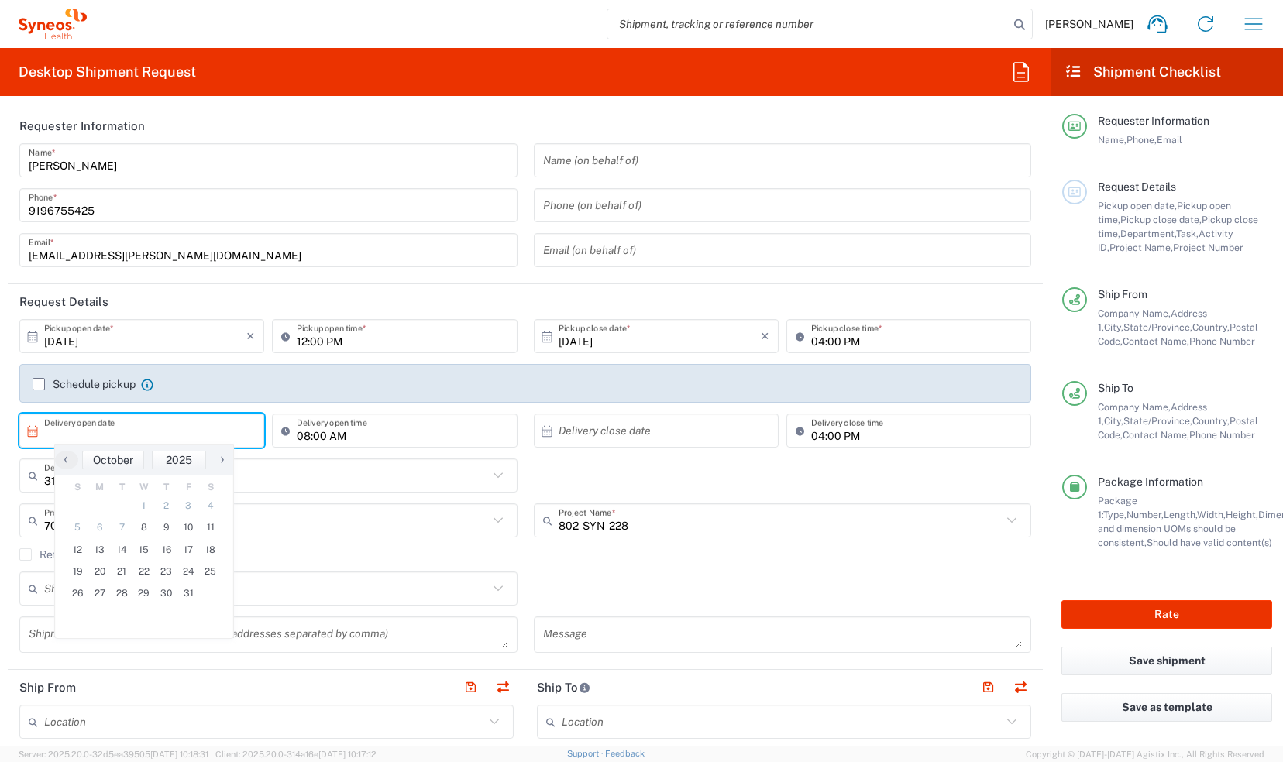
click at [769, 470] on div "3190 Department * 3190 3000 3100 3109 3110 3111 3112 3125 3130 3135 3136 3150 3…" at bounding box center [526, 481] width 1028 height 45
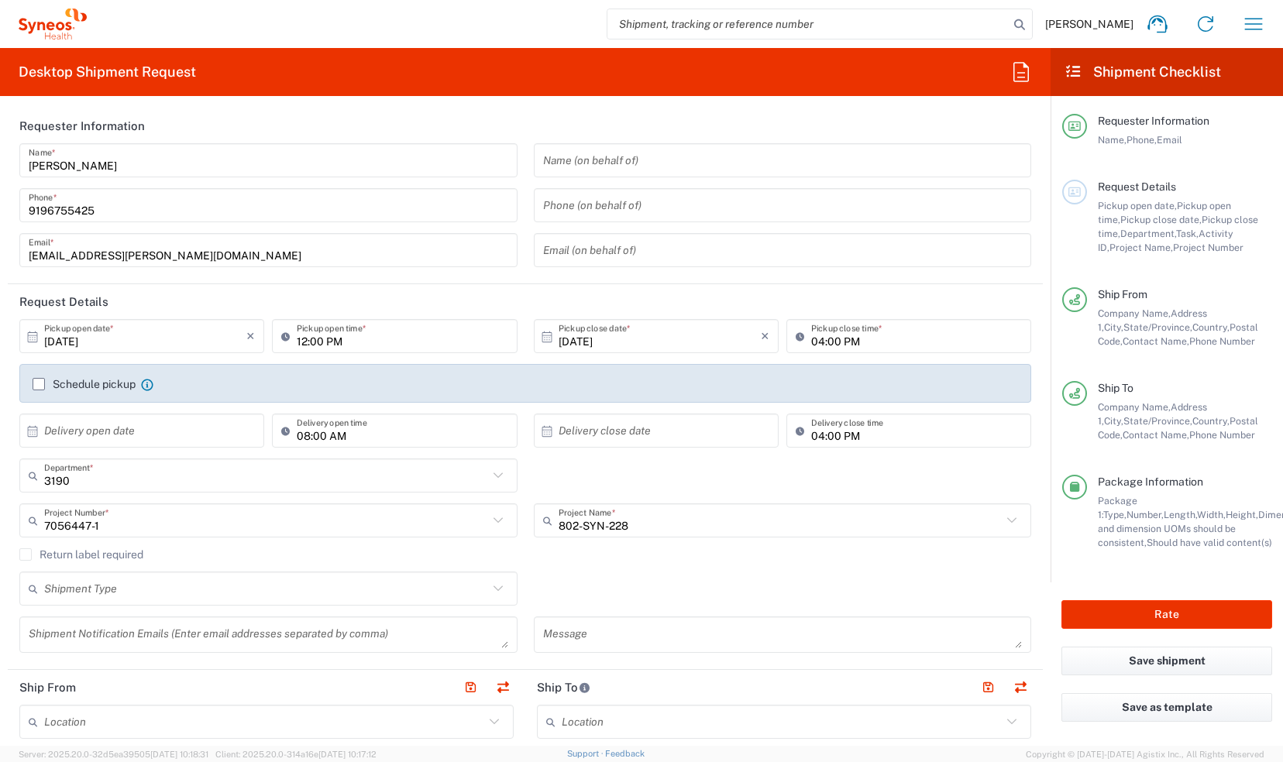
click at [456, 589] on input "text" at bounding box center [266, 589] width 444 height 27
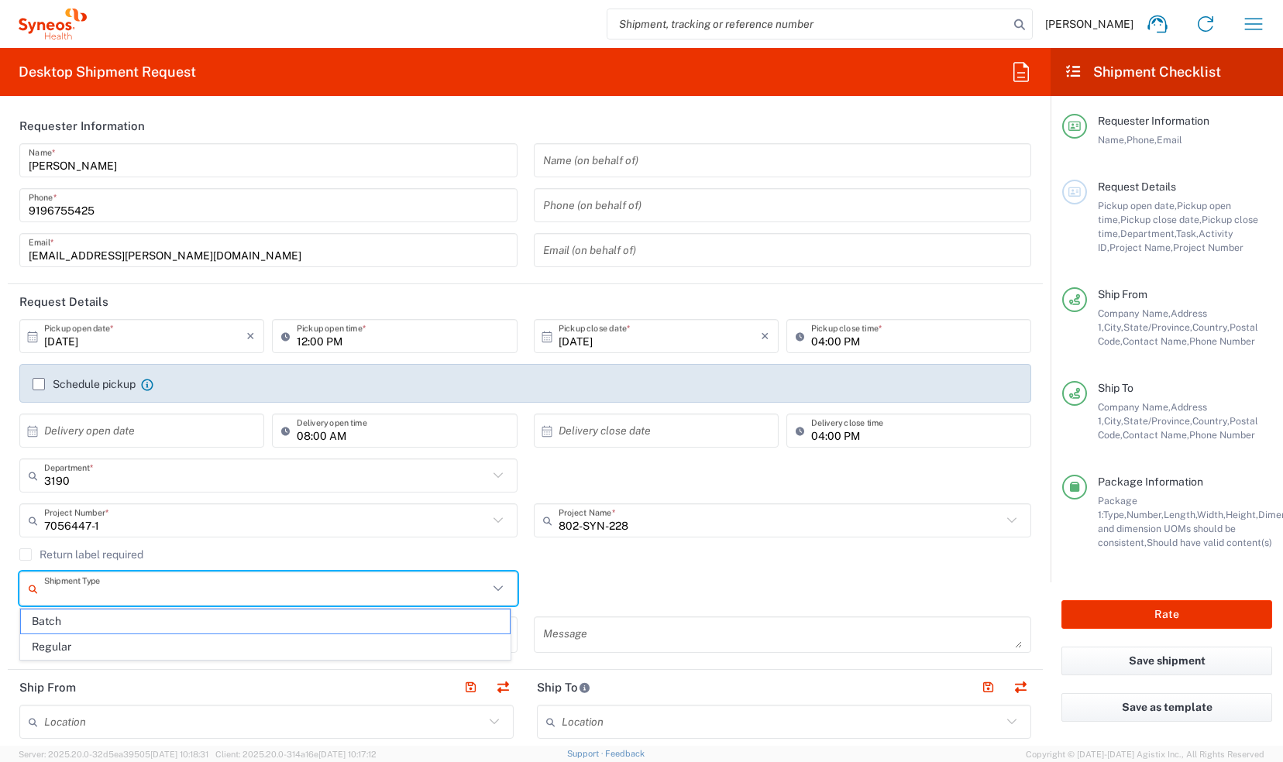
click at [456, 589] on input "text" at bounding box center [266, 589] width 444 height 27
click at [607, 573] on div "Shipment Type Batch Regular" at bounding box center [526, 594] width 1028 height 45
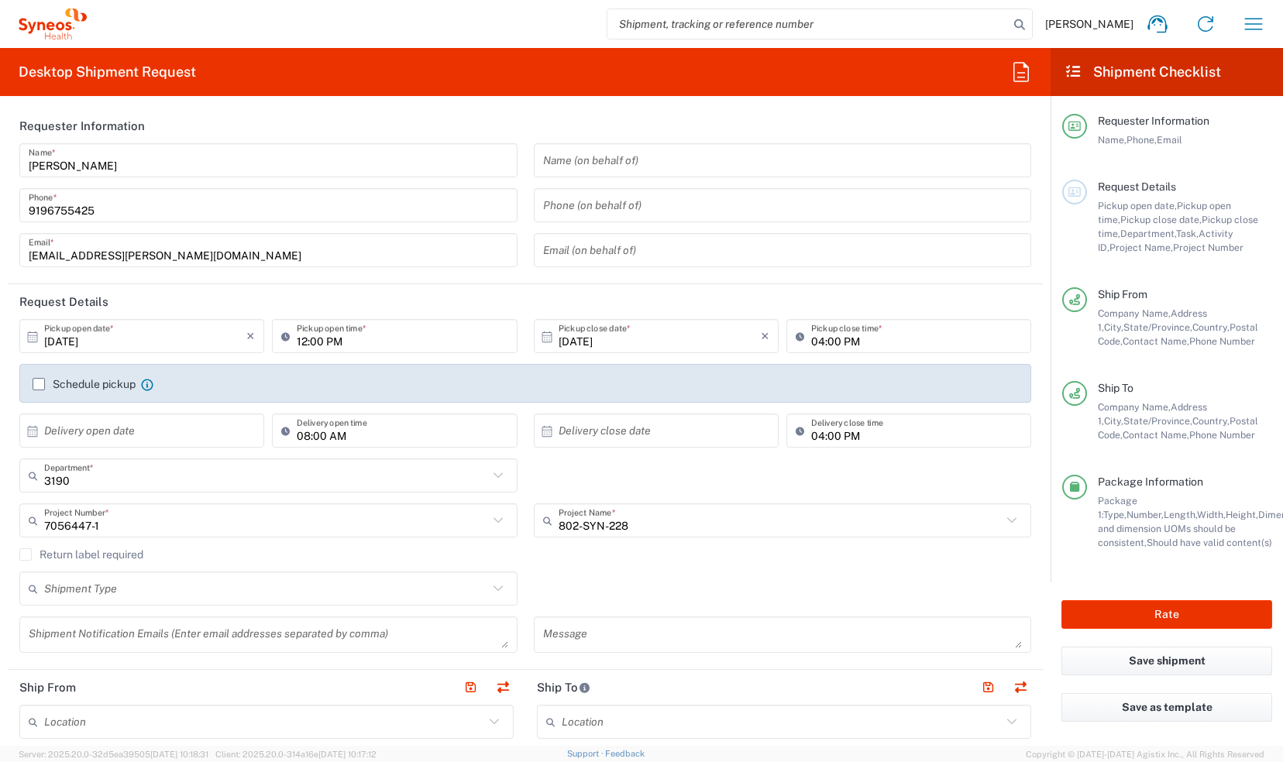
click at [204, 208] on input "9196755425" at bounding box center [269, 205] width 480 height 27
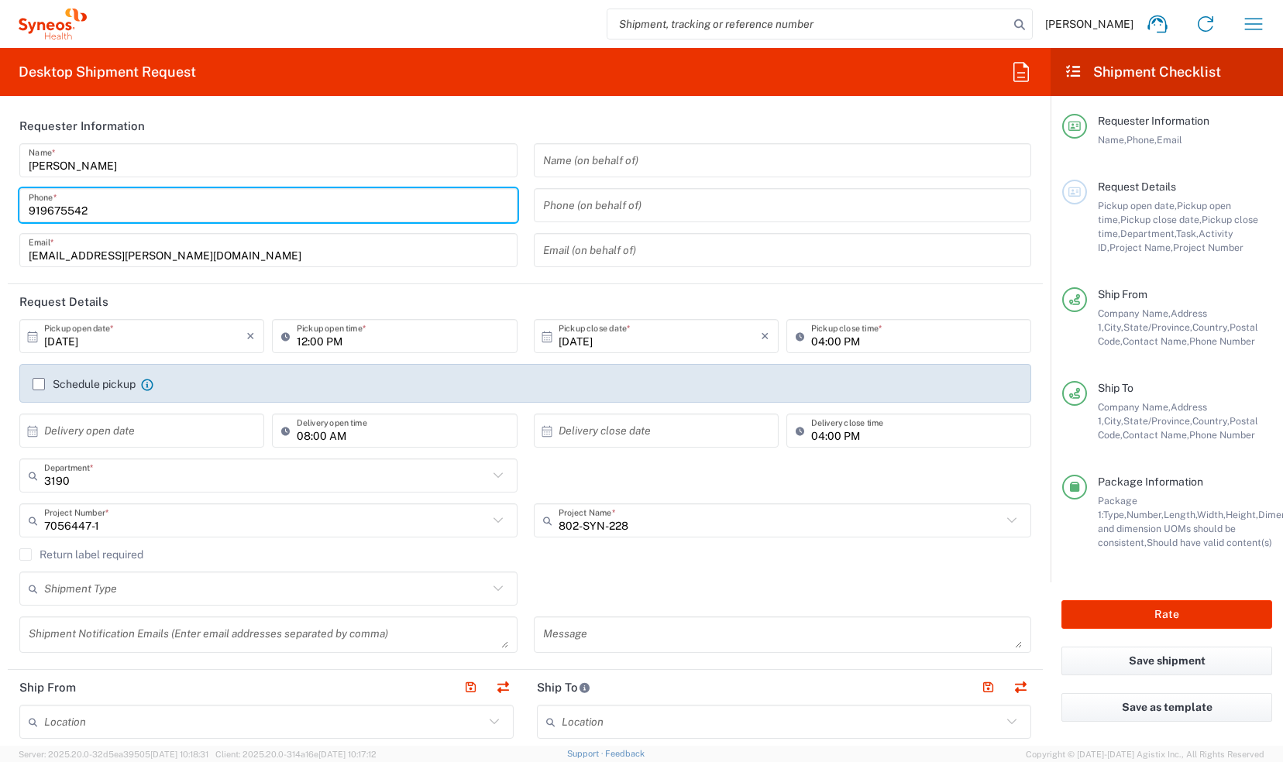
type input "9196755425"
click at [347, 133] on header "Requester Information" at bounding box center [525, 125] width 1035 height 35
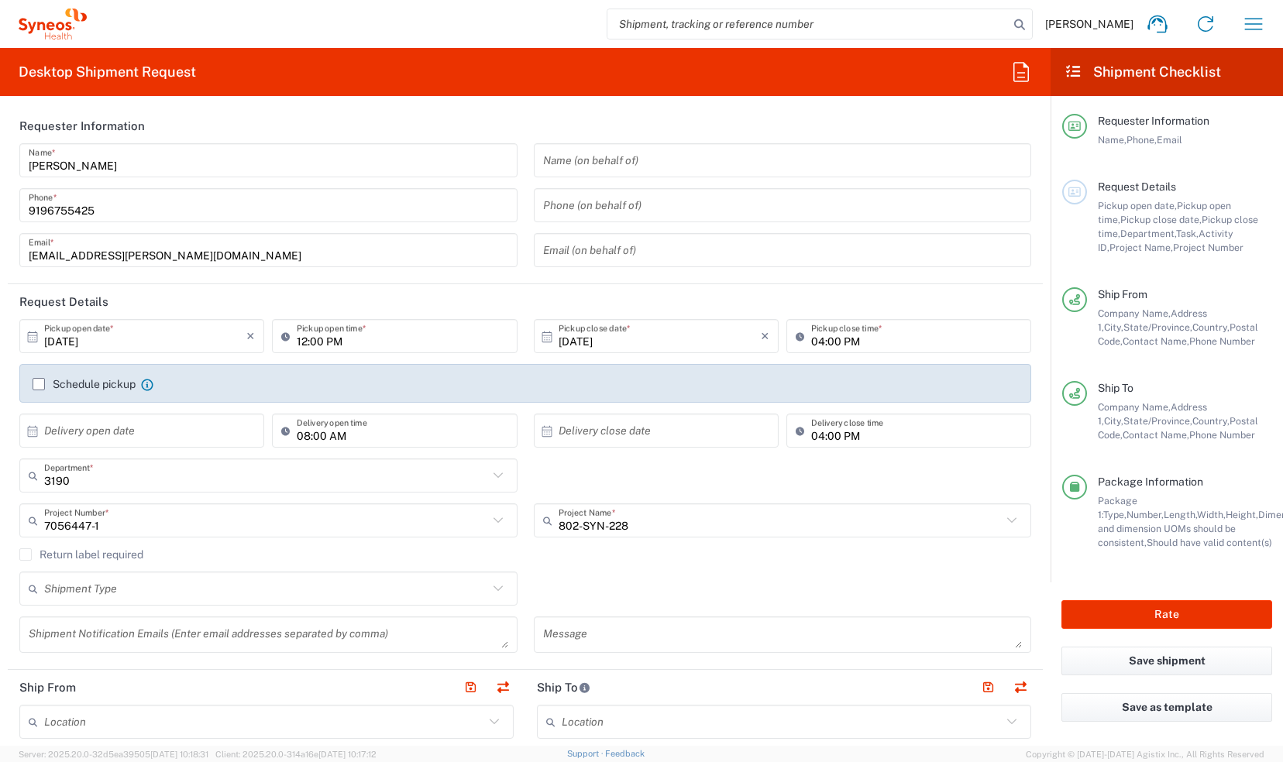
click at [126, 433] on input "text" at bounding box center [145, 431] width 202 height 27
click at [104, 545] on span "13" at bounding box center [100, 550] width 22 height 22
type input "[DATE]"
click at [540, 434] on icon at bounding box center [547, 432] width 14 height 14
click at [695, 550] on span "17" at bounding box center [697, 550] width 22 height 22
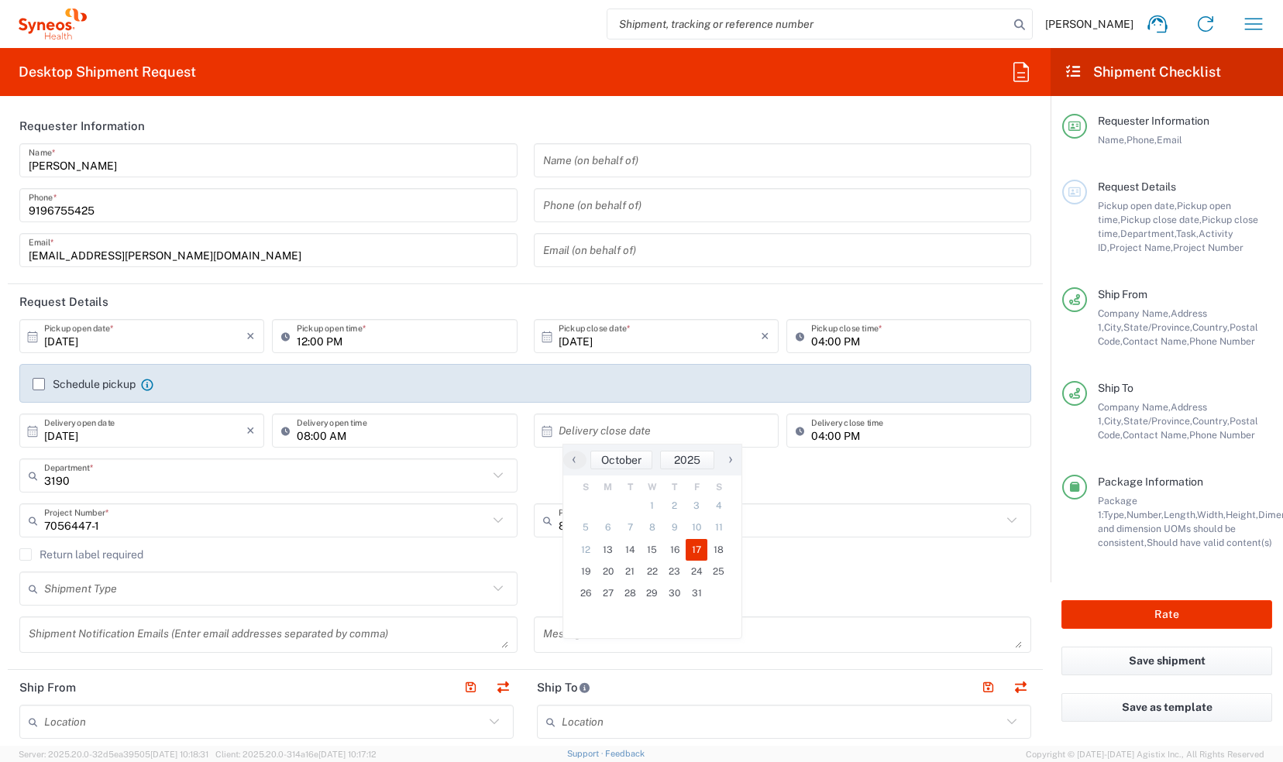
type input "[DATE]"
click at [643, 486] on div "3190 Department * 3190 3000 3100 3109 3110 3111 3112 3125 3130 3135 3136 3150 3…" at bounding box center [526, 481] width 1028 height 45
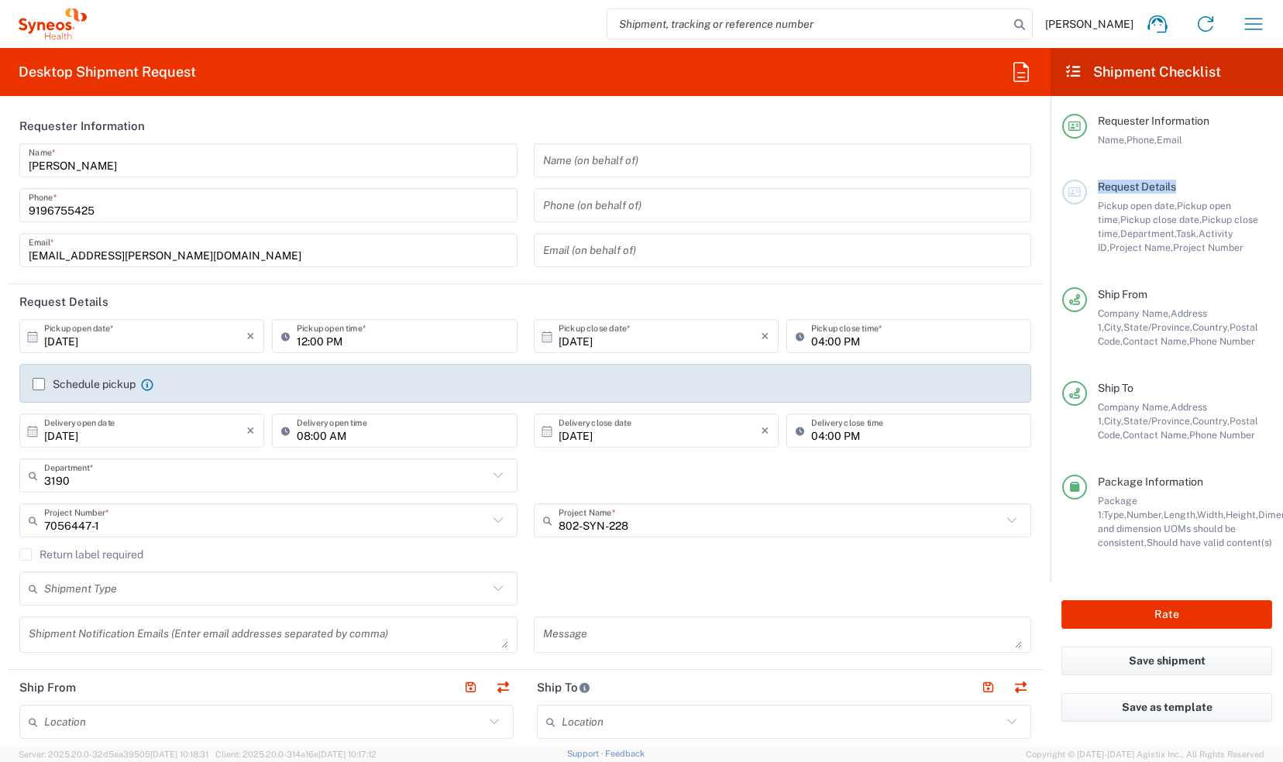
click at [1083, 208] on agx-form-checklist-section "Request Details Pickup open date, Pickup open time, Pickup close date, Pickup c…" at bounding box center [1167, 217] width 210 height 75
click at [1083, 214] on agx-form-checklist-section "Request Details Pickup open date, Pickup open time, Pickup close date, Pickup c…" at bounding box center [1167, 217] width 210 height 75
click at [1086, 604] on button "Rate" at bounding box center [1166, 614] width 211 height 29
type input "7056447-1"
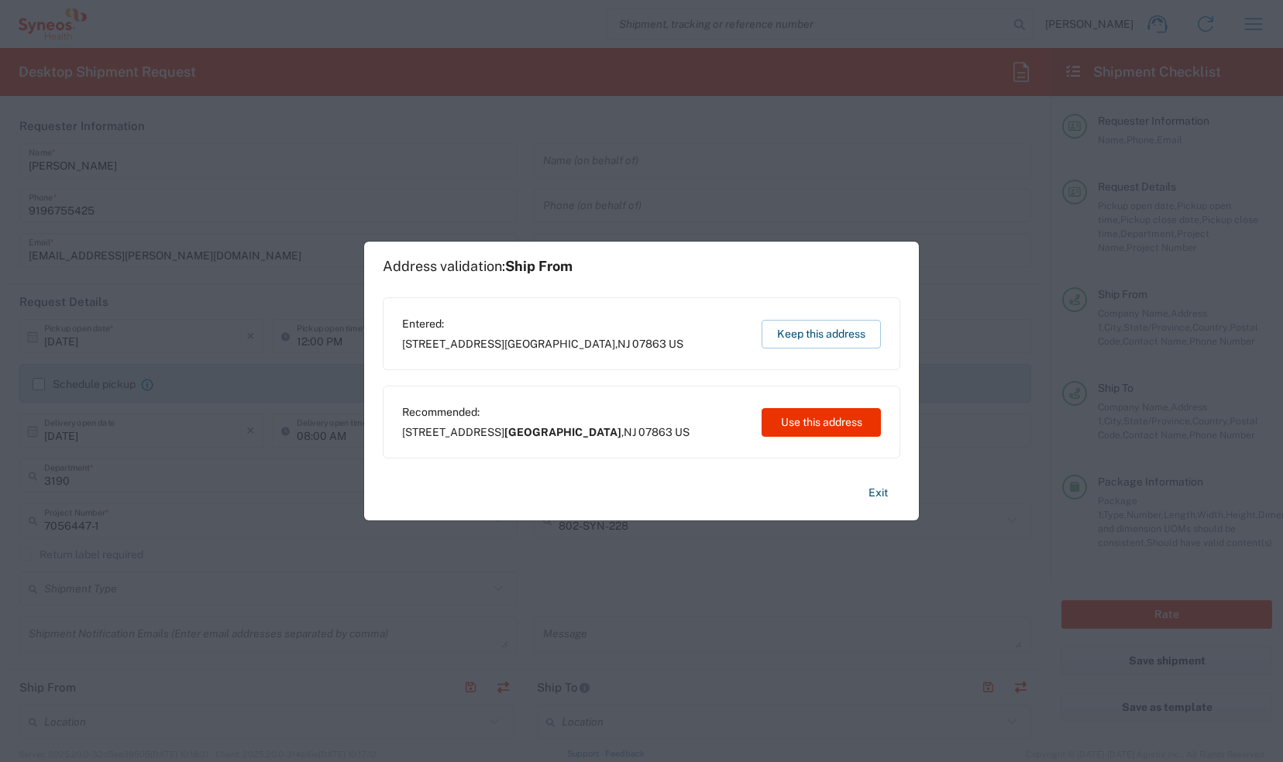
click at [795, 330] on button "Keep this address" at bounding box center [821, 334] width 119 height 29
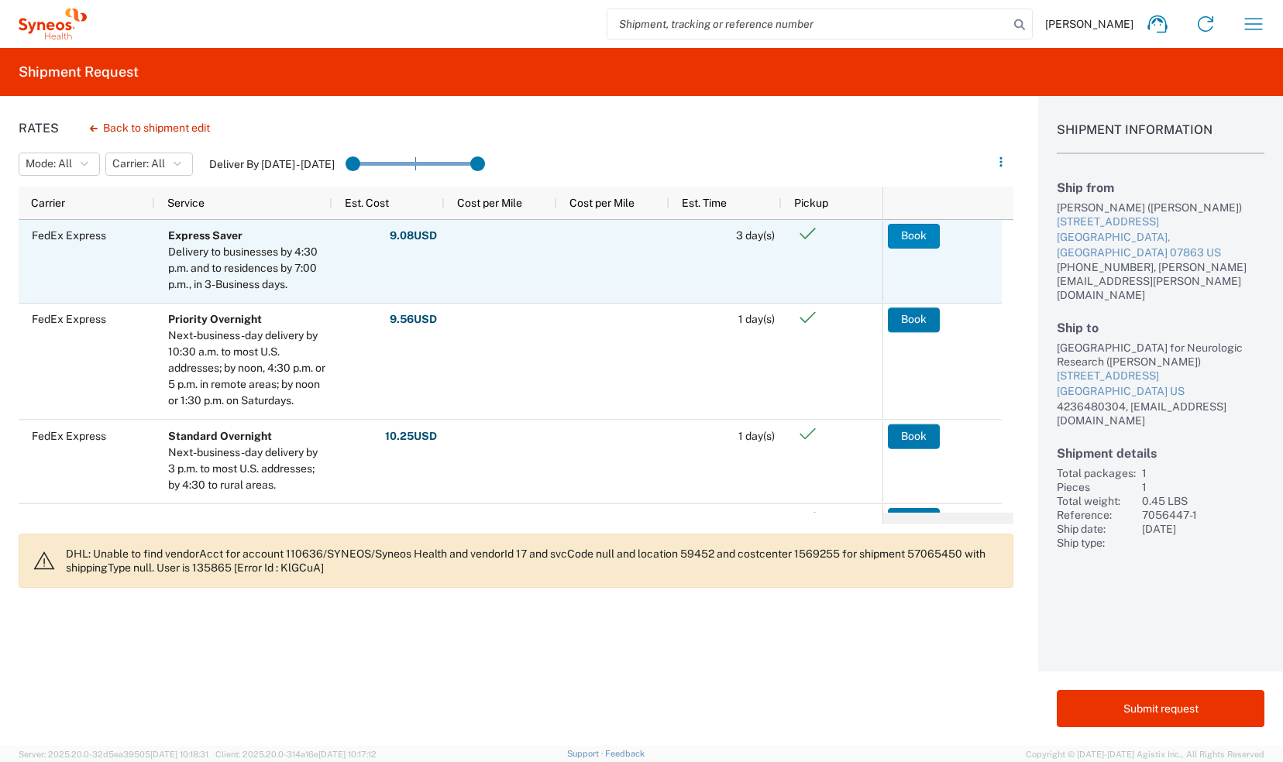
click at [898, 235] on button "Book" at bounding box center [914, 236] width 52 height 25
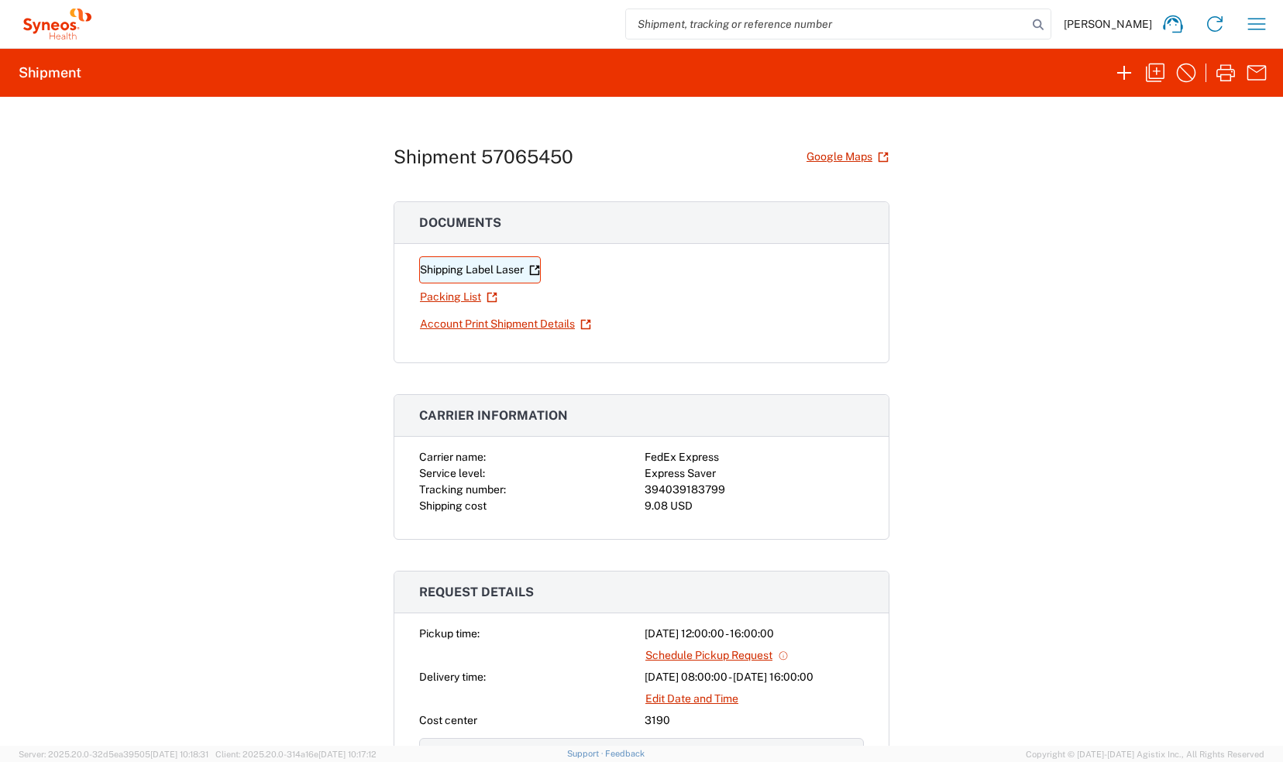
click at [521, 265] on link "Shipping Label Laser" at bounding box center [480, 269] width 122 height 27
